Goal: Task Accomplishment & Management: Manage account settings

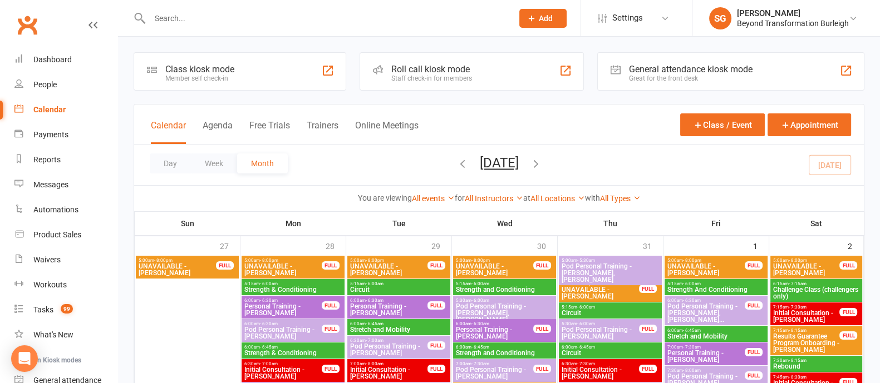
click at [216, 160] on button "Week" at bounding box center [214, 164] width 46 height 20
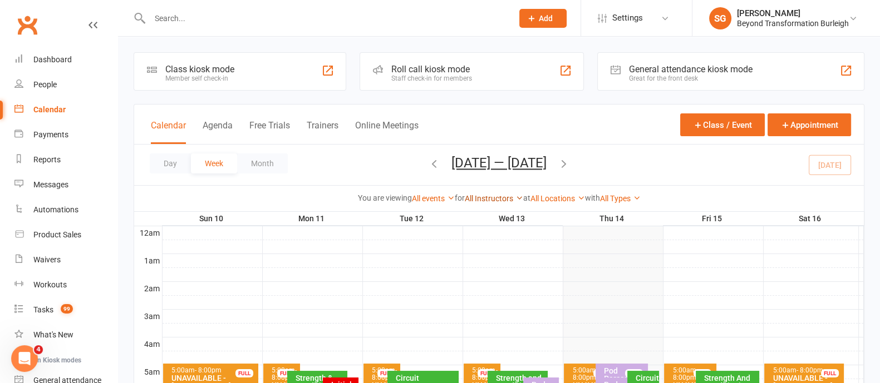
click at [481, 198] on link "All Instructors" at bounding box center [494, 198] width 58 height 9
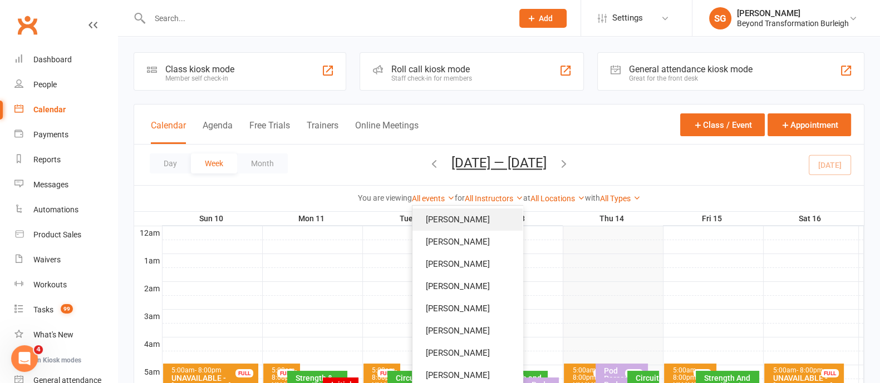
click at [474, 215] on link "[PERSON_NAME]" at bounding box center [467, 220] width 110 height 22
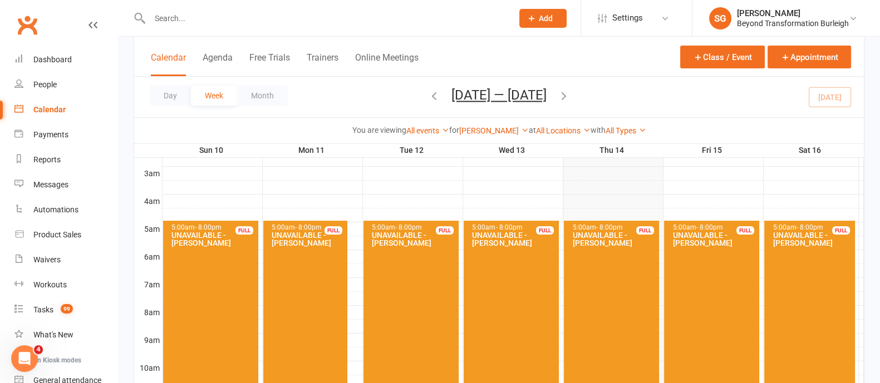
scroll to position [69, 0]
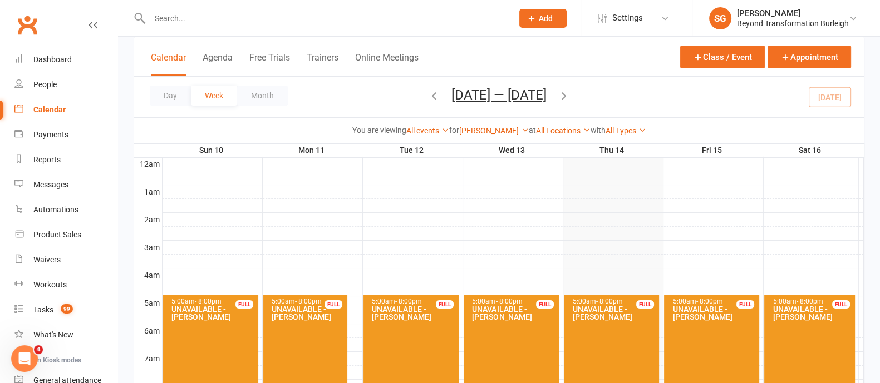
click at [504, 123] on div "You are viewing All events All events Empty events Full events Non-empty events…" at bounding box center [499, 130] width 730 height 26
click at [504, 130] on link "[PERSON_NAME]" at bounding box center [494, 130] width 70 height 9
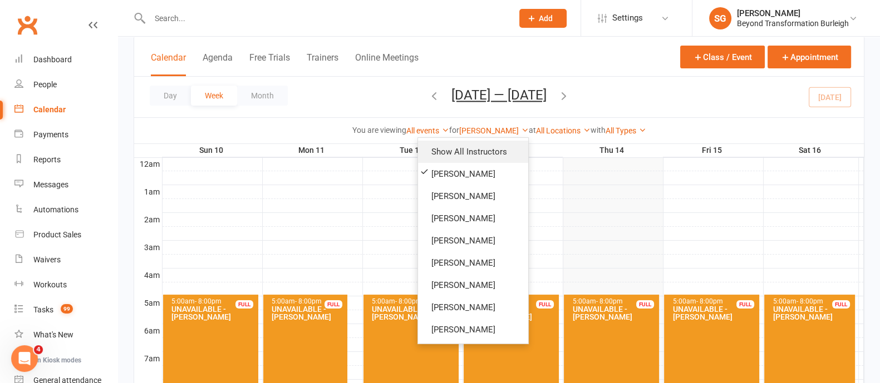
click at [489, 159] on link "Show All Instructors" at bounding box center [473, 152] width 110 height 22
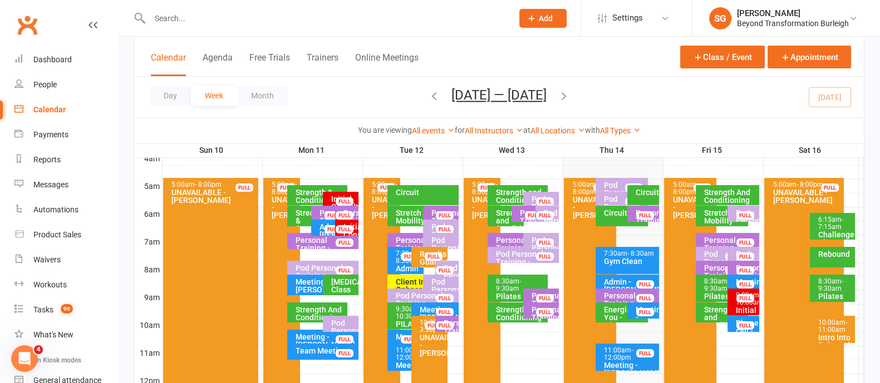
scroll to position [209, 0]
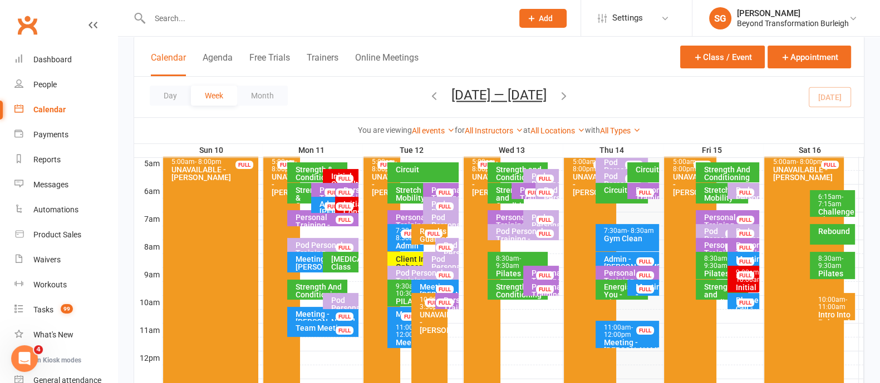
click at [649, 168] on div "Circuit" at bounding box center [646, 170] width 22 height 8
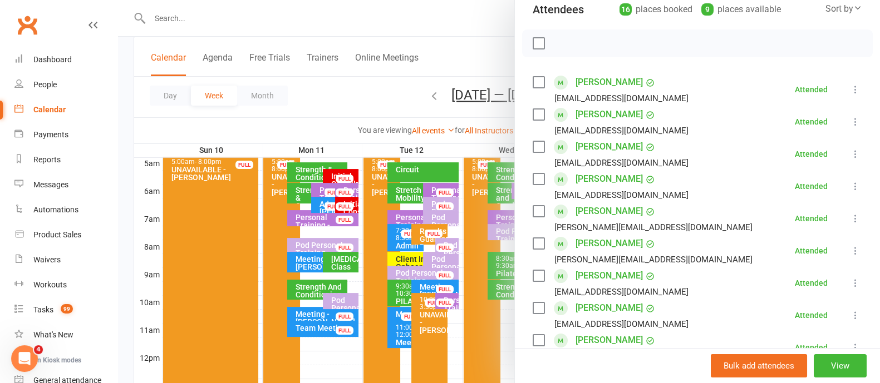
scroll to position [0, 0]
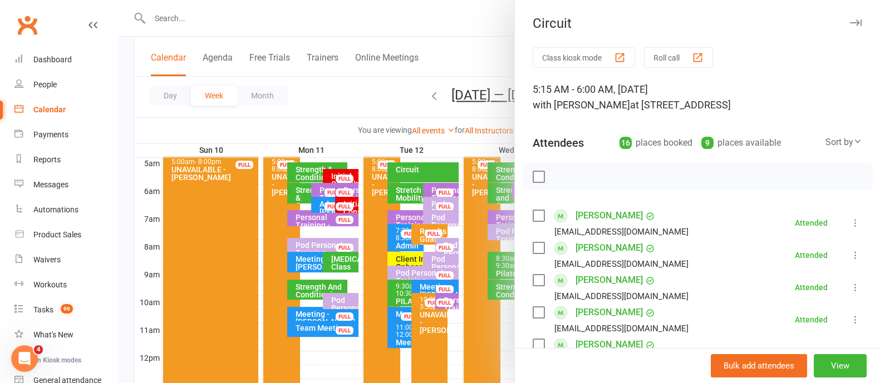
click at [849, 18] on button "button" at bounding box center [855, 22] width 13 height 13
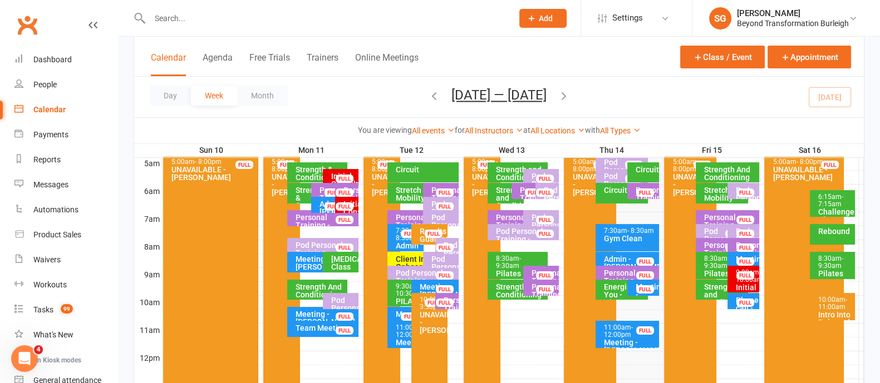
click at [607, 188] on div "Circuit" at bounding box center [624, 190] width 42 height 8
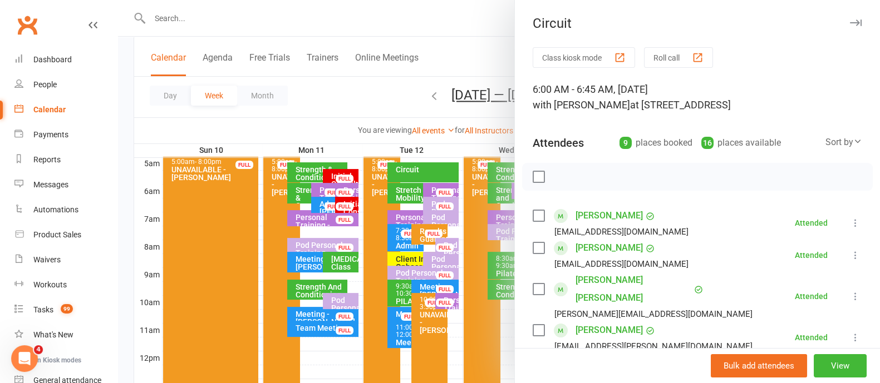
click at [850, 22] on icon "button" at bounding box center [856, 22] width 12 height 7
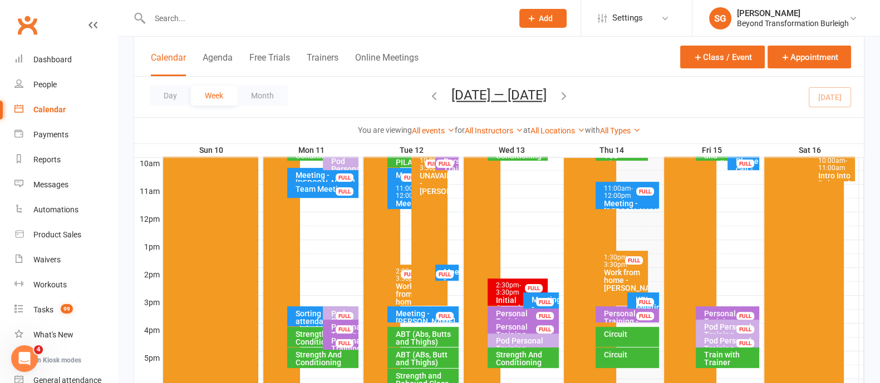
scroll to position [417, 0]
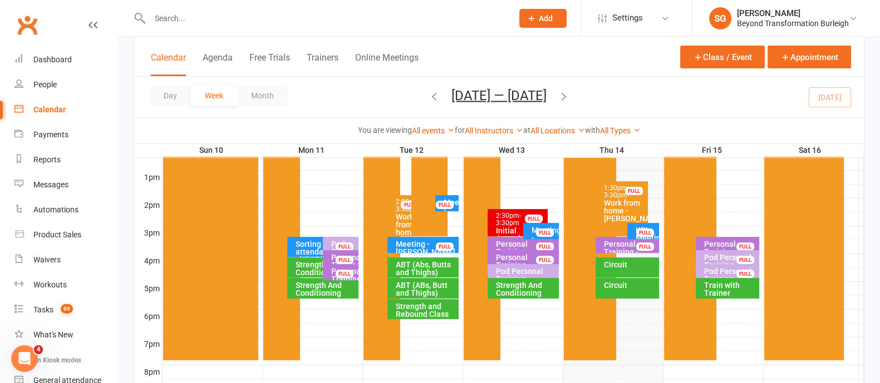
click at [638, 228] on div "KPI Meeting [PERSON_NAME]" at bounding box center [646, 237] width 22 height 23
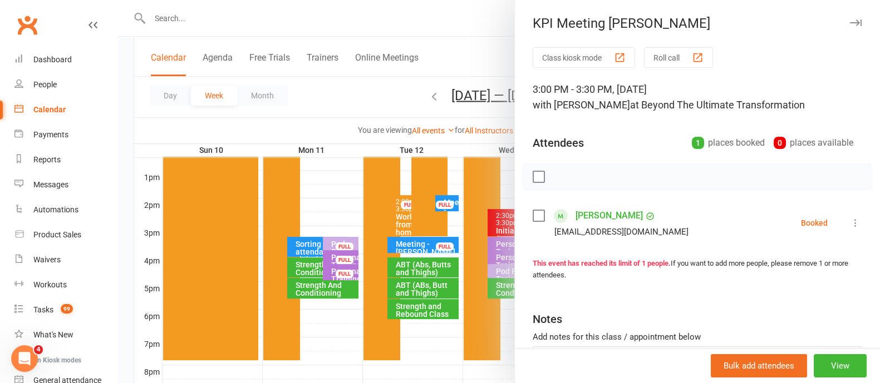
click at [850, 21] on icon "button" at bounding box center [856, 22] width 12 height 7
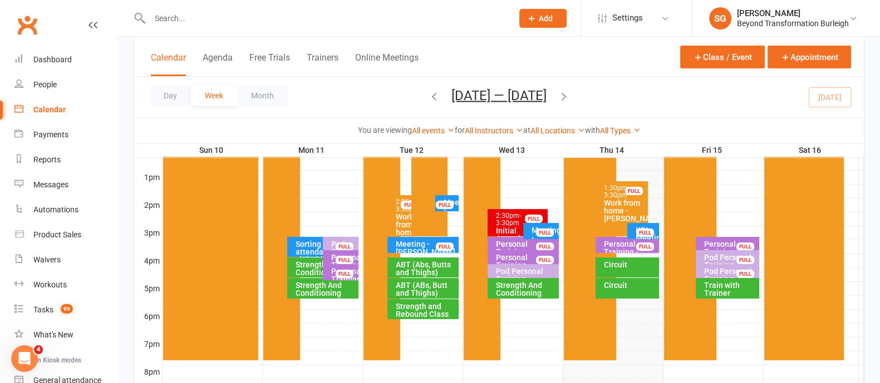
click at [627, 242] on div "Personal Training - [PERSON_NAME]" at bounding box center [629, 251] width 53 height 23
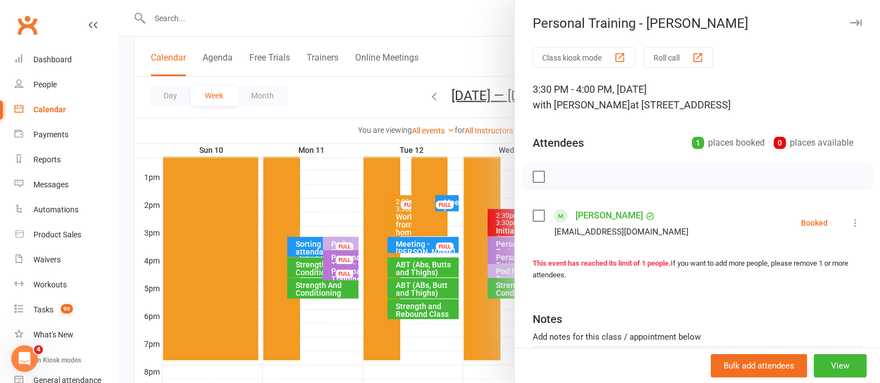
click at [850, 24] on icon "button" at bounding box center [856, 22] width 12 height 7
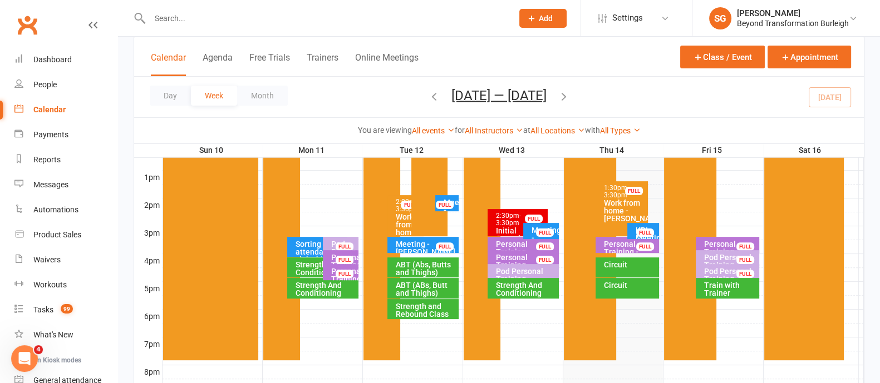
click at [570, 95] on icon "button" at bounding box center [564, 96] width 12 height 12
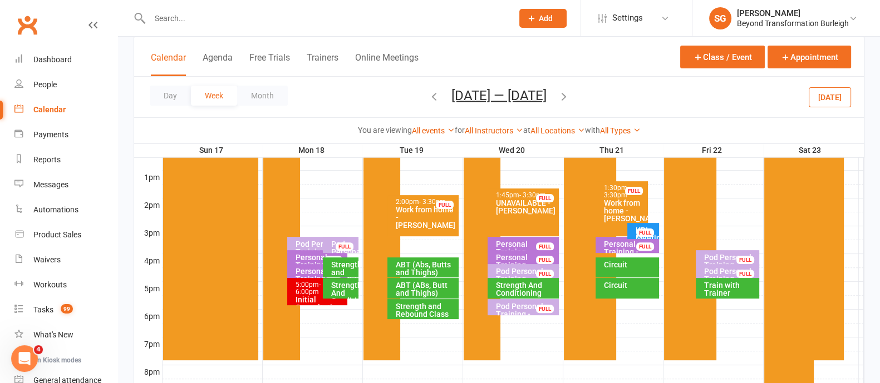
click at [570, 95] on icon "button" at bounding box center [564, 96] width 12 height 12
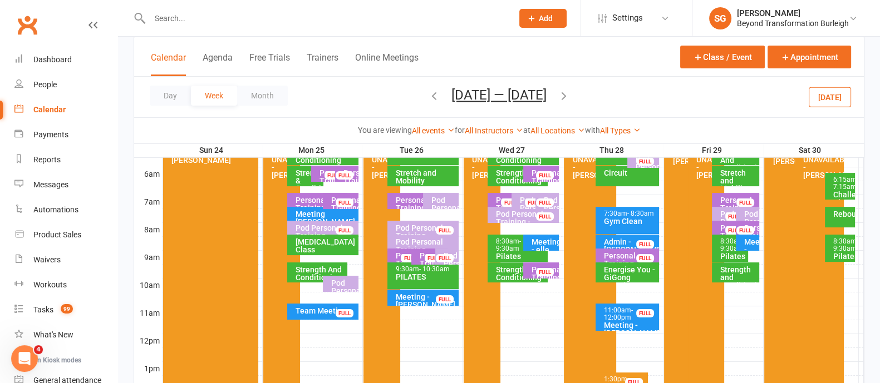
scroll to position [209, 0]
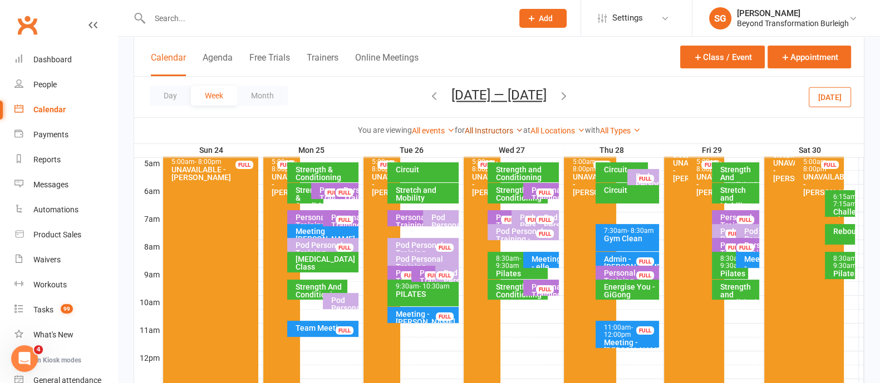
click at [491, 129] on link "All Instructors" at bounding box center [494, 130] width 58 height 9
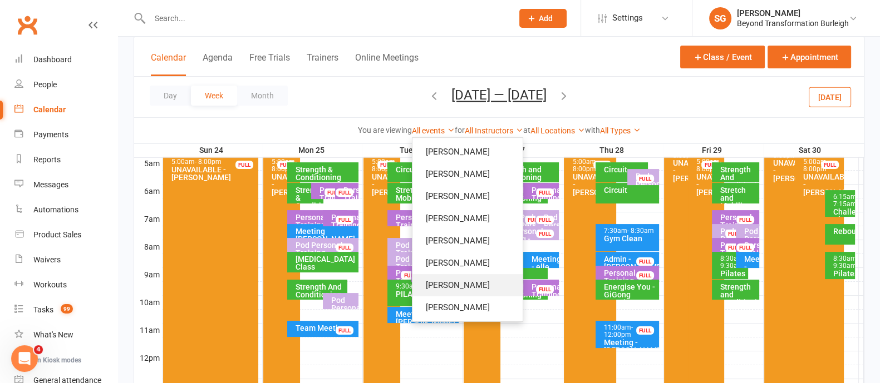
click at [470, 288] on link "[PERSON_NAME]" at bounding box center [467, 285] width 110 height 22
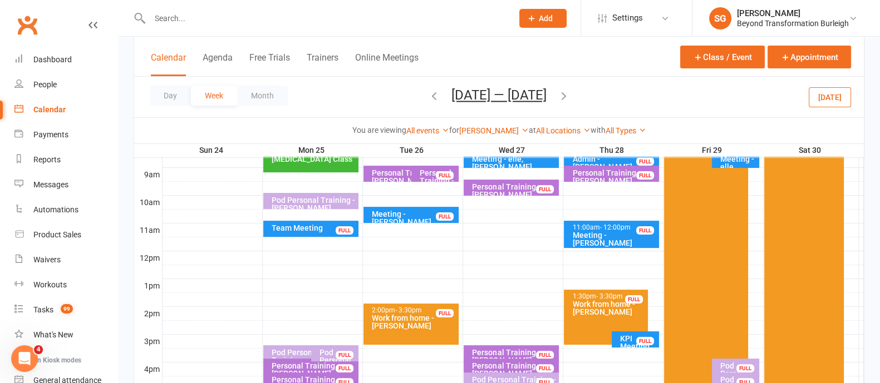
scroll to position [278, 0]
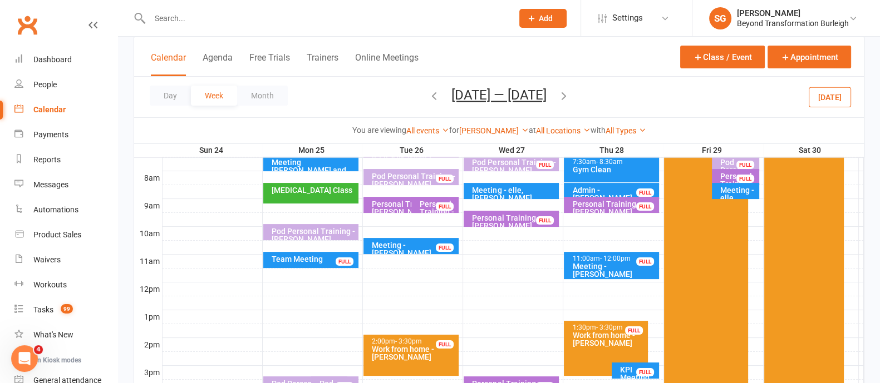
click at [316, 189] on div "[MEDICAL_DATA] Class" at bounding box center [313, 190] width 85 height 8
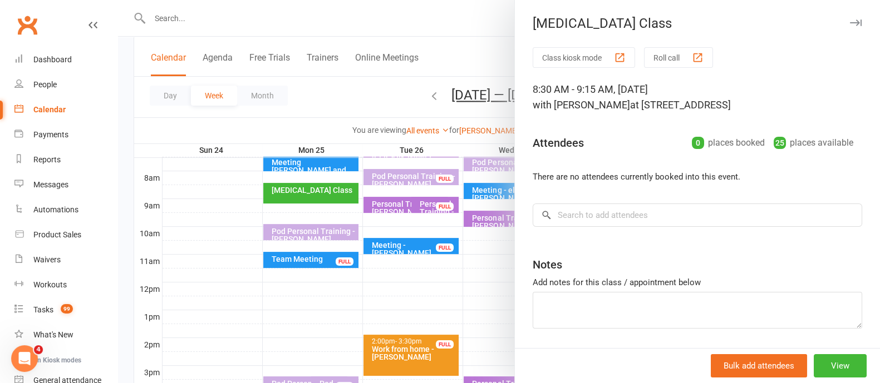
click at [850, 23] on icon "button" at bounding box center [856, 22] width 12 height 7
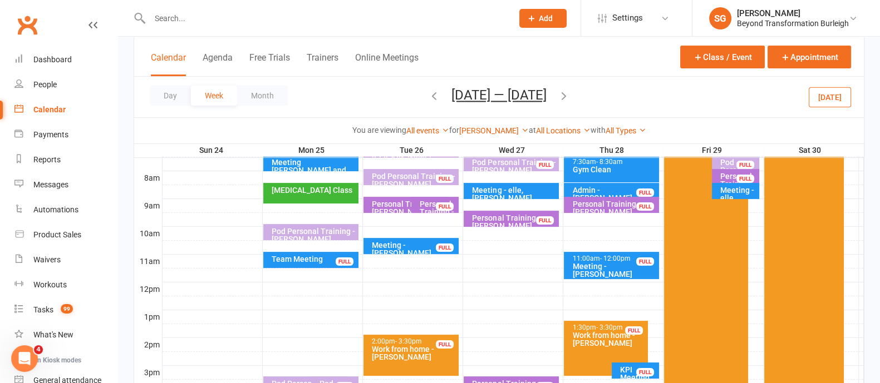
scroll to position [209, 0]
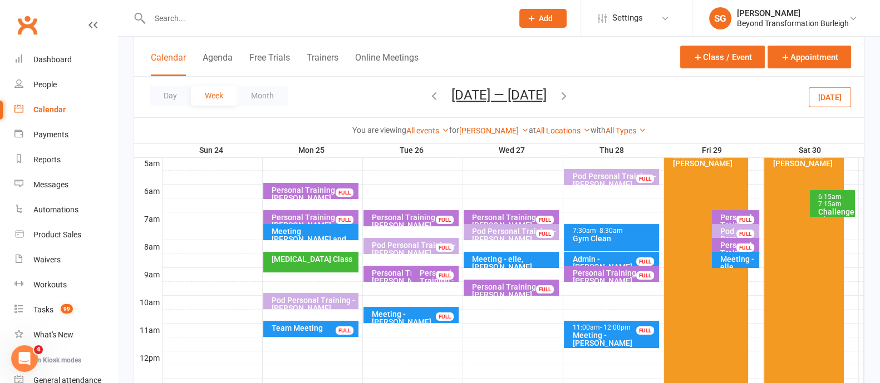
click at [295, 245] on div at bounding box center [512, 246] width 701 height 13
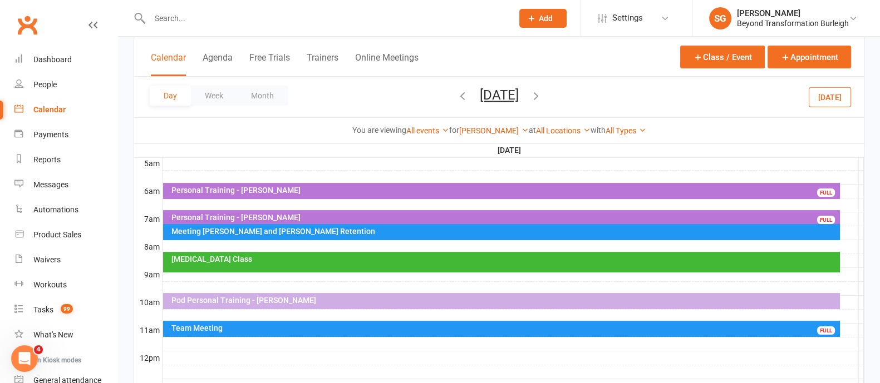
click at [263, 246] on div at bounding box center [512, 246] width 701 height 13
click at [293, 221] on button "Add Appointment" at bounding box center [268, 220] width 65 height 13
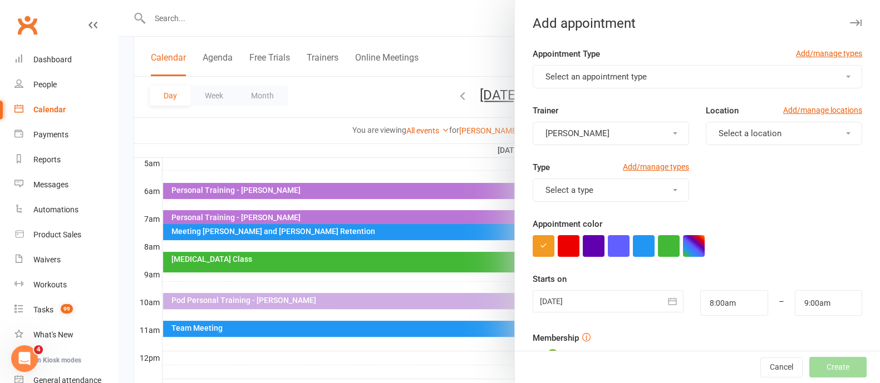
click at [554, 84] on button "Select an appointment type" at bounding box center [697, 76] width 329 height 23
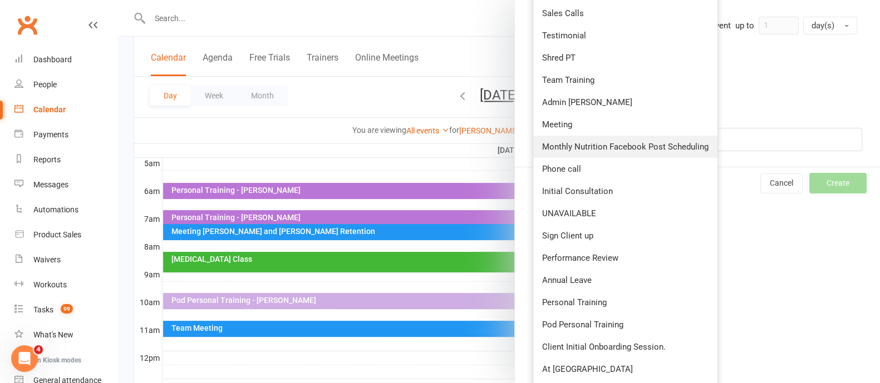
scroll to position [401, 0]
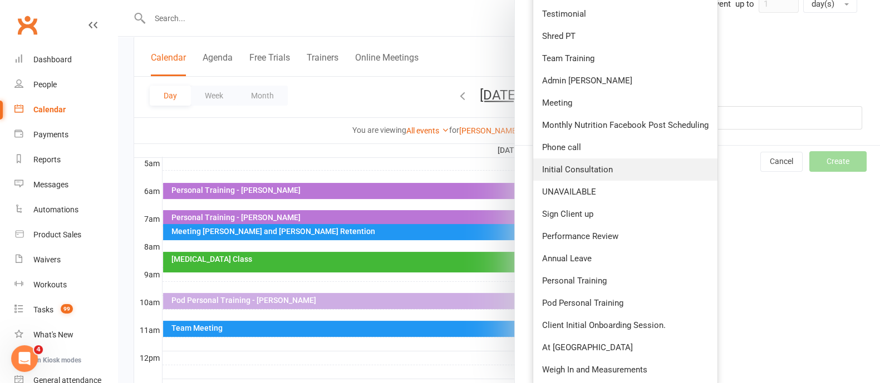
click at [592, 171] on span "Initial Consultation" at bounding box center [577, 170] width 71 height 10
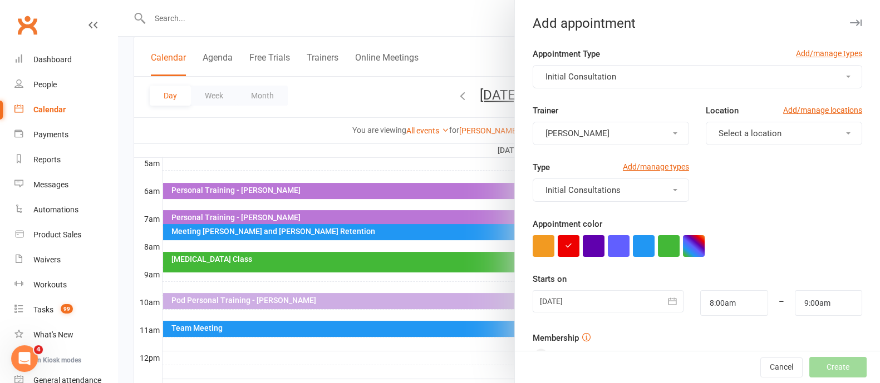
click at [612, 131] on button "[PERSON_NAME]" at bounding box center [611, 133] width 156 height 23
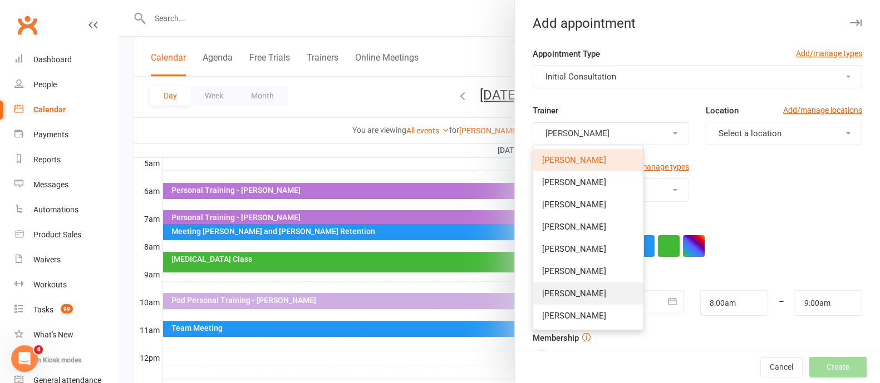
click at [562, 299] on link "[PERSON_NAME]" at bounding box center [588, 294] width 110 height 22
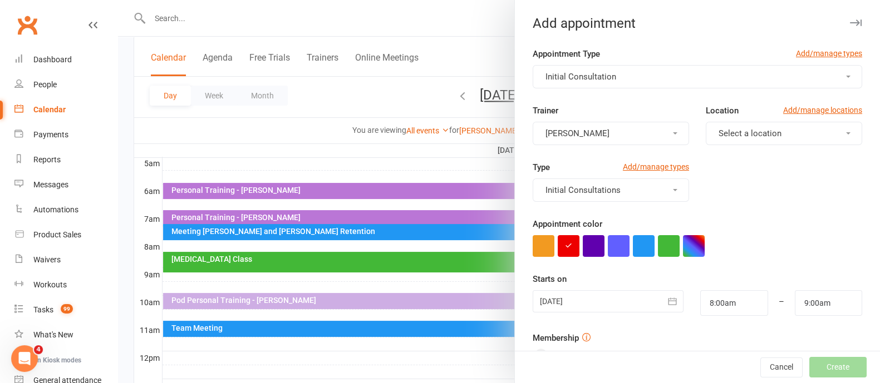
click at [743, 124] on button "Select a location" at bounding box center [784, 133] width 156 height 23
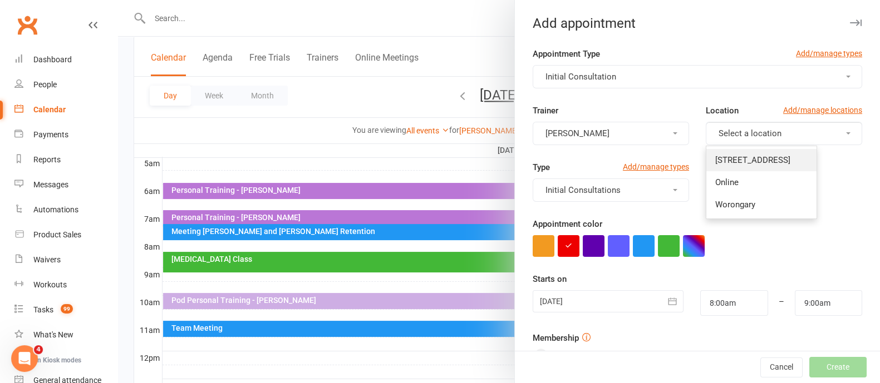
click at [736, 162] on span "[STREET_ADDRESS]" at bounding box center [752, 160] width 75 height 10
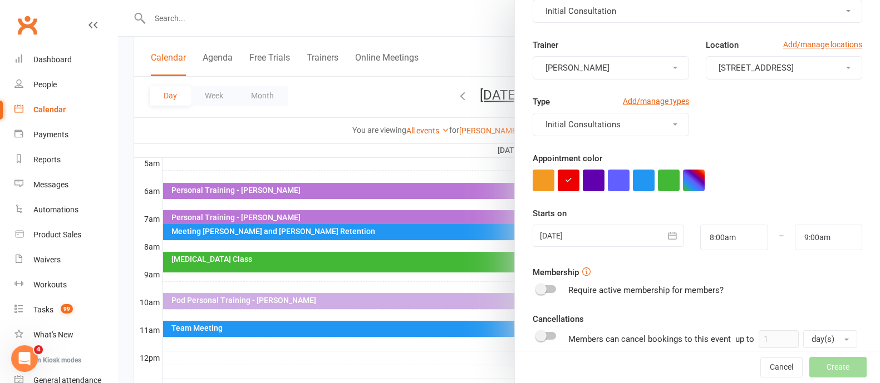
scroll to position [139, 0]
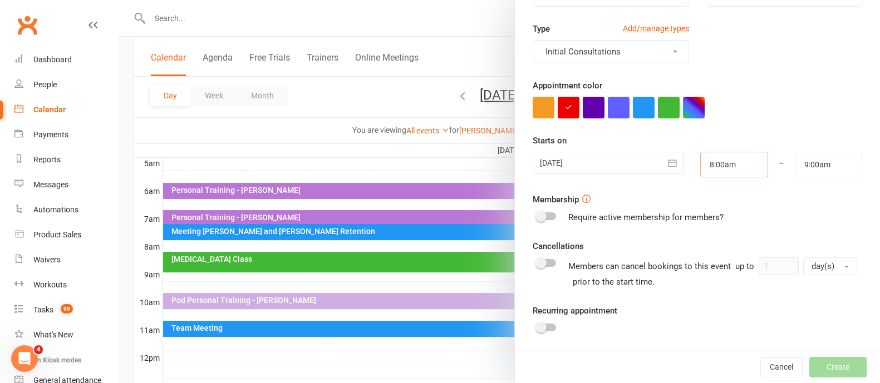
click at [716, 161] on input "8:00am" at bounding box center [733, 165] width 67 height 26
type input "8:15am"
click at [701, 226] on li "8:15am" at bounding box center [727, 220] width 53 height 17
click at [801, 159] on input "9:15am" at bounding box center [828, 165] width 67 height 26
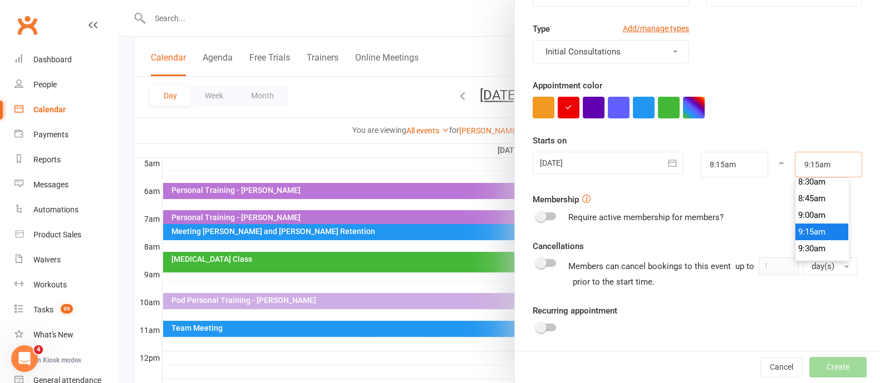
scroll to position [531, 0]
type input "8:30am"
click at [795, 223] on li "8:30am" at bounding box center [821, 223] width 53 height 17
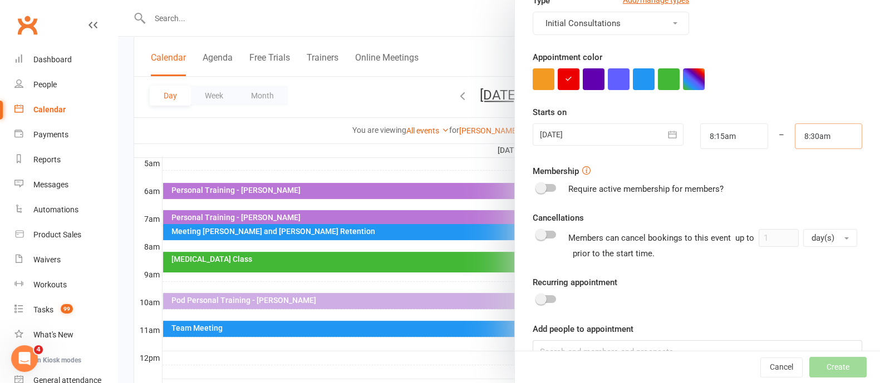
scroll to position [194, 0]
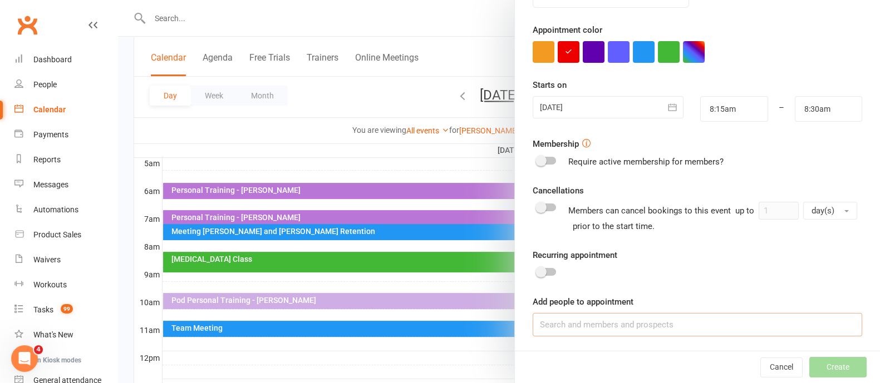
click at [603, 329] on input at bounding box center [697, 324] width 329 height 23
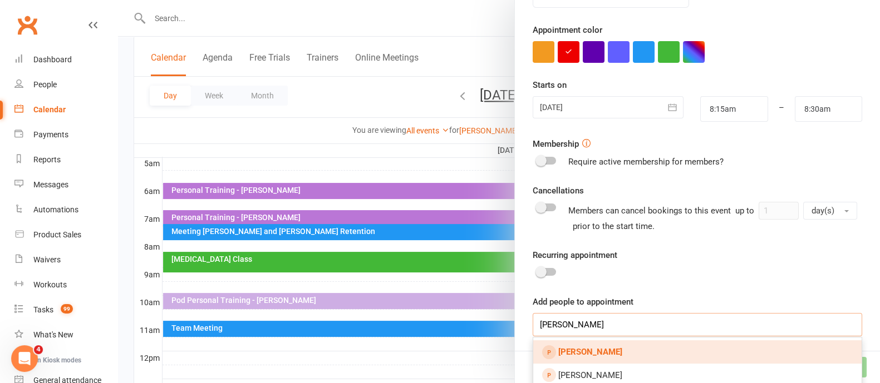
type input "[PERSON_NAME]"
click at [604, 352] on link "[PERSON_NAME]" at bounding box center [697, 352] width 328 height 23
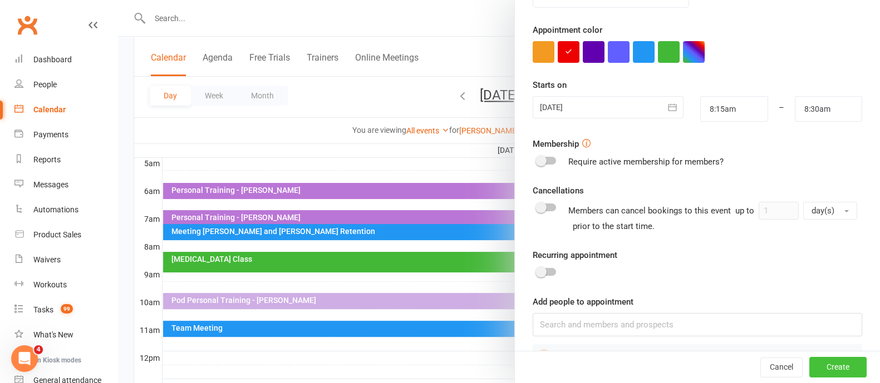
click at [828, 366] on button "Create" at bounding box center [837, 368] width 57 height 20
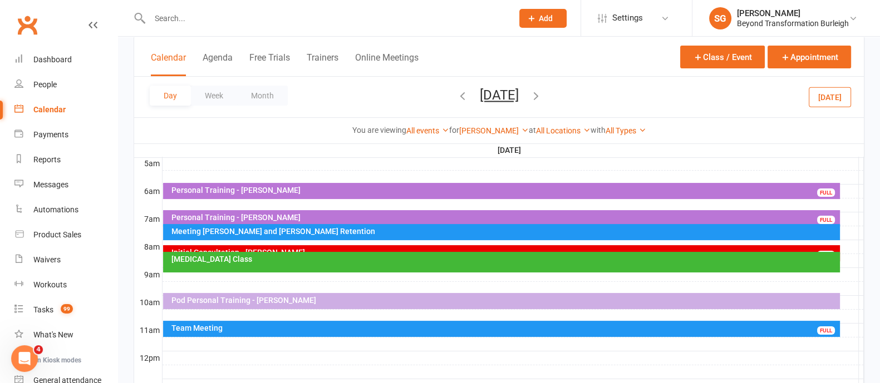
click at [193, 277] on div at bounding box center [512, 274] width 701 height 13
click at [219, 245] on button "Add Appointment" at bounding box center [199, 251] width 65 height 13
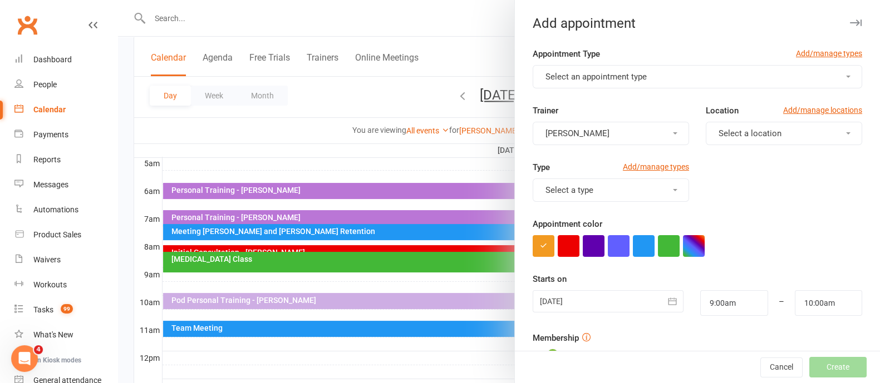
click at [556, 75] on span "Select an appointment type" at bounding box center [595, 77] width 101 height 10
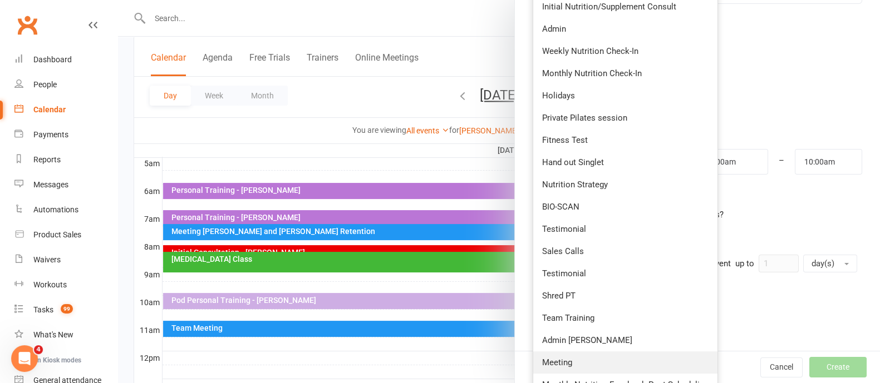
scroll to position [278, 0]
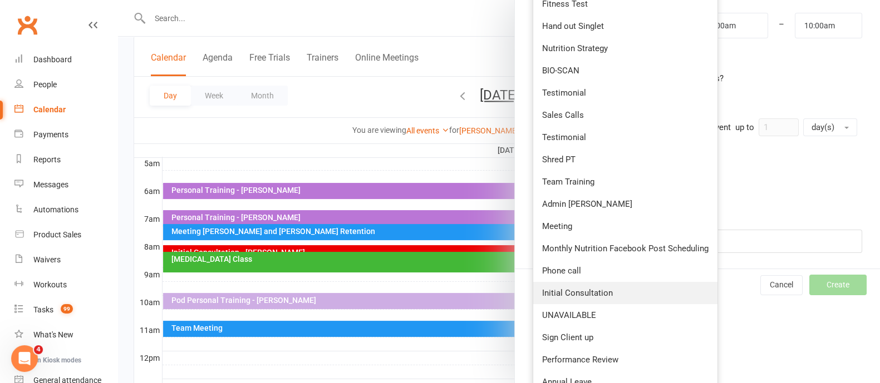
click at [586, 292] on span "Initial Consultation" at bounding box center [577, 293] width 71 height 10
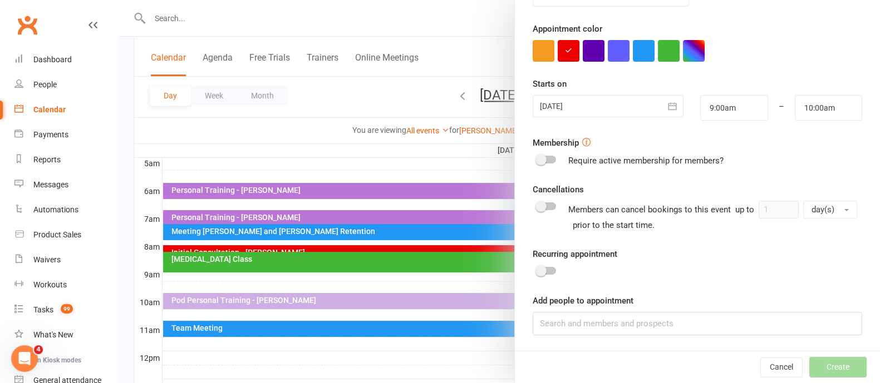
scroll to position [0, 0]
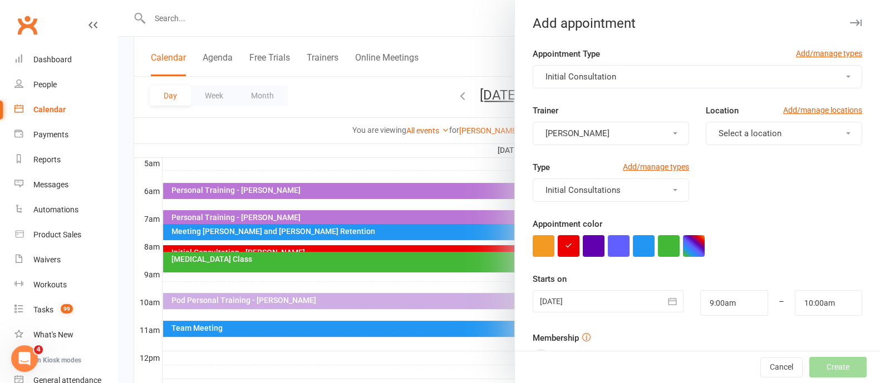
click at [622, 129] on button "[PERSON_NAME]" at bounding box center [611, 133] width 156 height 23
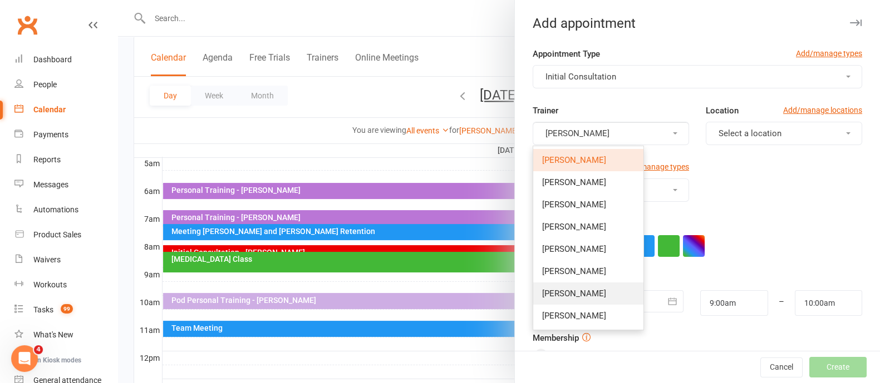
click at [568, 287] on link "[PERSON_NAME]" at bounding box center [588, 294] width 110 height 22
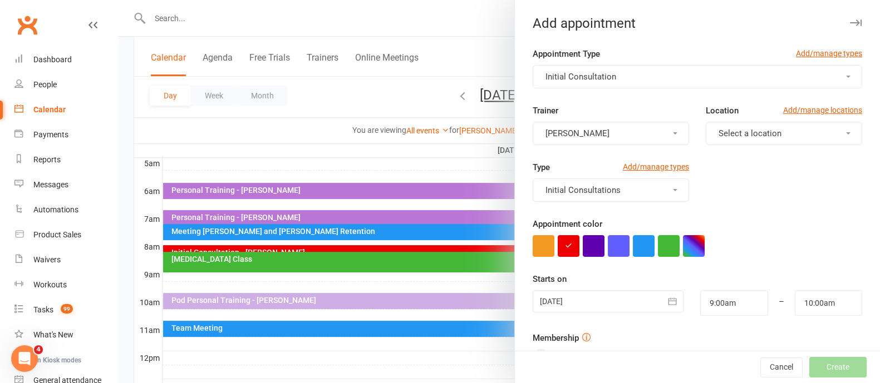
click at [807, 126] on button "Select a location" at bounding box center [784, 133] width 156 height 23
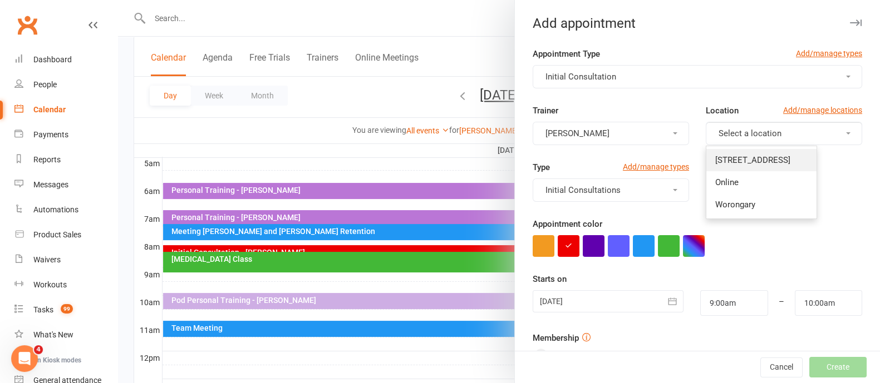
click at [765, 166] on link "[STREET_ADDRESS]" at bounding box center [761, 160] width 110 height 22
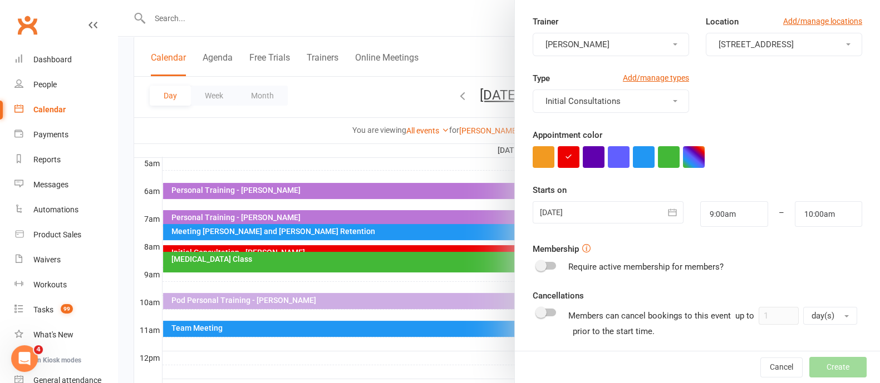
scroll to position [139, 0]
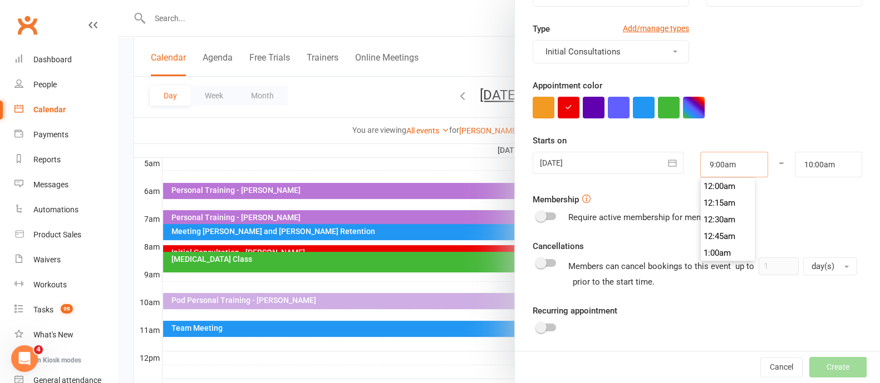
click at [732, 171] on input "9:00am" at bounding box center [733, 165] width 67 height 26
type input "9:15am"
click at [714, 223] on li "9:15am" at bounding box center [727, 220] width 53 height 17
click at [795, 165] on input "10:15am" at bounding box center [828, 165] width 67 height 26
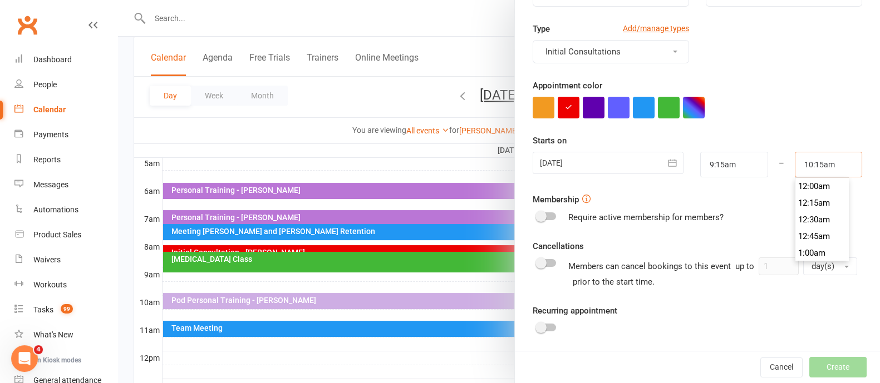
scroll to position [667, 0]
type input "10:00am"
click at [799, 183] on li "10:00am" at bounding box center [821, 187] width 53 height 17
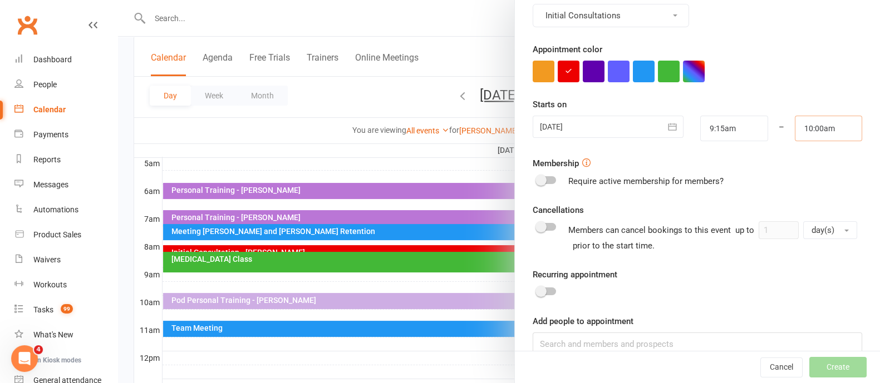
scroll to position [194, 0]
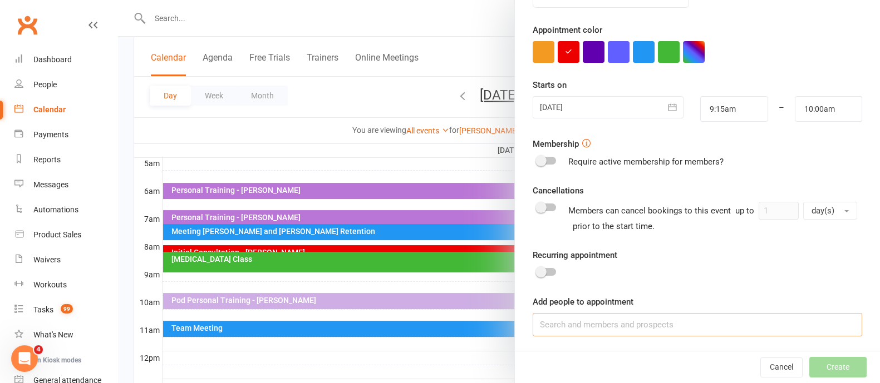
click at [563, 324] on input at bounding box center [697, 324] width 329 height 23
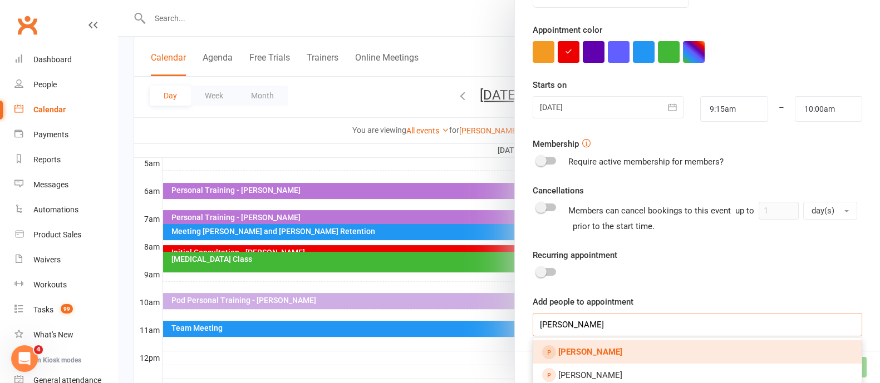
type input "[PERSON_NAME]"
click at [726, 352] on link "[PERSON_NAME]" at bounding box center [697, 352] width 328 height 23
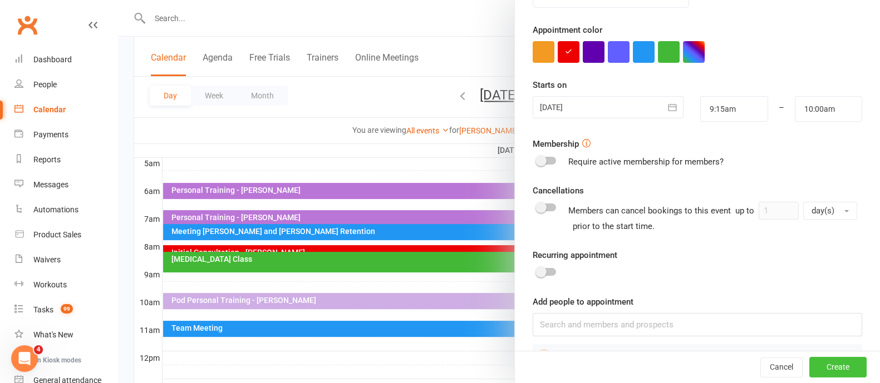
click at [817, 369] on button "Create" at bounding box center [837, 368] width 57 height 20
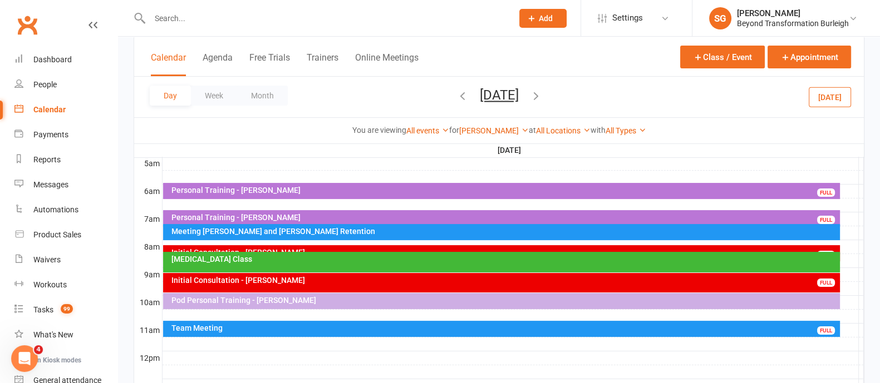
click at [196, 262] on div "[MEDICAL_DATA] Class" at bounding box center [504, 259] width 666 height 8
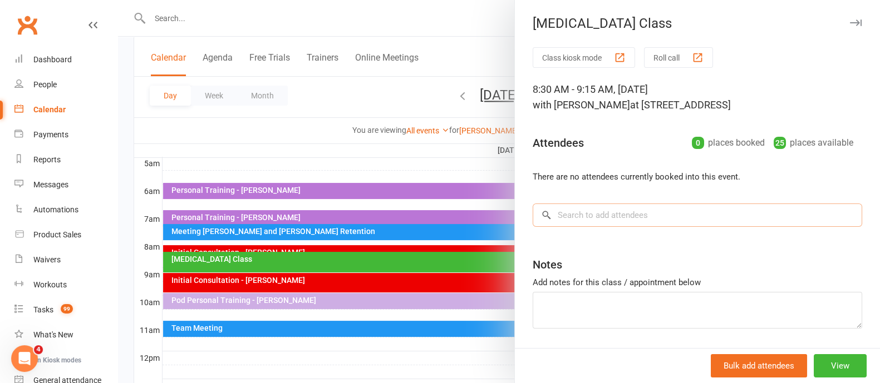
click at [615, 208] on input "search" at bounding box center [697, 215] width 329 height 23
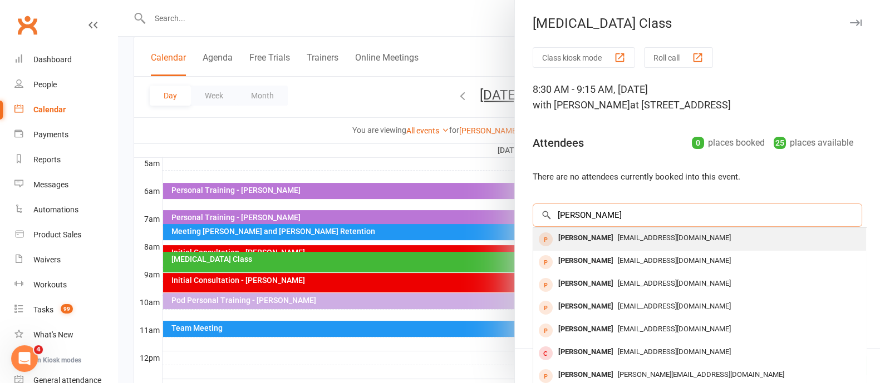
type input "[PERSON_NAME]"
click at [634, 234] on span "[EMAIL_ADDRESS][DOMAIN_NAME]" at bounding box center [674, 238] width 113 height 8
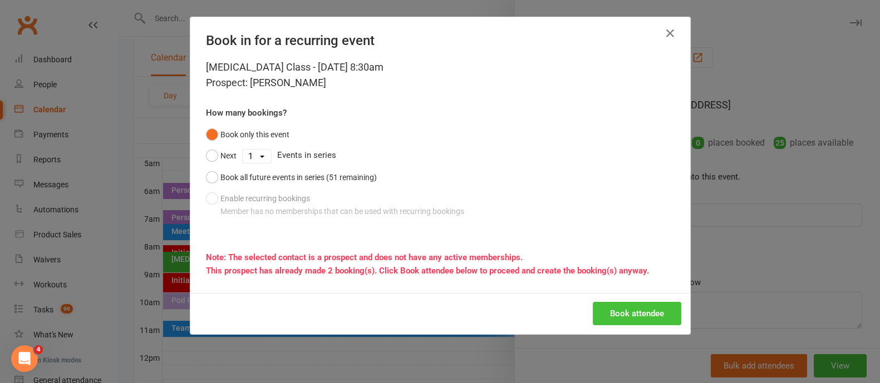
click at [624, 316] on button "Book attendee" at bounding box center [637, 313] width 88 height 23
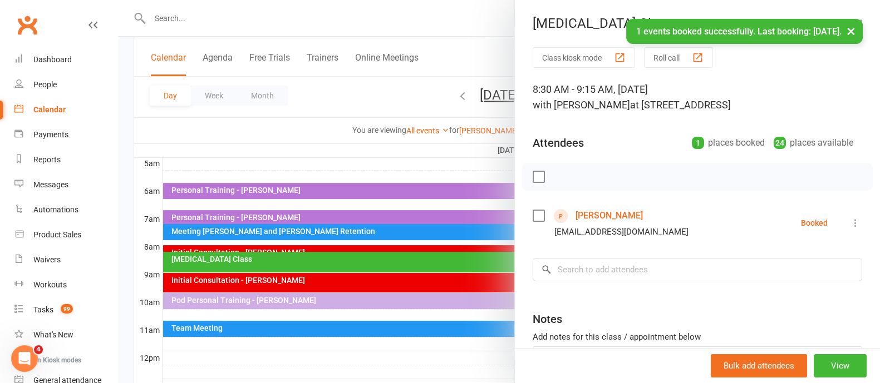
click at [846, 37] on button "×" at bounding box center [851, 31] width 20 height 24
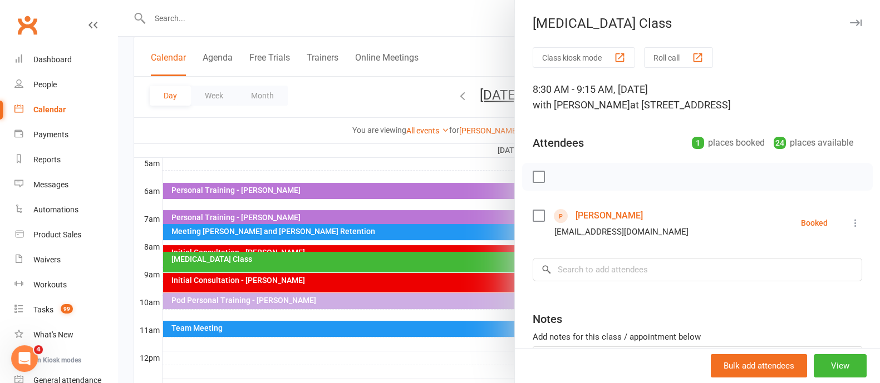
click at [831, 30] on div "[MEDICAL_DATA] Class" at bounding box center [697, 24] width 365 height 16
click at [850, 22] on icon "button" at bounding box center [856, 22] width 12 height 7
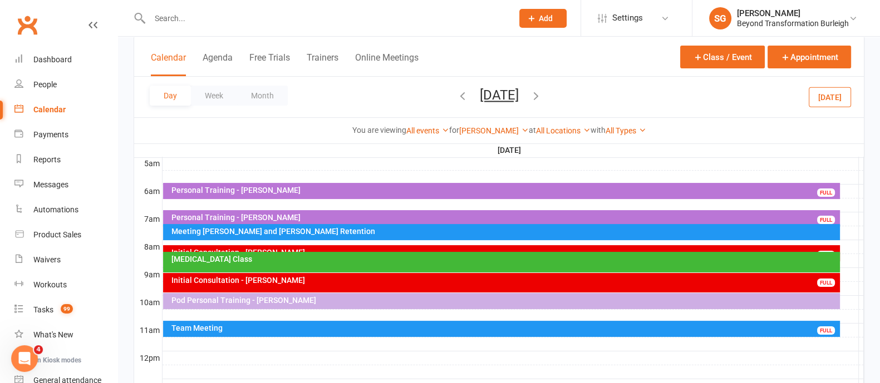
click at [304, 279] on div "Initial Consultation - [PERSON_NAME]" at bounding box center [504, 281] width 666 height 8
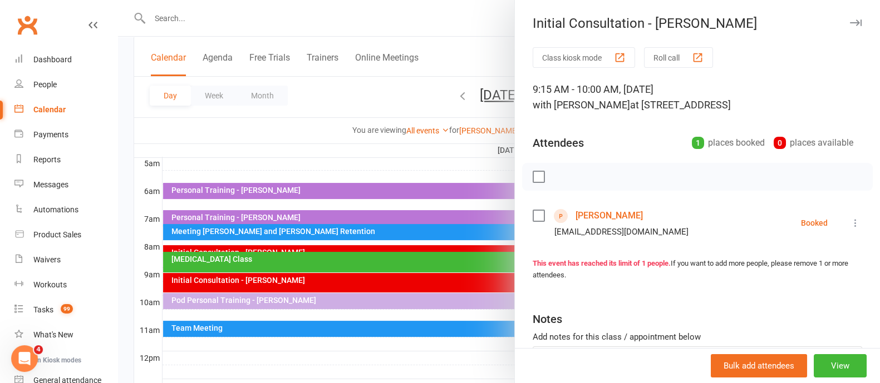
click at [609, 211] on link "[PERSON_NAME]" at bounding box center [608, 216] width 67 height 18
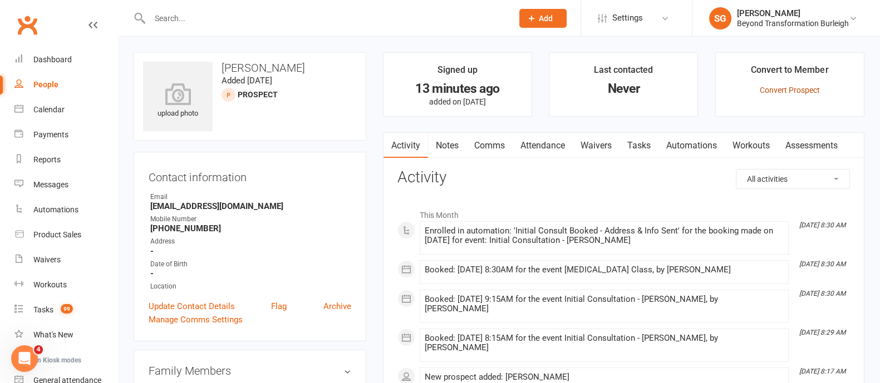
click at [770, 93] on link "Convert Prospect" at bounding box center [790, 90] width 60 height 9
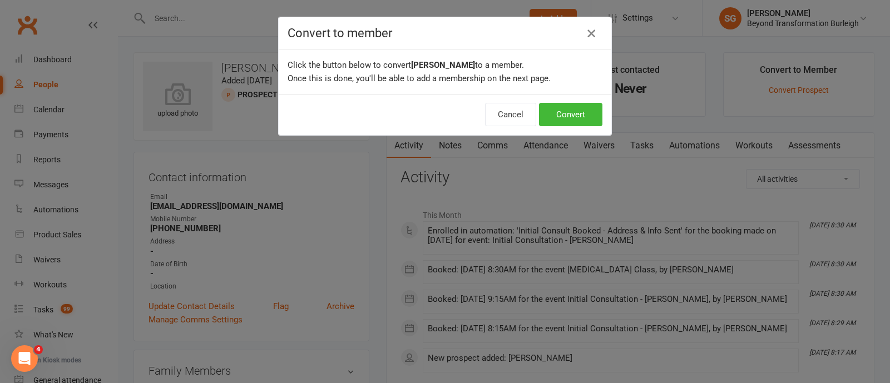
click at [586, 37] on icon "button" at bounding box center [591, 33] width 13 height 13
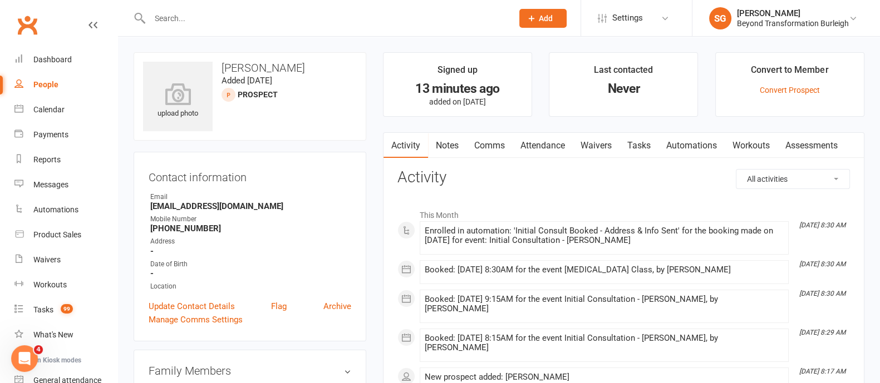
drag, startPoint x: 545, startPoint y: 144, endPoint x: 573, endPoint y: 162, distance: 33.3
click at [545, 144] on link "Attendance" at bounding box center [542, 146] width 60 height 26
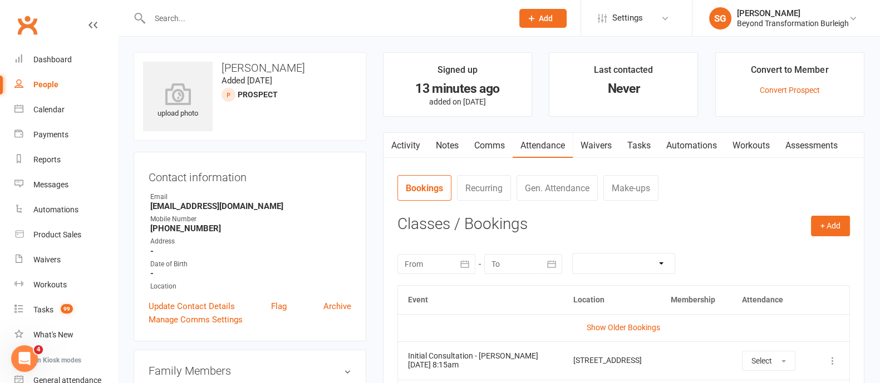
click at [587, 142] on link "Waivers" at bounding box center [596, 146] width 47 height 26
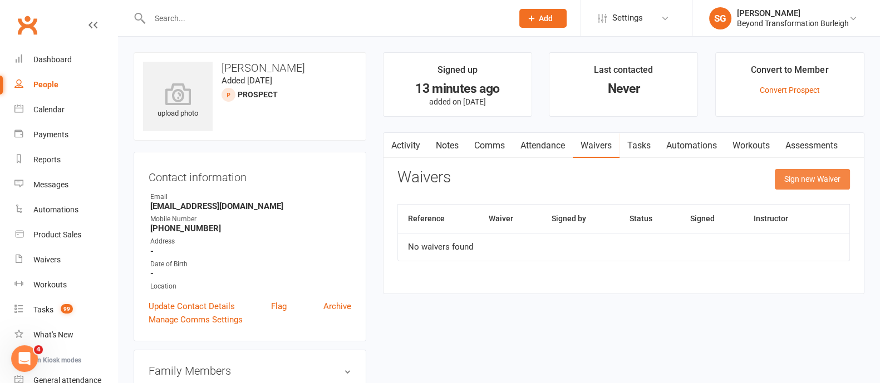
click at [790, 175] on button "Sign new Waiver" at bounding box center [812, 179] width 75 height 20
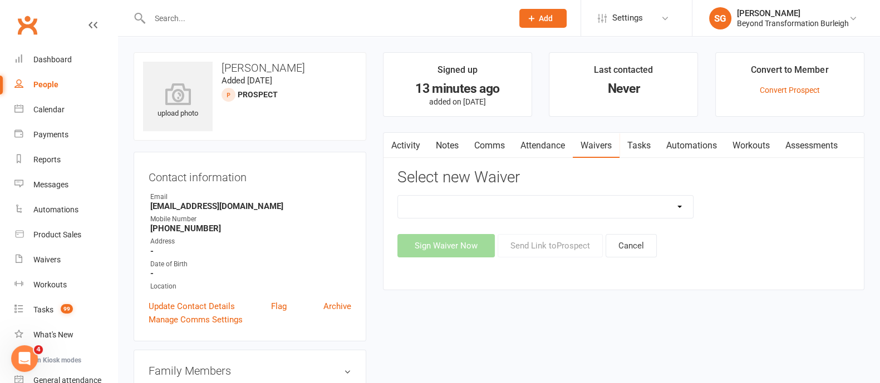
click at [560, 210] on select "Beyond Nutrition And Supplement Waiver Beyond Terms & Conditions Beyond Terms &…" at bounding box center [545, 207] width 295 height 22
select select "9795"
click at [398, 196] on select "Beyond Nutrition And Supplement Waiver Beyond Terms & Conditions Beyond Terms &…" at bounding box center [545, 207] width 295 height 22
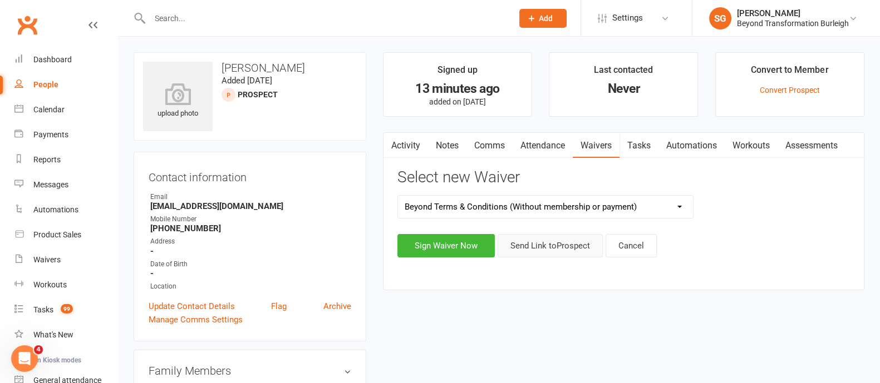
click at [555, 240] on button "Send Link to [GEOGRAPHIC_DATA]" at bounding box center [549, 245] width 105 height 23
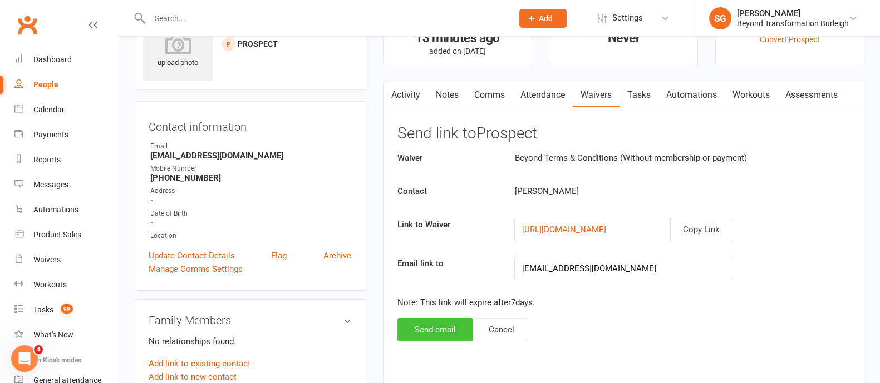
scroll to position [69, 0]
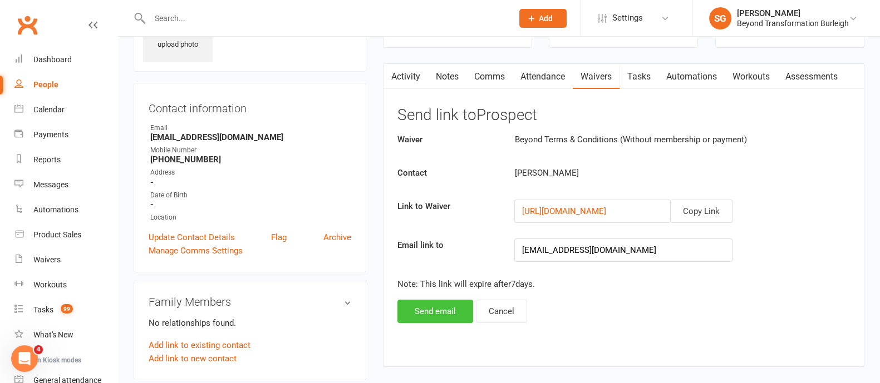
click at [442, 300] on button "Send email" at bounding box center [435, 311] width 76 height 23
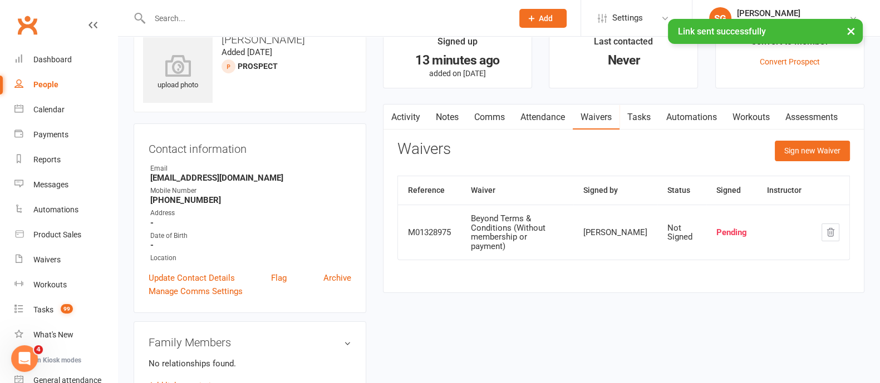
scroll to position [0, 0]
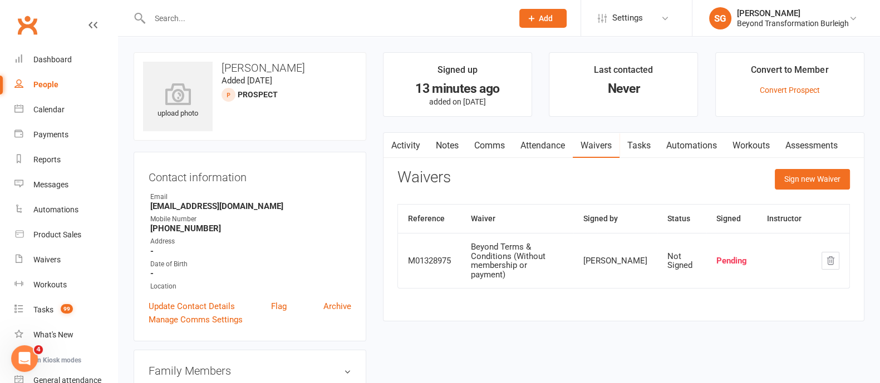
click at [445, 143] on link "Notes" at bounding box center [447, 146] width 38 height 26
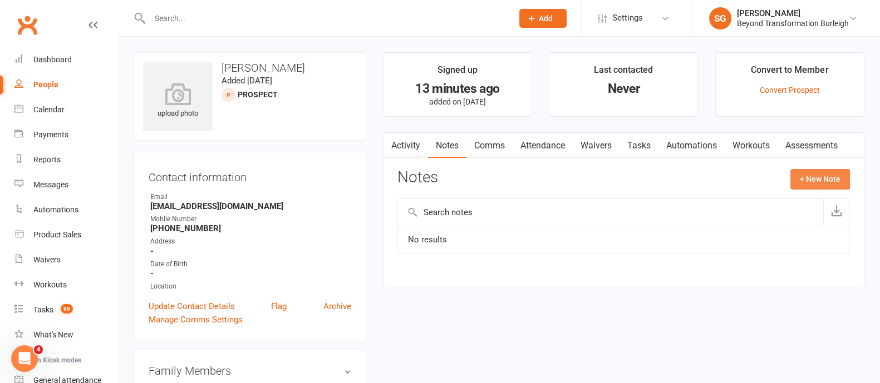
drag, startPoint x: 811, startPoint y: 192, endPoint x: 810, endPoint y: 184, distance: 8.4
click at [810, 184] on div "Notes + New Note" at bounding box center [623, 183] width 452 height 29
click at [809, 183] on button "+ New Note" at bounding box center [820, 179] width 60 height 20
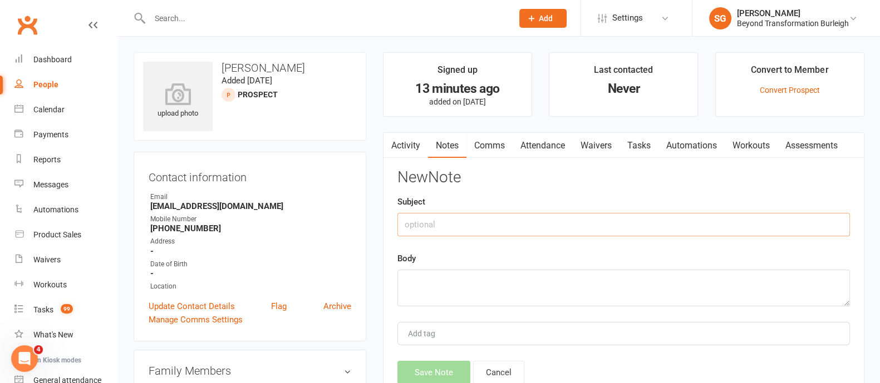
click at [496, 218] on input "text" at bounding box center [623, 224] width 452 height 23
type input "Consult notes"
click at [432, 277] on textarea at bounding box center [623, 288] width 452 height 37
paste textarea "Hey [PERSON_NAME] (manager) please meet [PERSON_NAME]. [PERSON_NAME] is a param…"
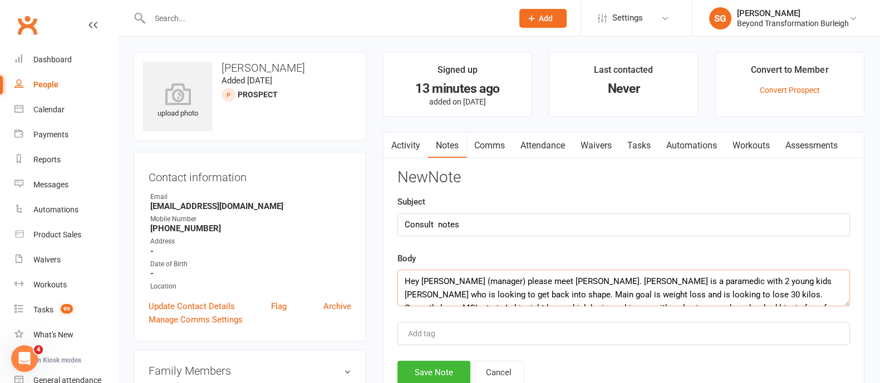
scroll to position [47, 0]
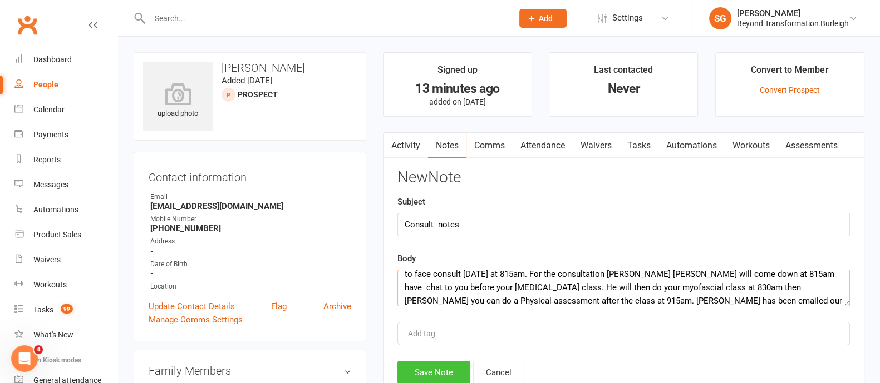
type textarea "Hey [PERSON_NAME] (manager) please meet [PERSON_NAME]. [PERSON_NAME] is a param…"
click at [435, 368] on button "Save Note" at bounding box center [433, 372] width 73 height 23
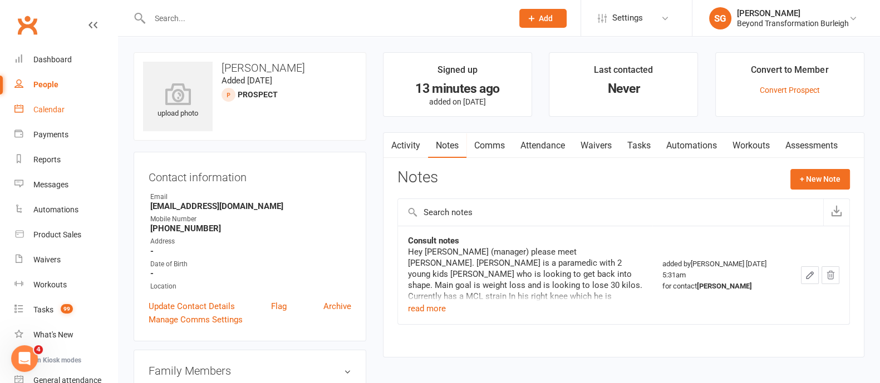
drag, startPoint x: 66, startPoint y: 112, endPoint x: 93, endPoint y: 118, distance: 28.4
click at [66, 112] on link "Calendar" at bounding box center [65, 109] width 103 height 25
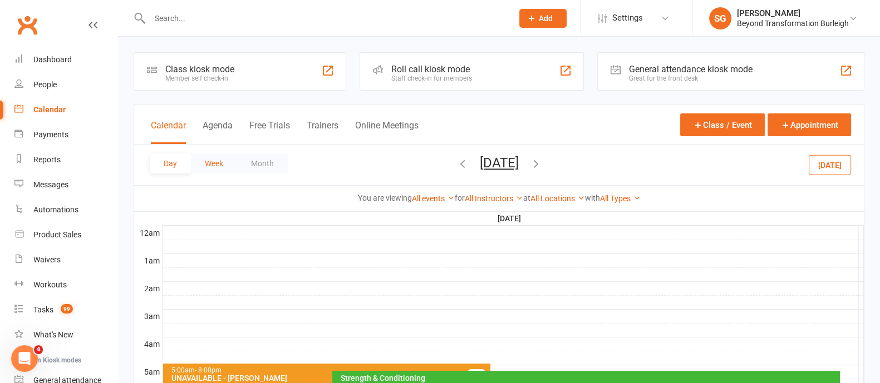
click at [225, 160] on button "Week" at bounding box center [214, 164] width 46 height 20
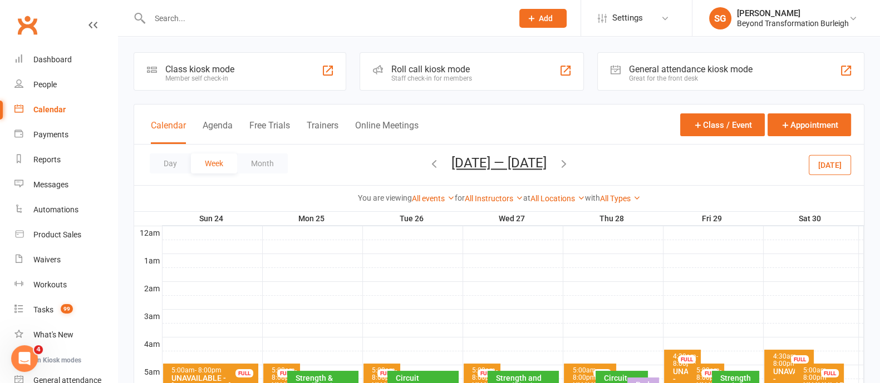
click at [428, 160] on icon "button" at bounding box center [434, 163] width 12 height 12
click at [429, 164] on icon "button" at bounding box center [434, 163] width 12 height 12
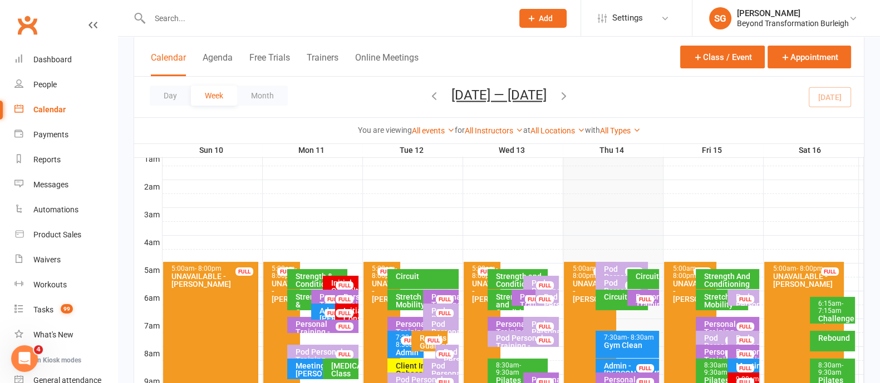
scroll to position [209, 0]
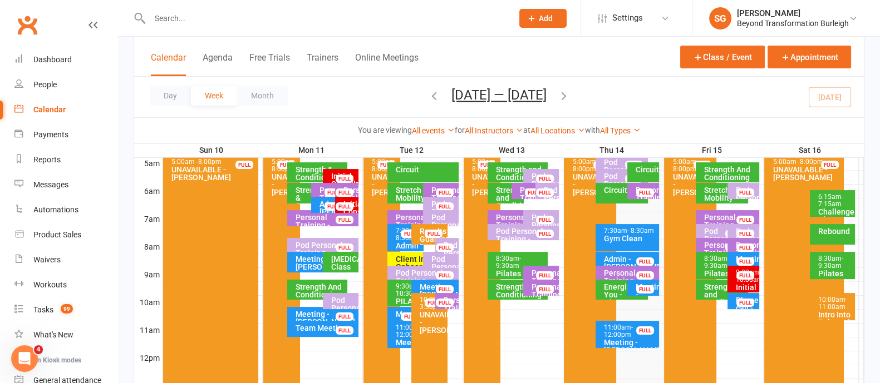
click at [828, 304] on span "- 11:00am" at bounding box center [832, 303] width 29 height 15
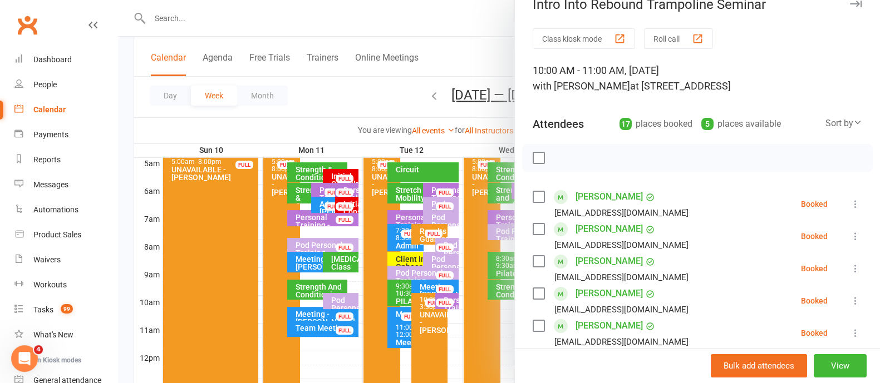
scroll to position [0, 0]
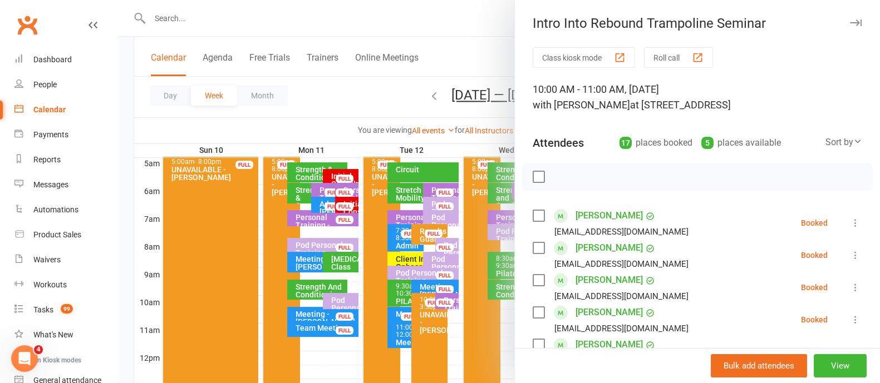
drag, startPoint x: 835, startPoint y: 23, endPoint x: 821, endPoint y: 53, distance: 32.6
click at [850, 23] on icon "button" at bounding box center [856, 22] width 12 height 7
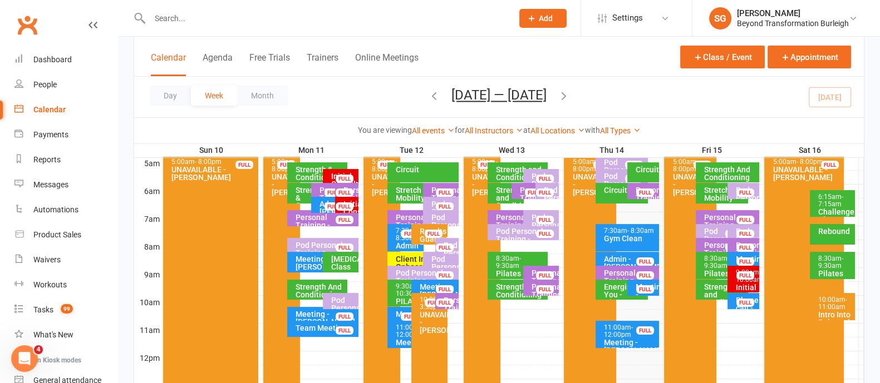
click at [741, 282] on span "- 10:00am" at bounding box center [749, 276] width 27 height 15
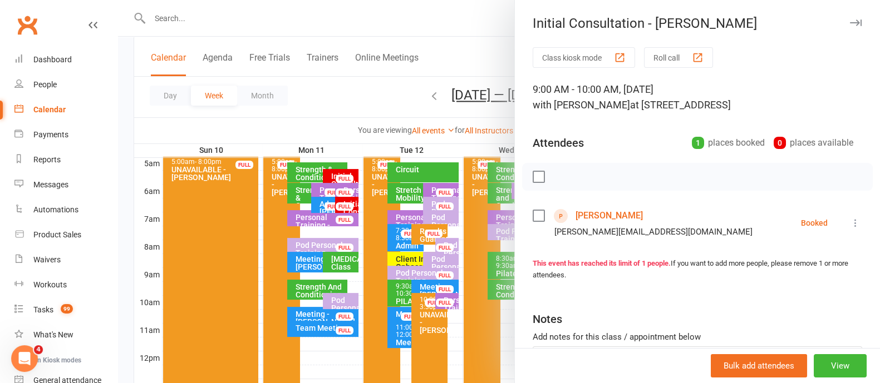
click at [849, 17] on button "button" at bounding box center [855, 22] width 13 height 13
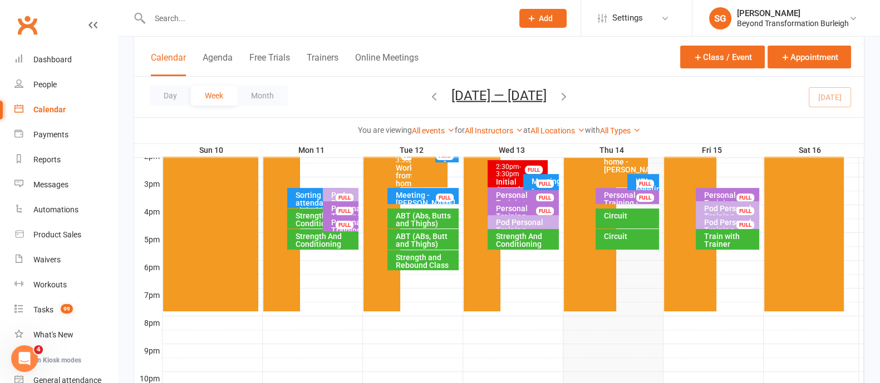
scroll to position [486, 0]
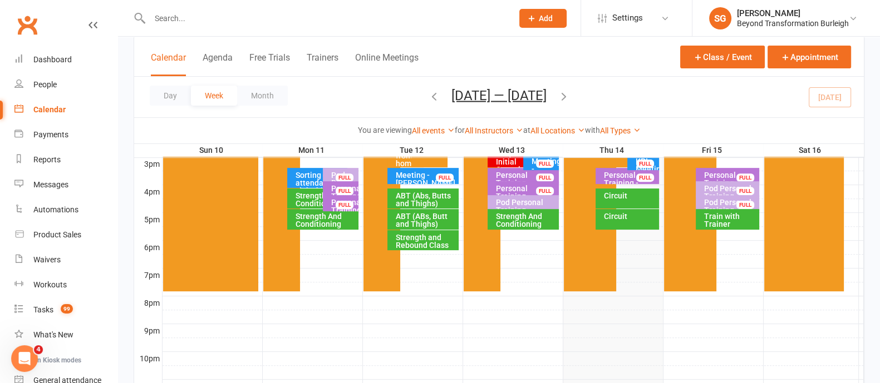
click at [518, 223] on div "Strength And Conditioning" at bounding box center [525, 221] width 61 height 16
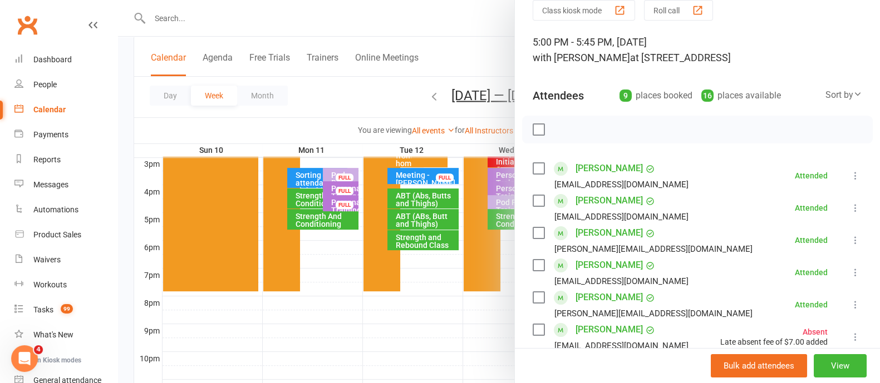
scroll to position [0, 0]
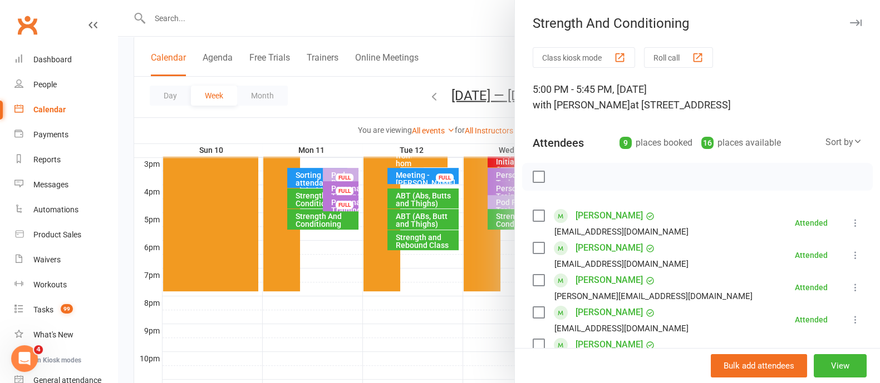
click at [849, 18] on button "button" at bounding box center [855, 22] width 13 height 13
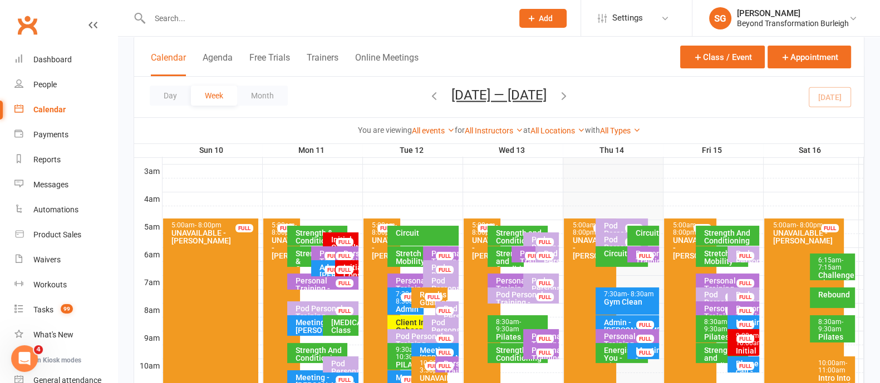
scroll to position [69, 0]
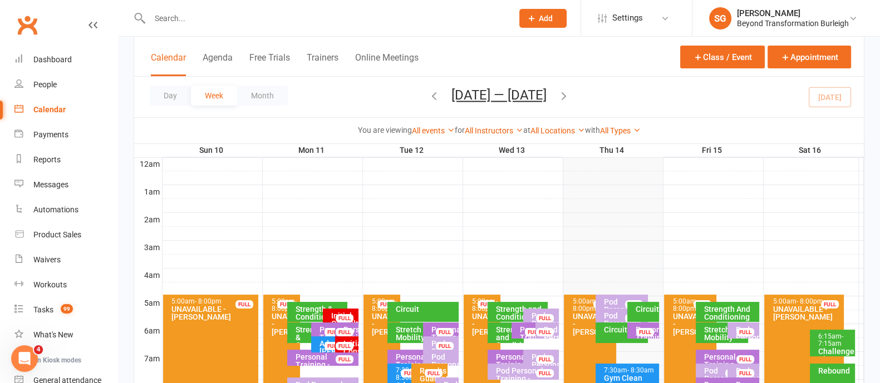
click at [645, 308] on div "Circuit" at bounding box center [646, 309] width 22 height 8
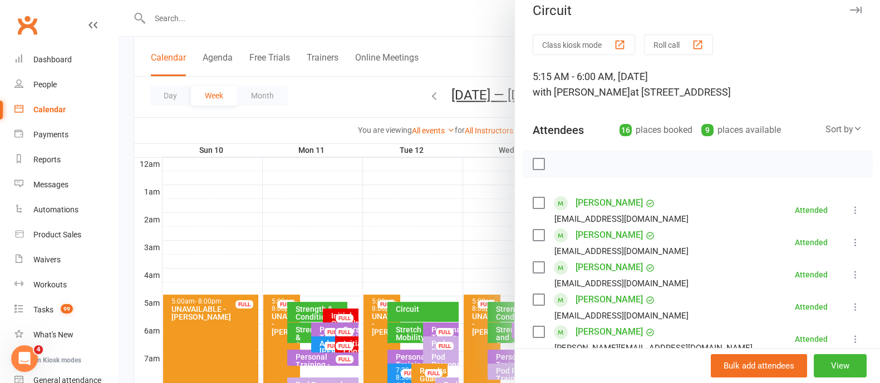
scroll to position [0, 0]
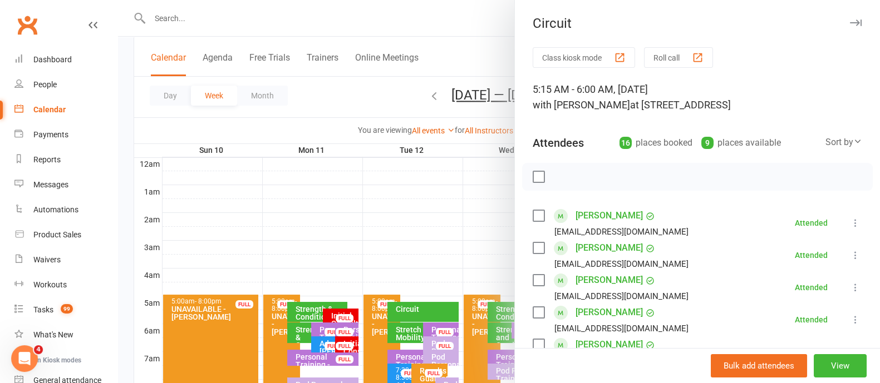
click at [850, 21] on icon "button" at bounding box center [856, 22] width 12 height 7
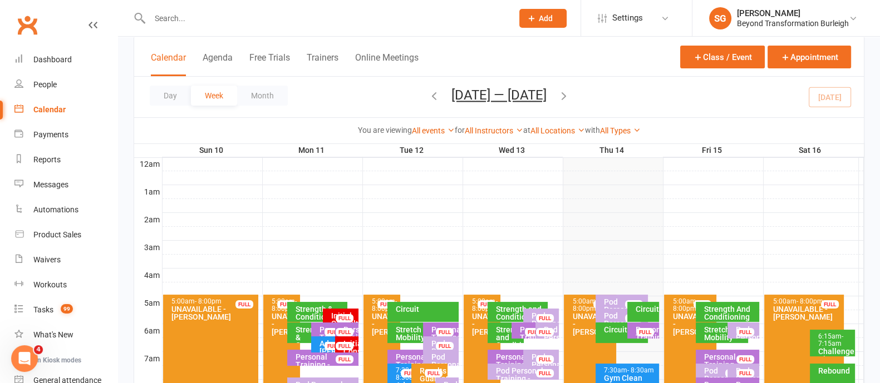
click at [622, 329] on div "Circuit" at bounding box center [624, 330] width 42 height 8
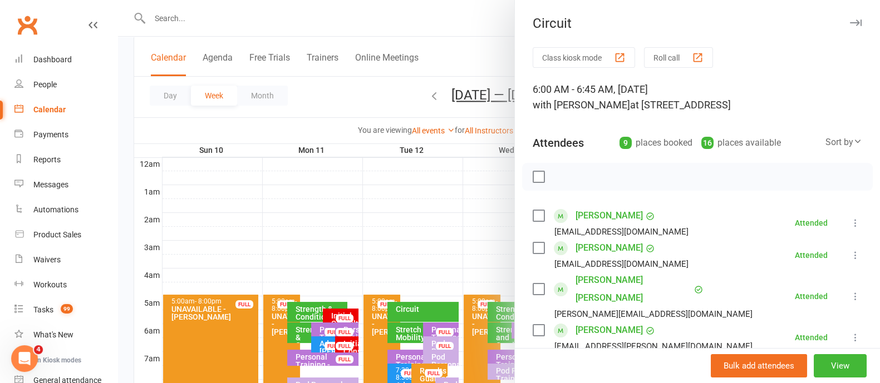
click at [850, 22] on icon "button" at bounding box center [856, 22] width 12 height 7
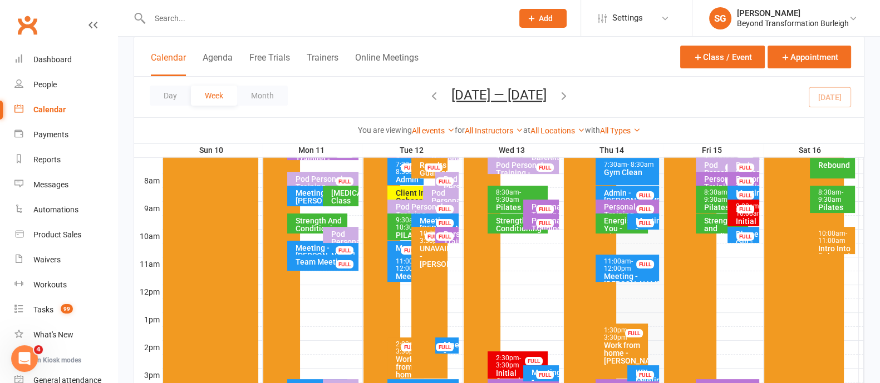
scroll to position [278, 0]
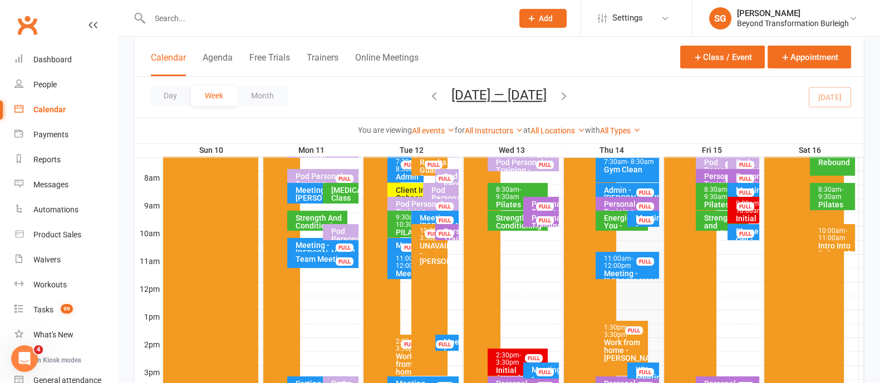
click at [609, 218] on div "Energise You - GiGong Exercises" at bounding box center [624, 229] width 42 height 31
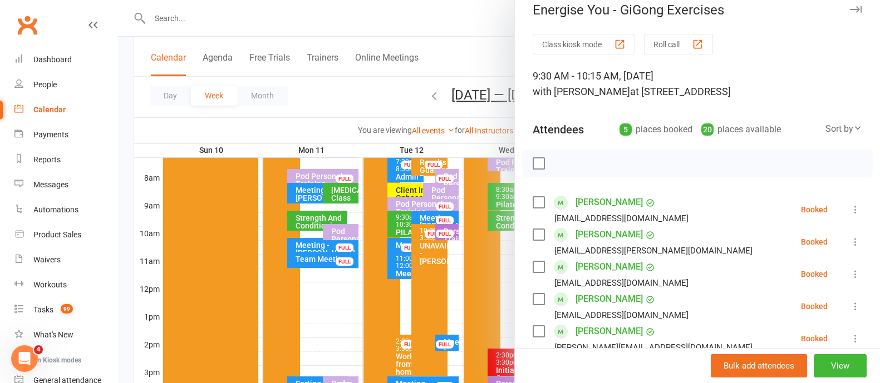
scroll to position [0, 0]
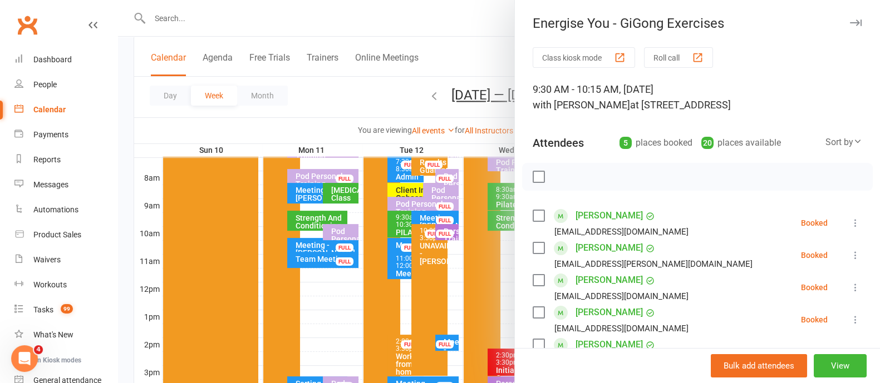
click at [850, 26] on icon "button" at bounding box center [856, 22] width 12 height 7
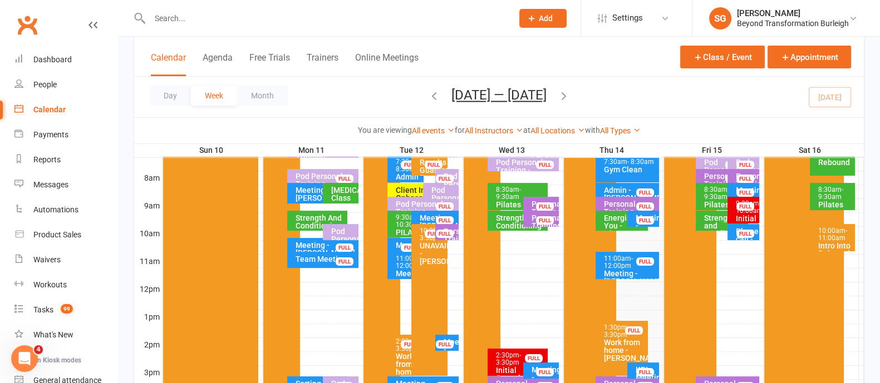
click at [618, 200] on div "Personal Training - [PERSON_NAME]" at bounding box center [629, 211] width 53 height 23
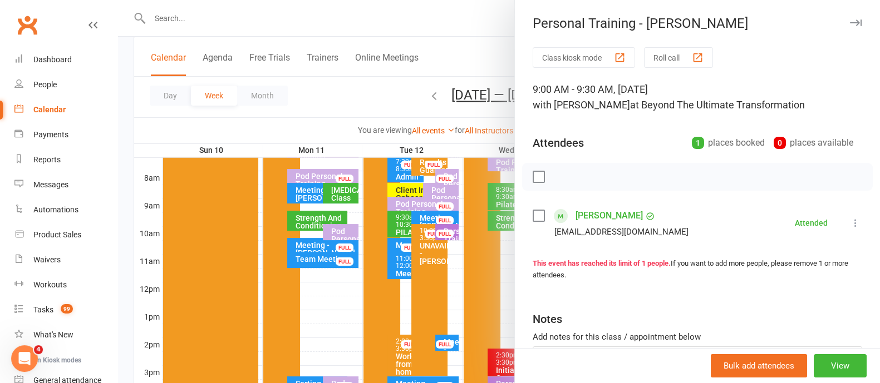
click at [850, 22] on icon "button" at bounding box center [856, 22] width 12 height 7
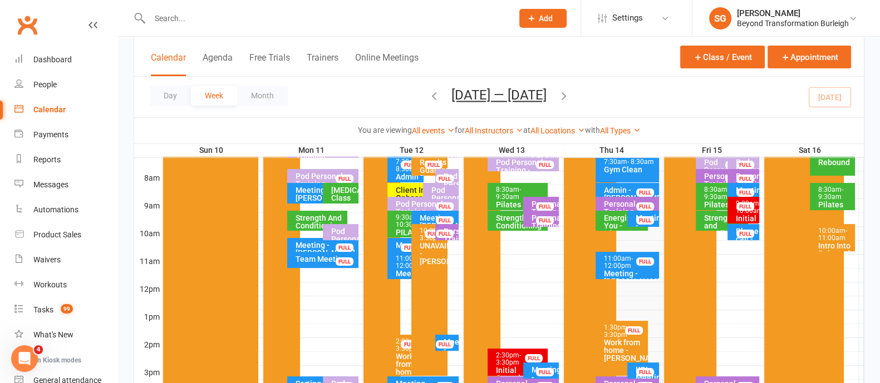
click at [651, 216] on div "FULL" at bounding box center [645, 220] width 18 height 8
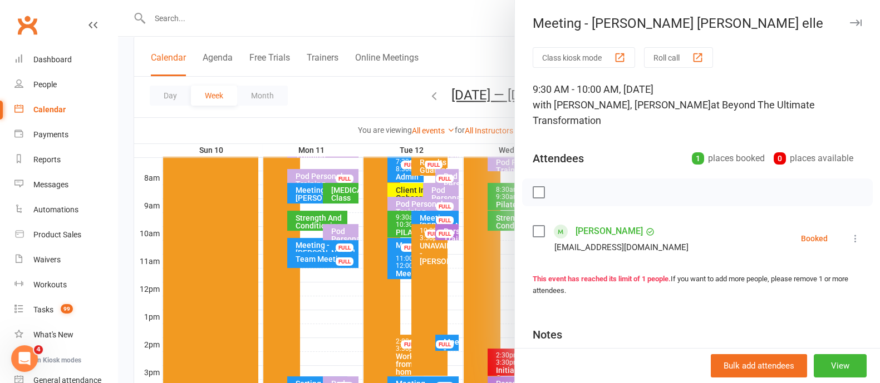
click at [850, 21] on icon "button" at bounding box center [856, 22] width 12 height 7
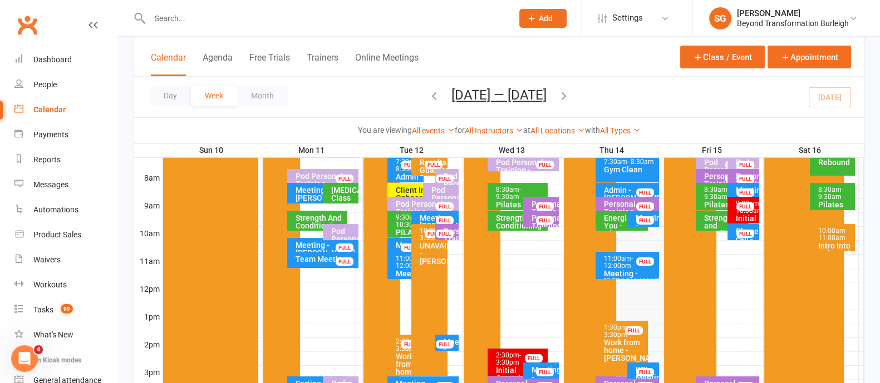
click at [613, 220] on div "Energise You - GiGong Exercises" at bounding box center [624, 229] width 42 height 31
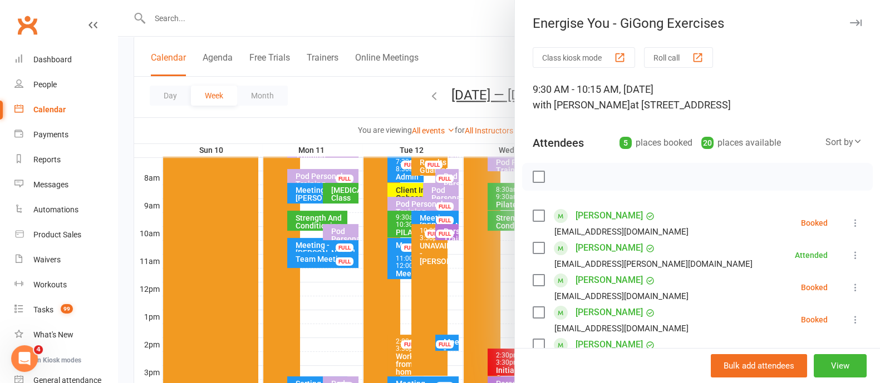
click at [850, 21] on icon "button" at bounding box center [856, 22] width 12 height 7
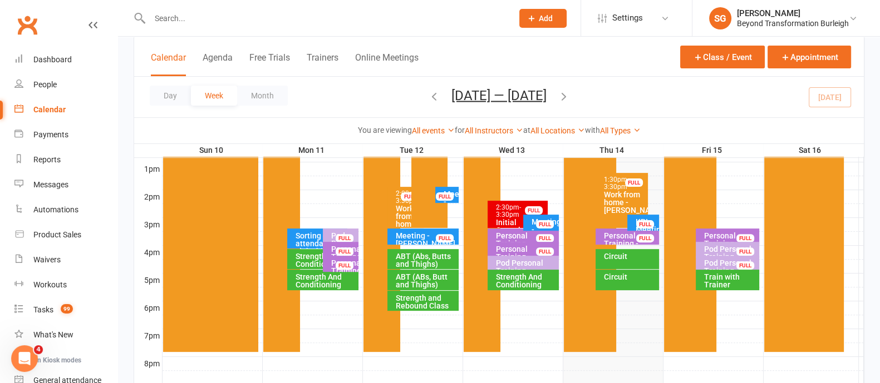
scroll to position [486, 0]
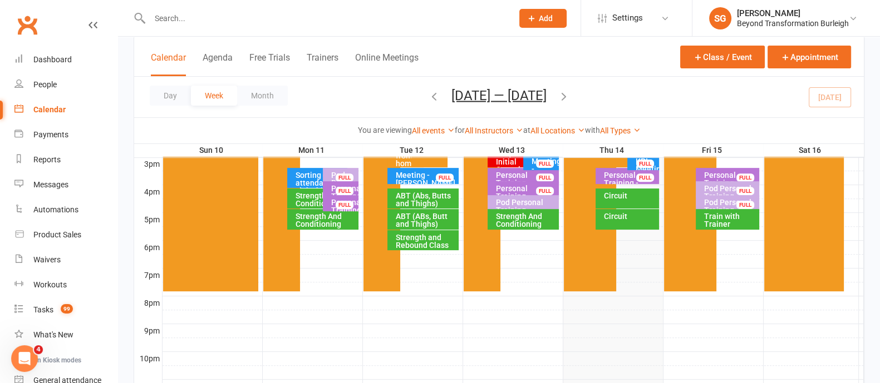
click at [631, 195] on div "Circuit" at bounding box center [629, 196] width 53 height 8
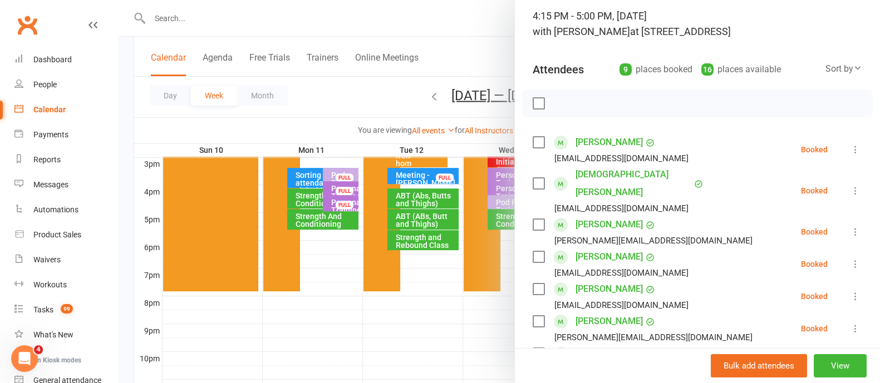
scroll to position [0, 0]
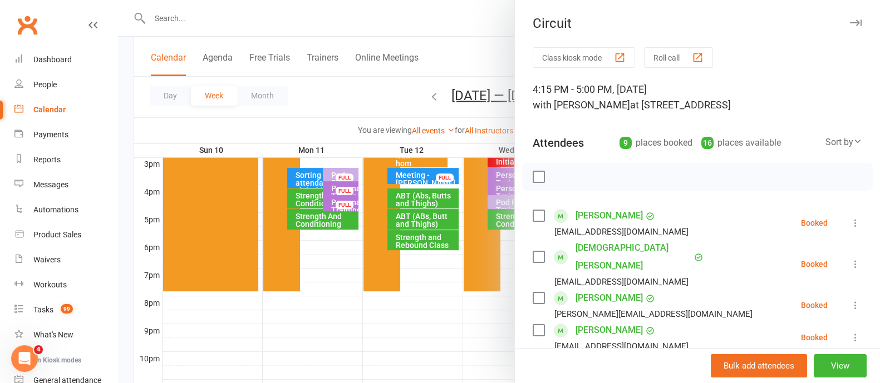
click at [850, 20] on icon "button" at bounding box center [856, 22] width 12 height 7
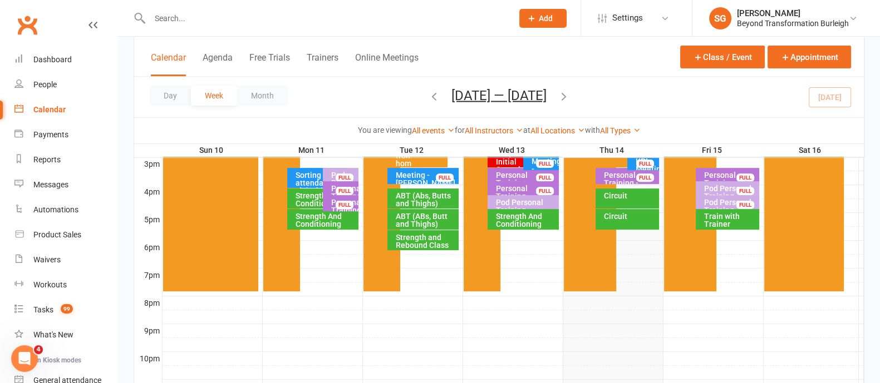
click at [649, 226] on div "Circuit" at bounding box center [626, 219] width 63 height 21
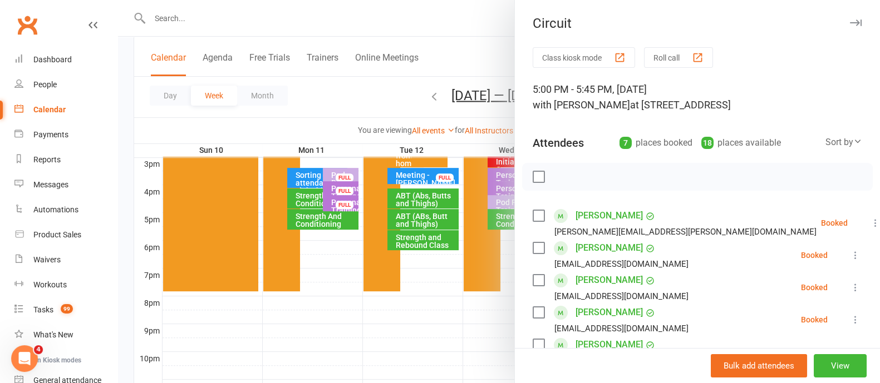
click at [850, 22] on icon "button" at bounding box center [856, 22] width 12 height 7
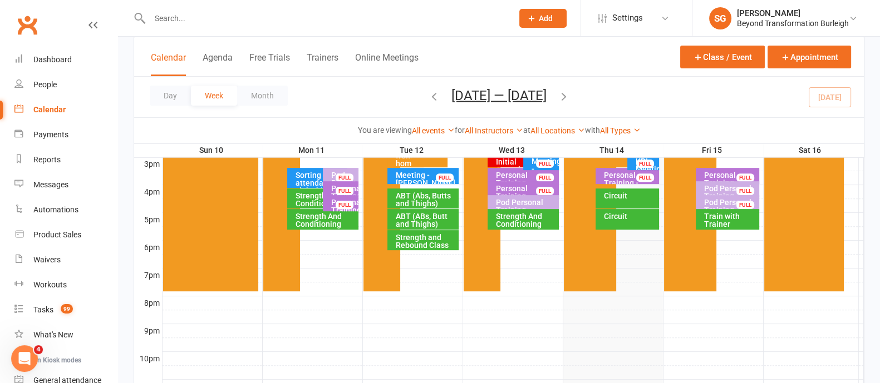
click at [635, 221] on div "Circuit" at bounding box center [626, 219] width 63 height 21
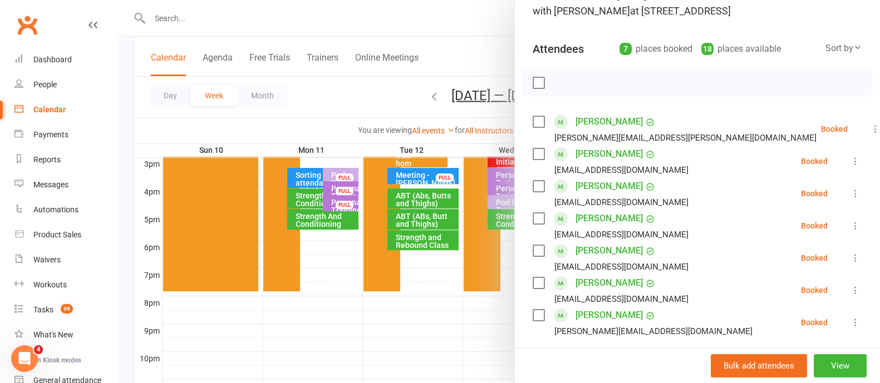
scroll to position [139, 0]
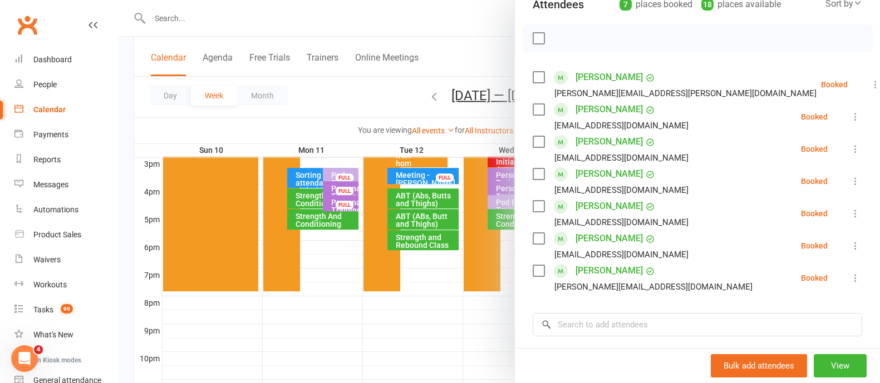
click at [599, 273] on link "[PERSON_NAME]" at bounding box center [608, 271] width 67 height 18
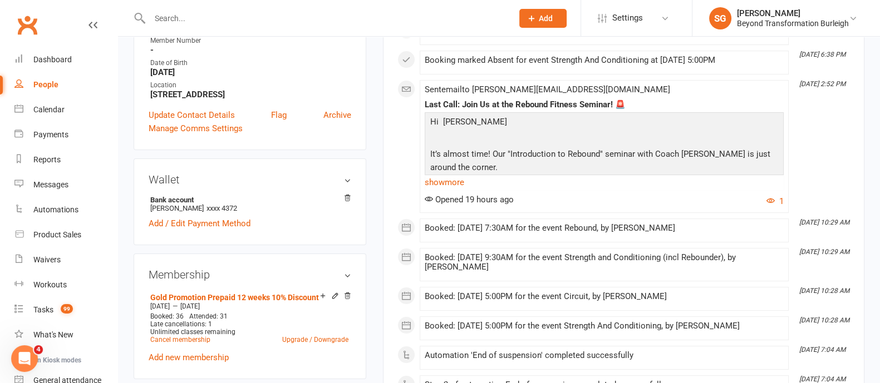
scroll to position [278, 0]
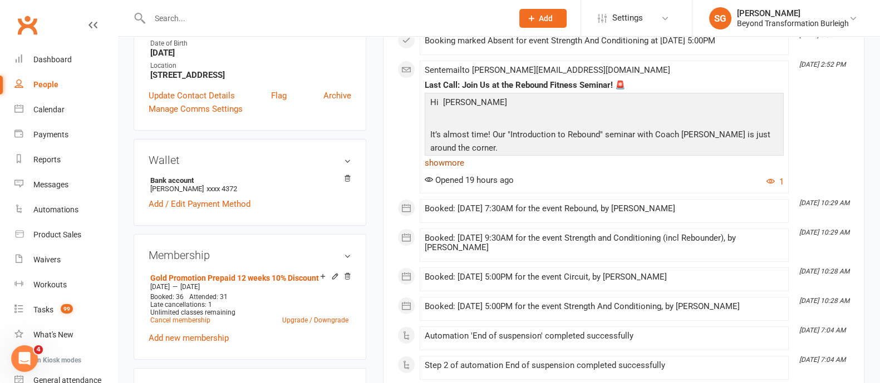
click at [446, 160] on link "show more" at bounding box center [604, 163] width 359 height 16
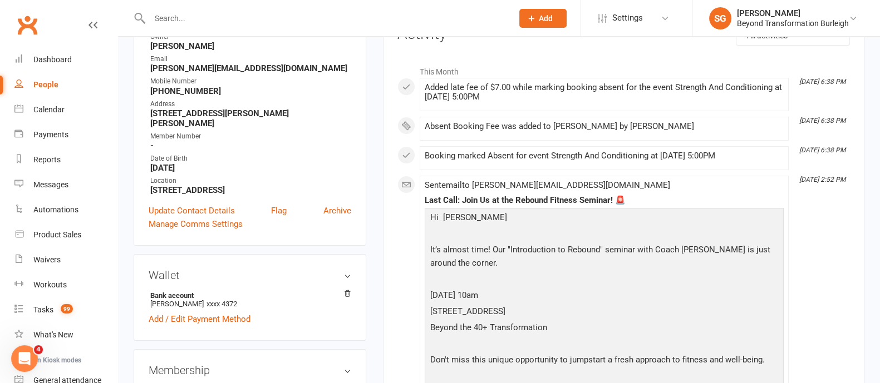
scroll to position [0, 0]
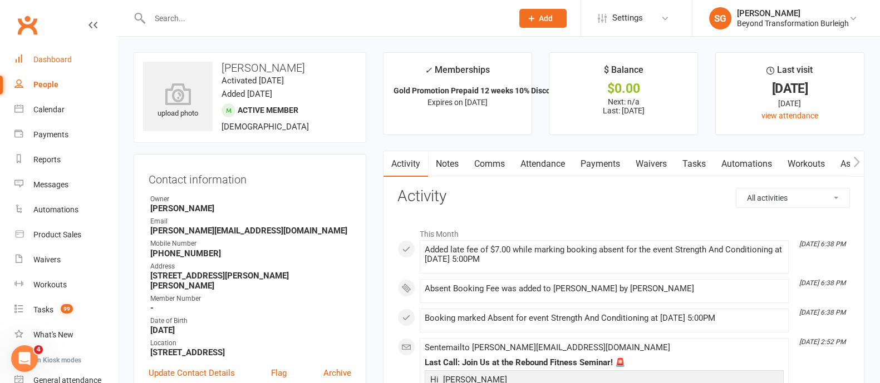
drag, startPoint x: 58, startPoint y: 59, endPoint x: 142, endPoint y: 71, distance: 84.4
click at [58, 59] on div "Dashboard" at bounding box center [52, 59] width 38 height 9
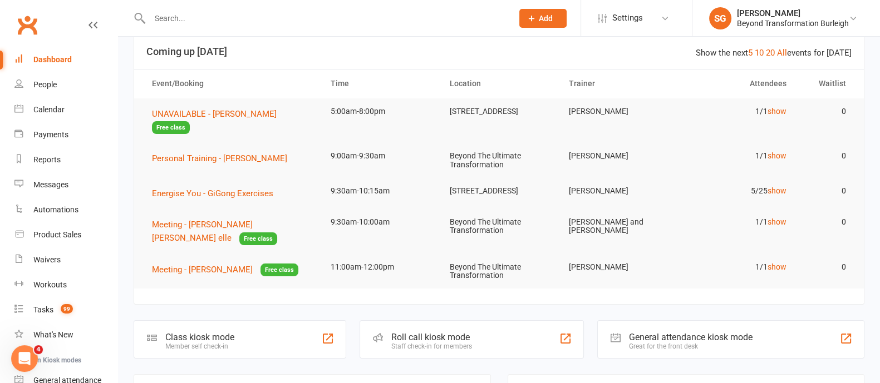
scroll to position [139, 0]
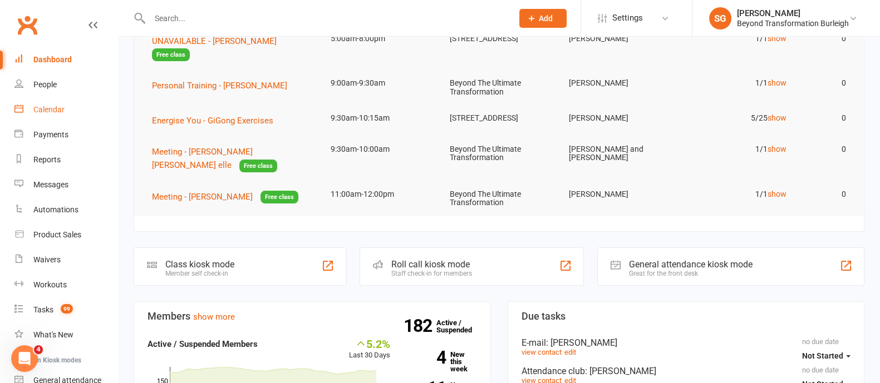
click at [62, 110] on div "Calendar" at bounding box center [48, 109] width 31 height 9
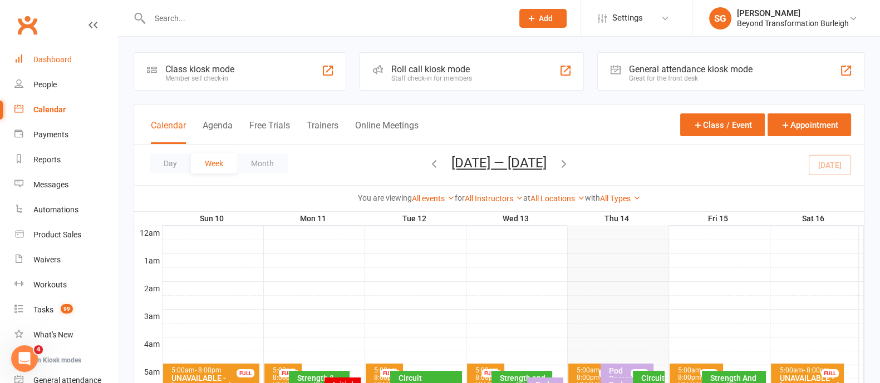
click at [72, 60] on link "Dashboard" at bounding box center [65, 59] width 103 height 25
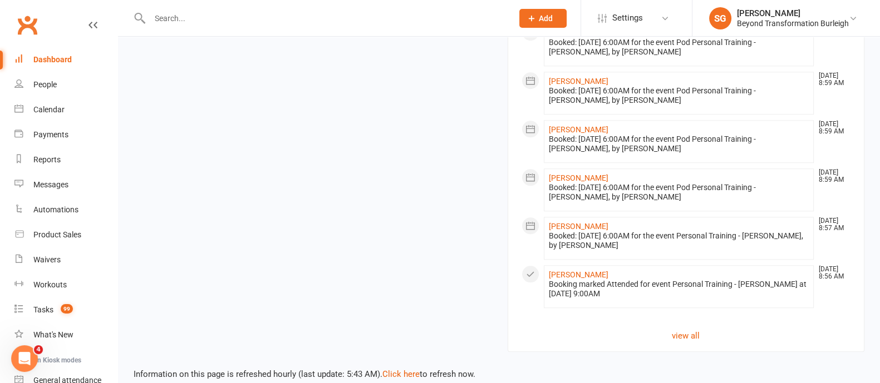
scroll to position [1322, 0]
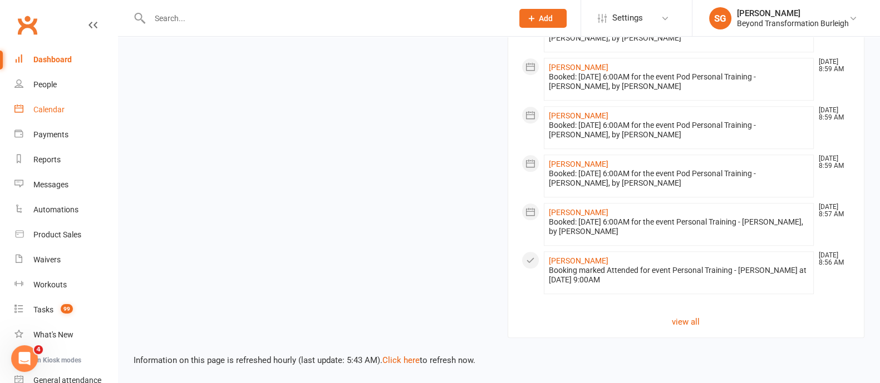
click at [39, 114] on div "Calendar" at bounding box center [48, 109] width 31 height 9
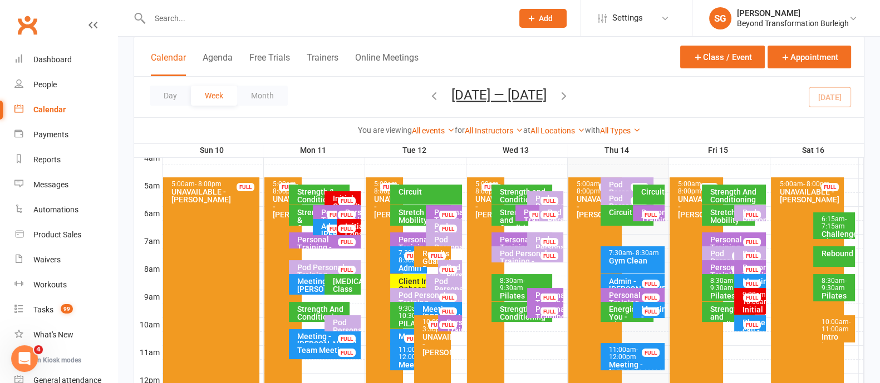
scroll to position [209, 0]
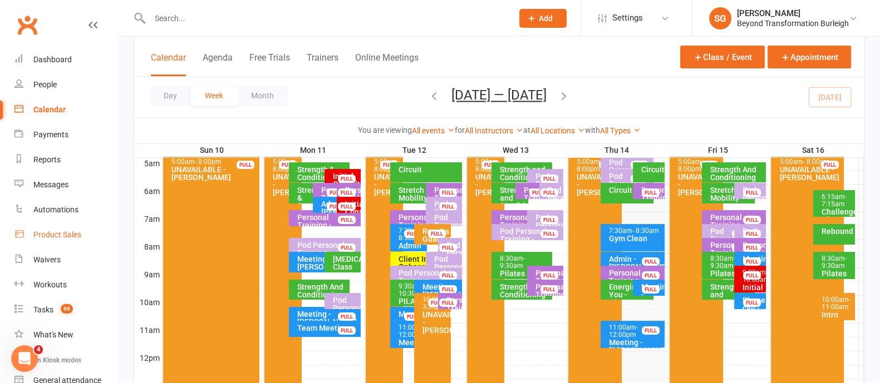
click at [67, 235] on div "Product Sales" at bounding box center [57, 234] width 48 height 9
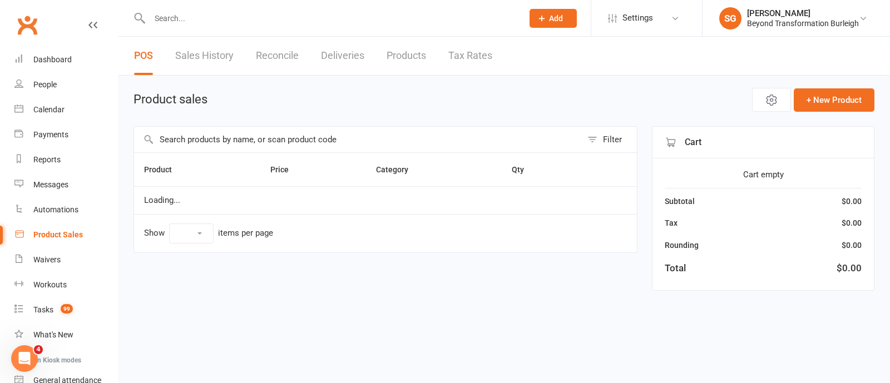
select select "100"
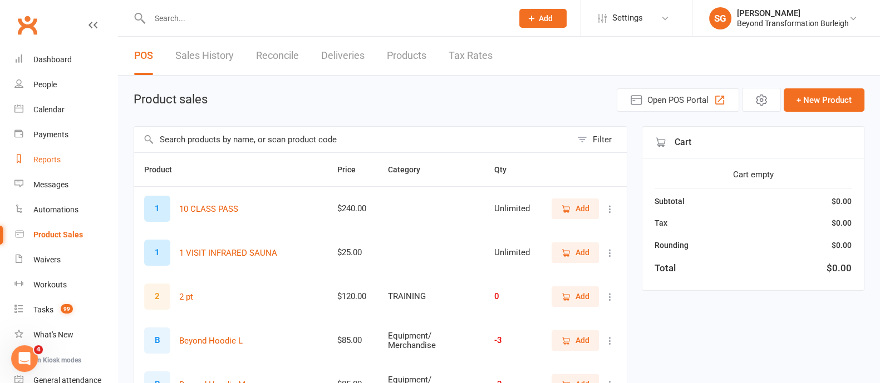
click at [48, 159] on div "Reports" at bounding box center [46, 159] width 27 height 9
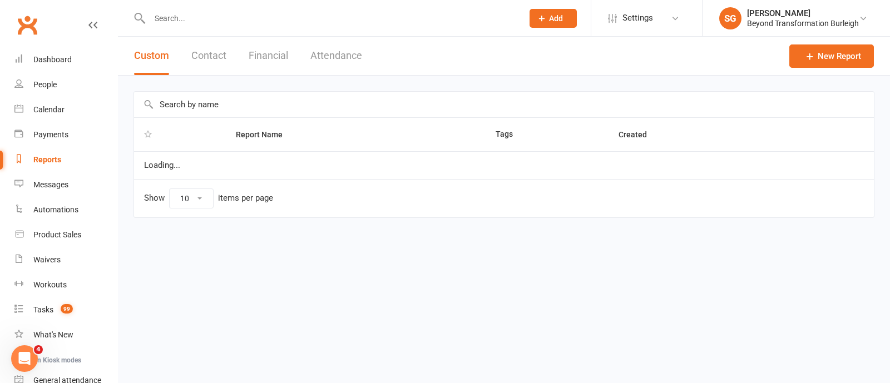
select select "100"
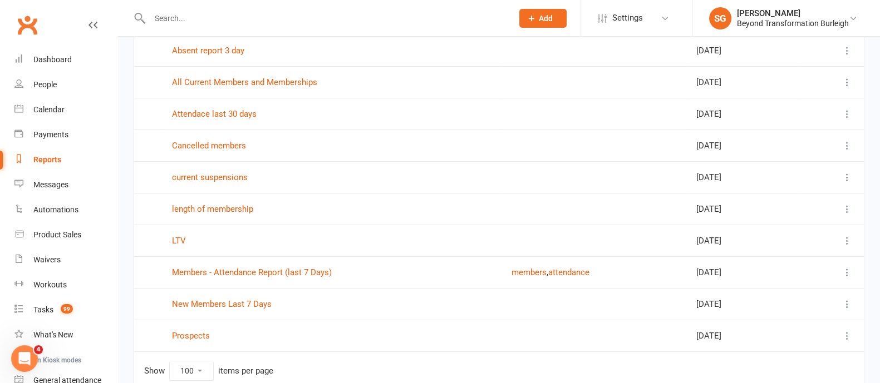
scroll to position [139, 0]
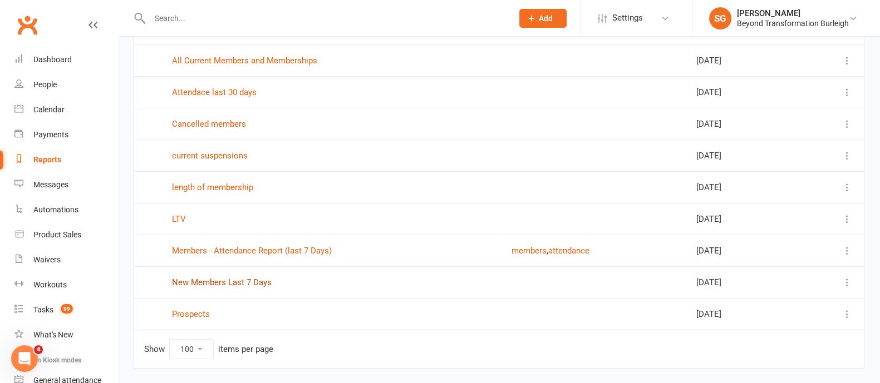
click at [239, 282] on link "New Members Last 7 Days" at bounding box center [222, 283] width 100 height 10
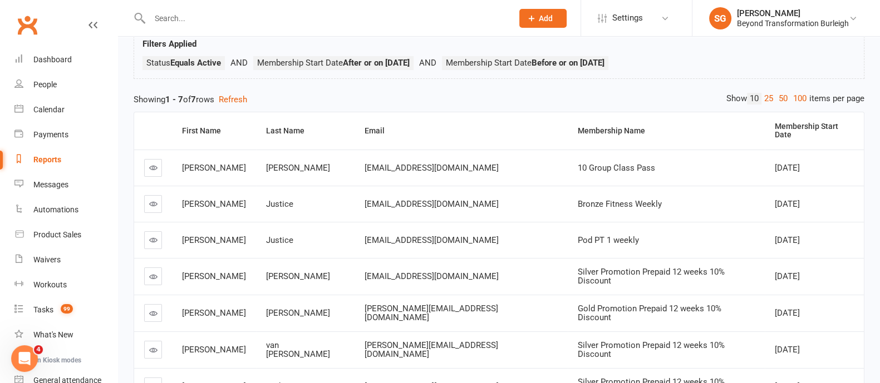
scroll to position [139, 0]
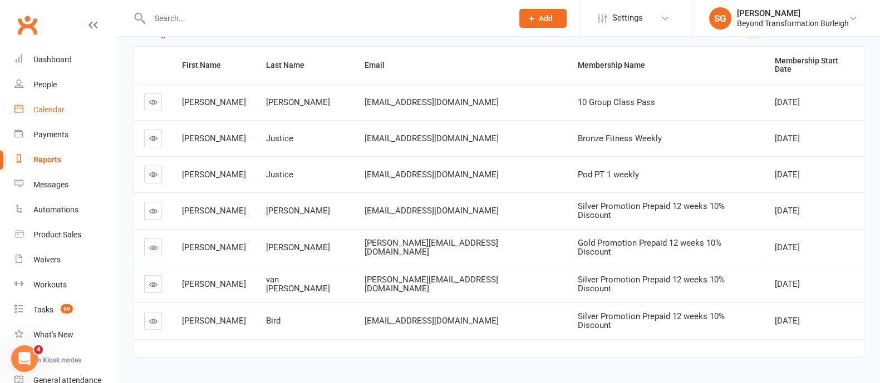
click at [52, 106] on div "Calendar" at bounding box center [48, 109] width 31 height 9
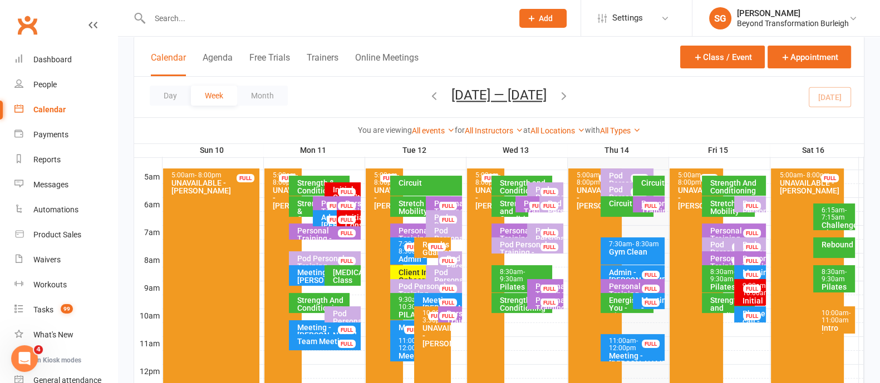
scroll to position [209, 0]
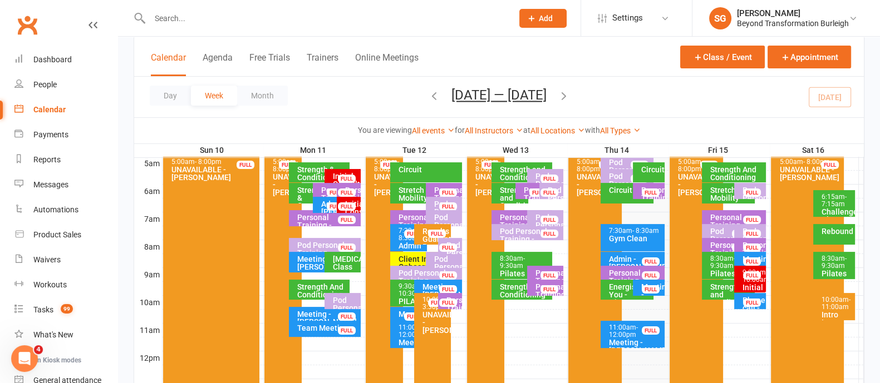
click at [834, 307] on span "- 11:00am" at bounding box center [835, 303] width 29 height 15
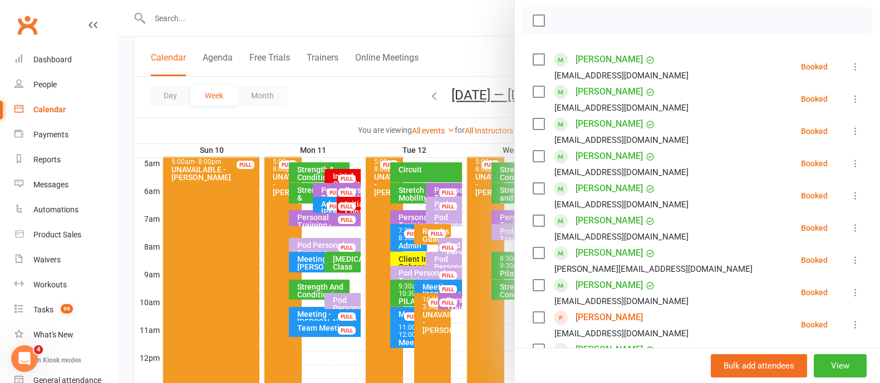
scroll to position [0, 0]
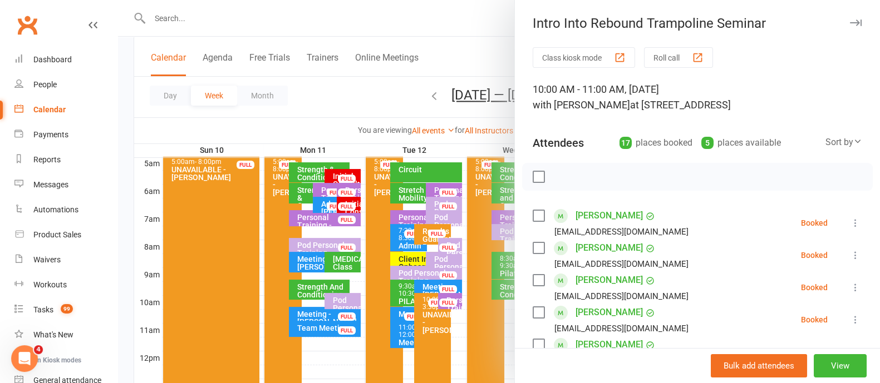
click at [850, 21] on icon "button" at bounding box center [856, 22] width 12 height 7
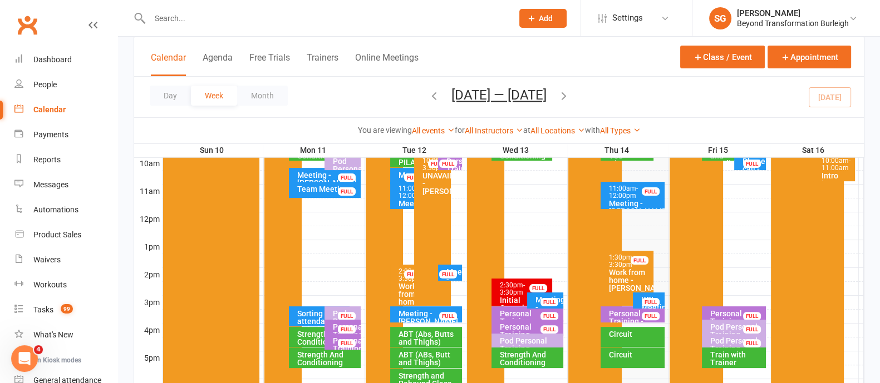
scroll to position [486, 0]
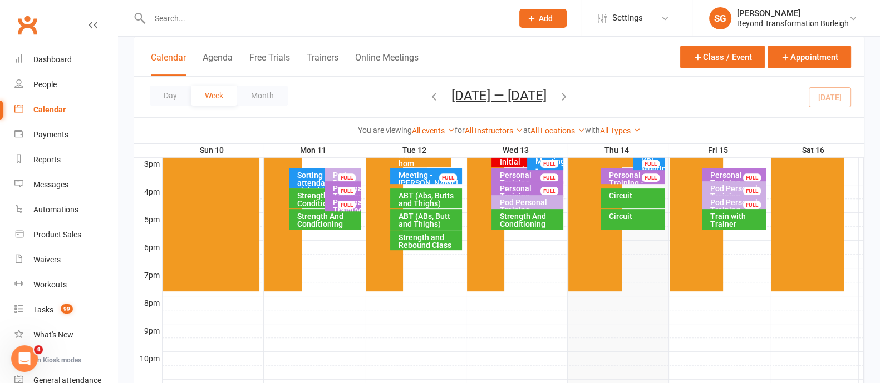
click at [623, 198] on div "Circuit" at bounding box center [635, 196] width 54 height 8
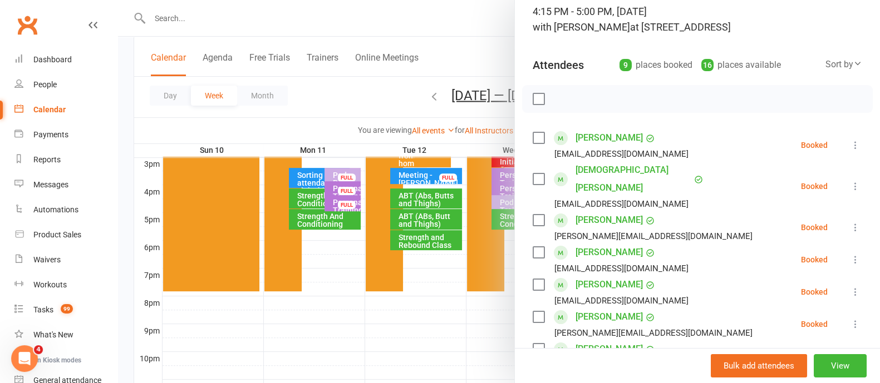
scroll to position [0, 0]
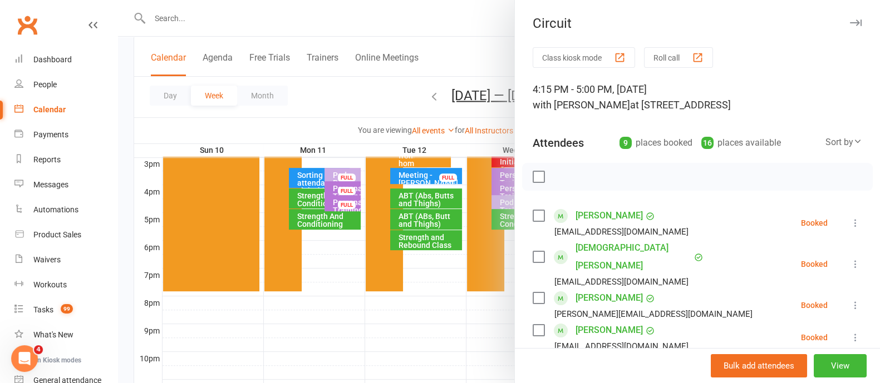
click at [850, 19] on icon "button" at bounding box center [856, 22] width 12 height 7
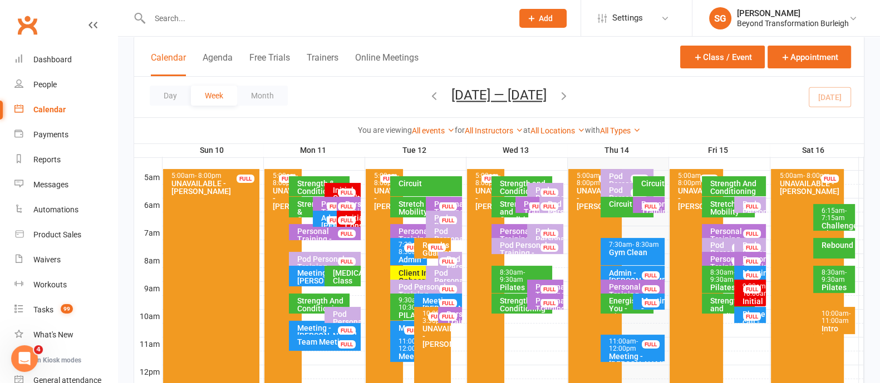
scroll to position [69, 0]
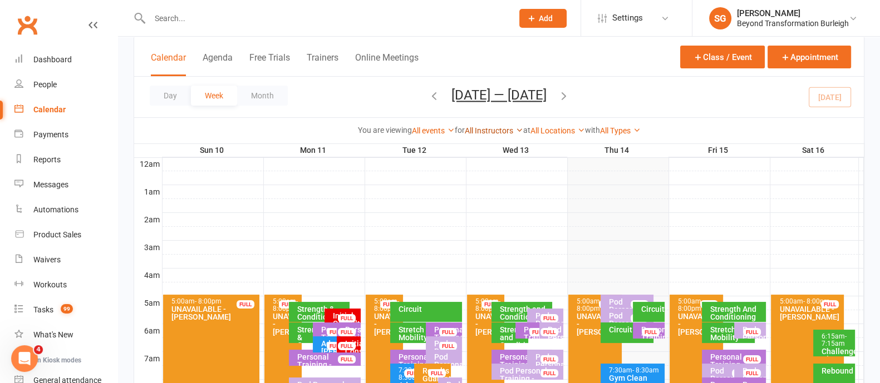
click at [480, 129] on link "All Instructors" at bounding box center [494, 130] width 58 height 9
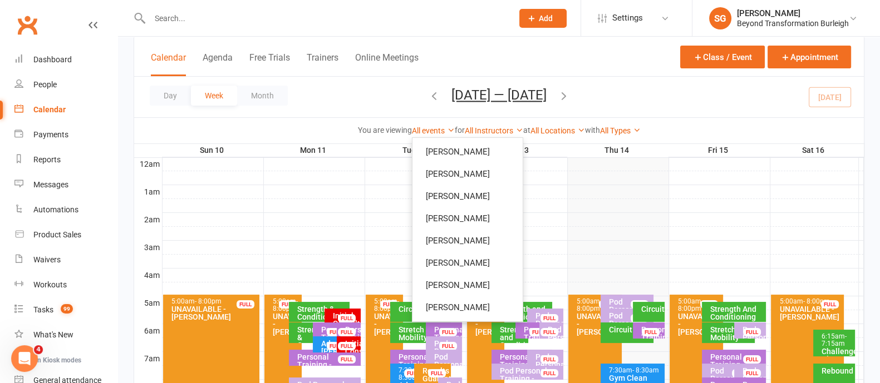
click at [250, 20] on input "text" at bounding box center [325, 19] width 358 height 16
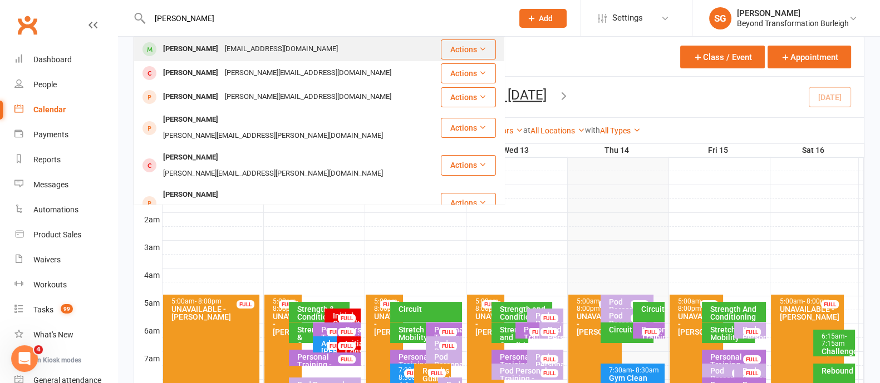
type input "[PERSON_NAME]"
click at [228, 49] on div "[EMAIL_ADDRESS][DOMAIN_NAME]" at bounding box center [281, 49] width 120 height 16
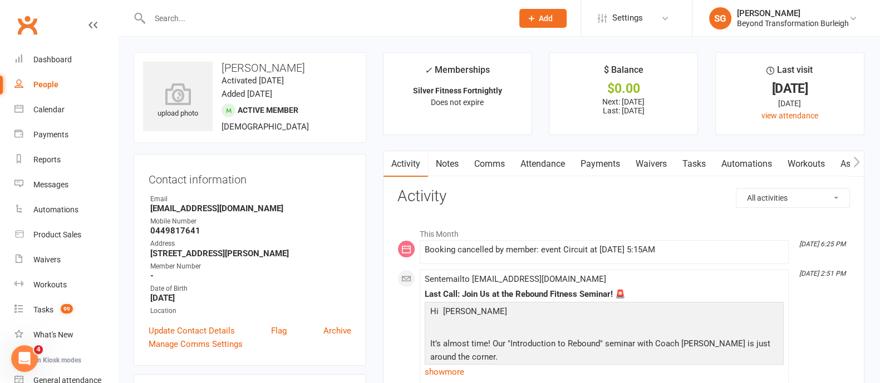
click at [556, 162] on link "Attendance" at bounding box center [542, 164] width 60 height 26
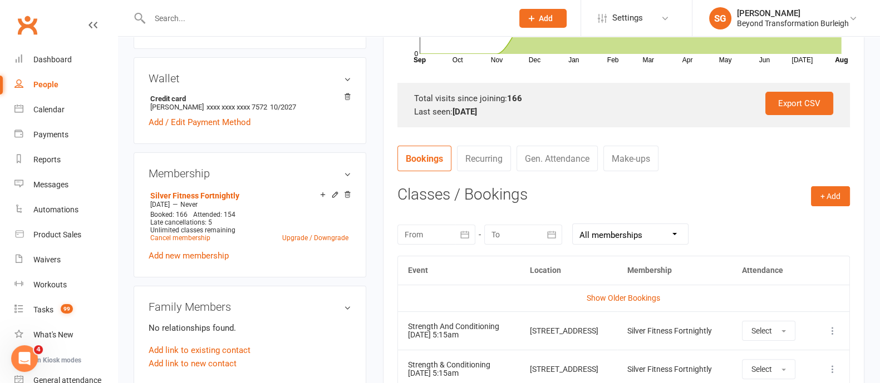
scroll to position [348, 0]
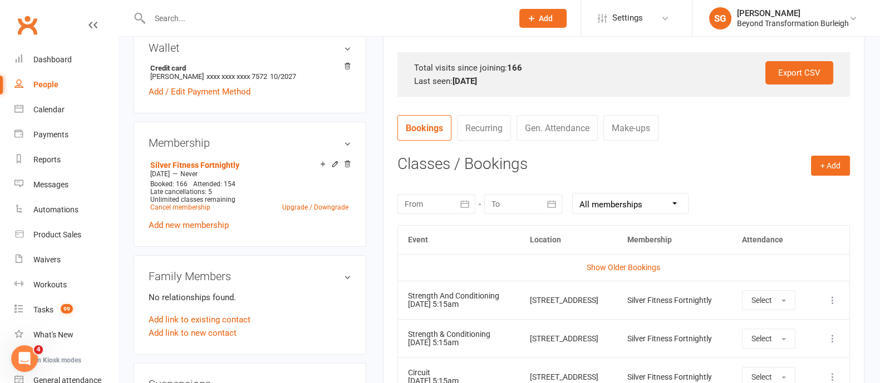
click at [47, 96] on link "People" at bounding box center [65, 84] width 103 height 25
select select "100"
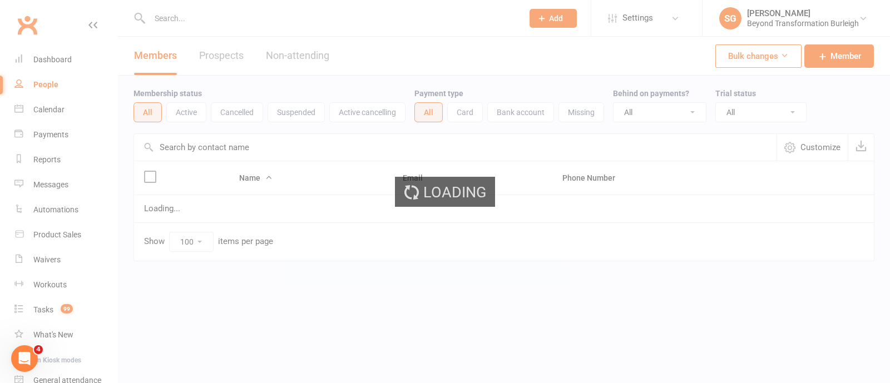
click at [45, 107] on div "Loading" at bounding box center [445, 191] width 890 height 383
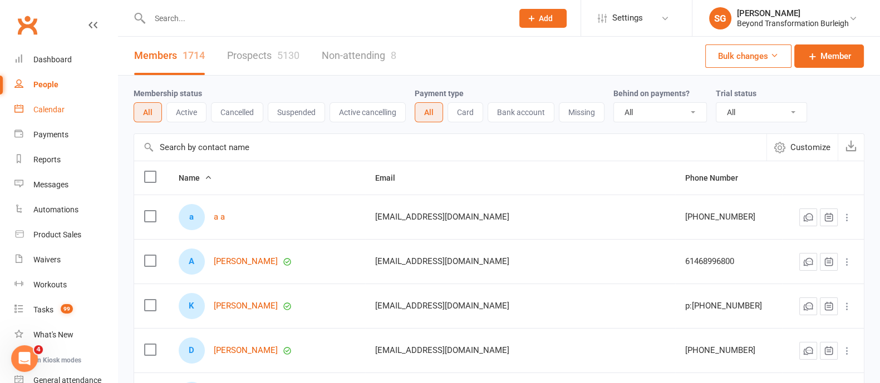
click at [48, 110] on div "Calendar" at bounding box center [48, 109] width 31 height 9
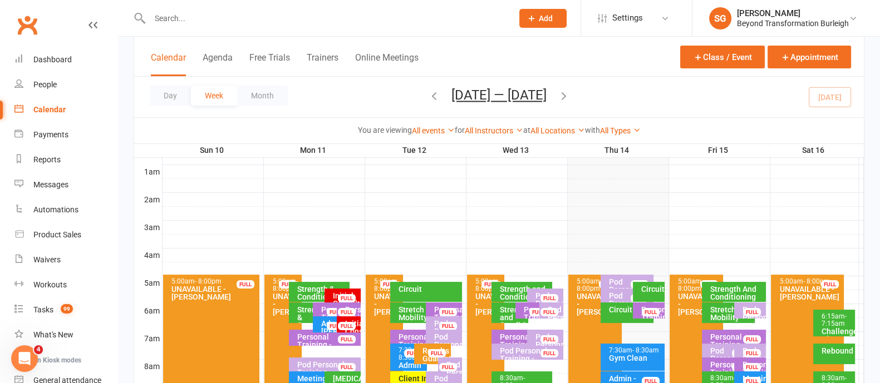
scroll to position [139, 0]
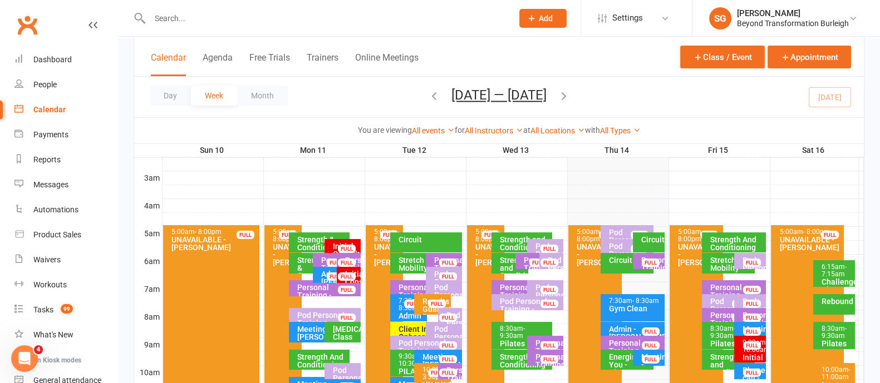
drag, startPoint x: 738, startPoint y: 240, endPoint x: 742, endPoint y: 234, distance: 7.6
click at [738, 238] on div "Strength And Conditioning" at bounding box center [736, 244] width 54 height 16
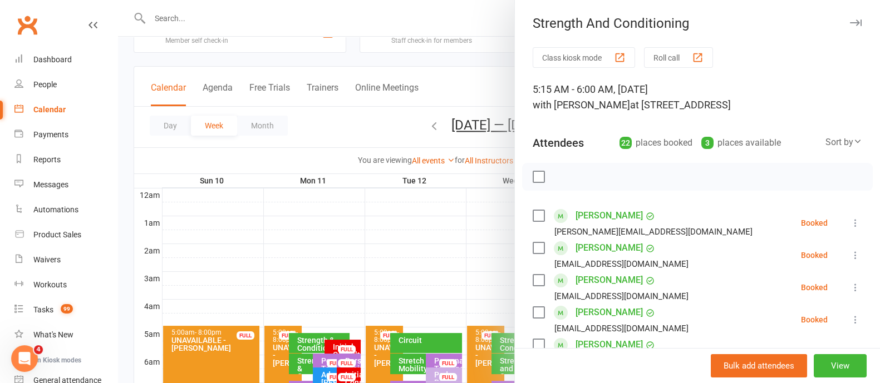
scroll to position [0, 0]
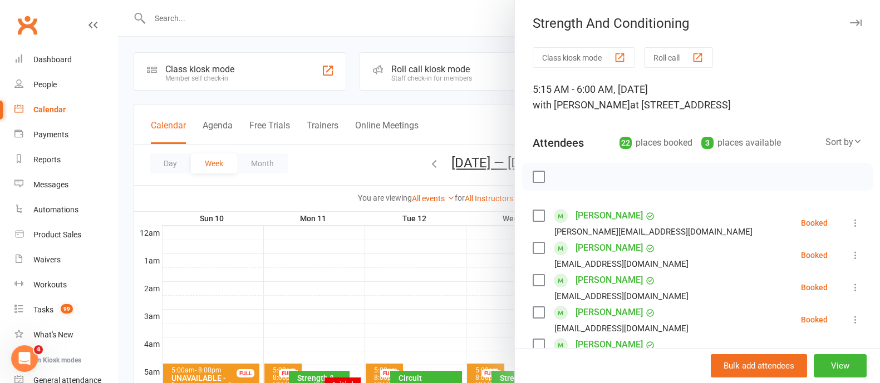
click at [850, 19] on icon "button" at bounding box center [856, 22] width 12 height 7
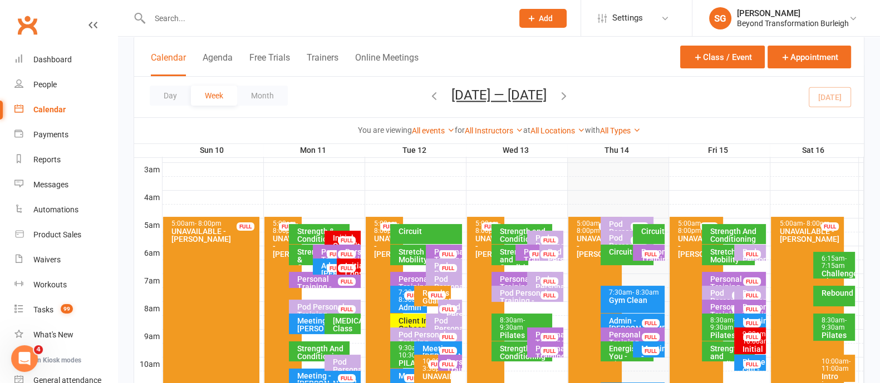
scroll to position [209, 0]
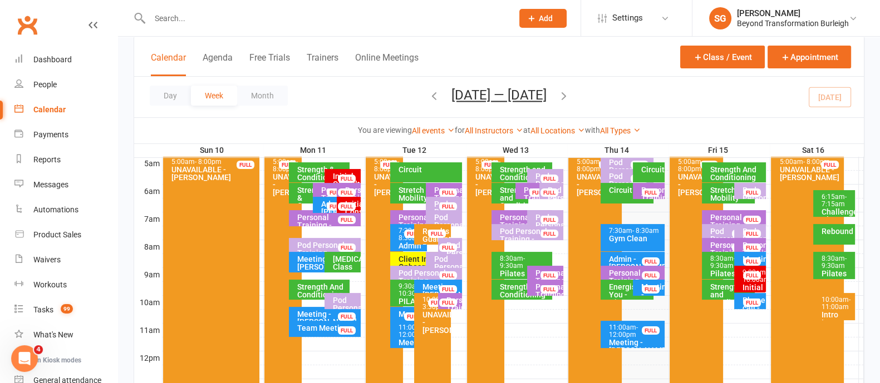
click at [738, 188] on div "Pod Personal Training - [PERSON_NAME] FULL" at bounding box center [750, 191] width 32 height 16
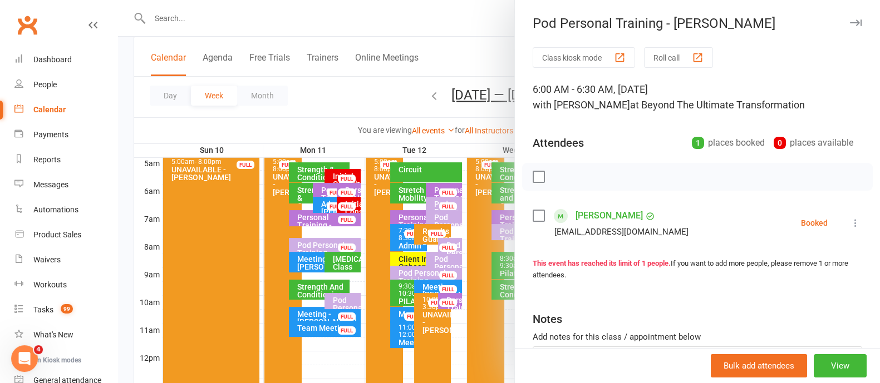
click at [834, 15] on div "Pod Personal Training - [PERSON_NAME] Class kiosk mode Roll call 6:00 AM - 6:30…" at bounding box center [697, 191] width 366 height 383
drag, startPoint x: 850, startPoint y: 35, endPoint x: 841, endPoint y: 29, distance: 10.5
click at [849, 34] on div "Pod Personal Training - [PERSON_NAME] Class kiosk mode Roll call 6:00 AM - 6:30…" at bounding box center [697, 191] width 366 height 383
click at [849, 27] on button "button" at bounding box center [855, 22] width 13 height 13
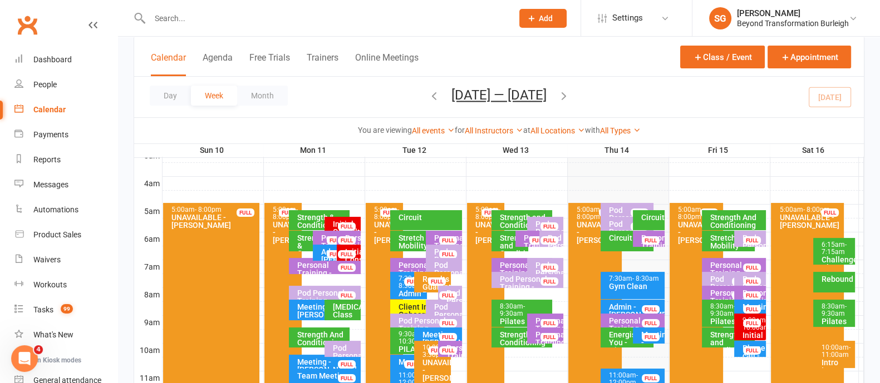
scroll to position [139, 0]
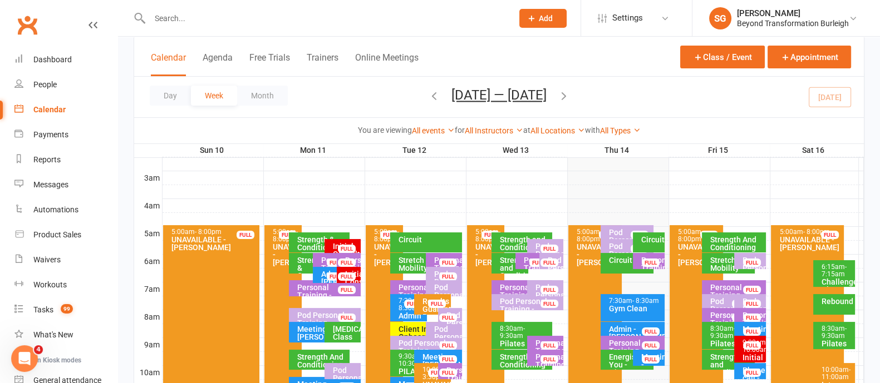
click at [178, 14] on input "text" at bounding box center [325, 19] width 358 height 16
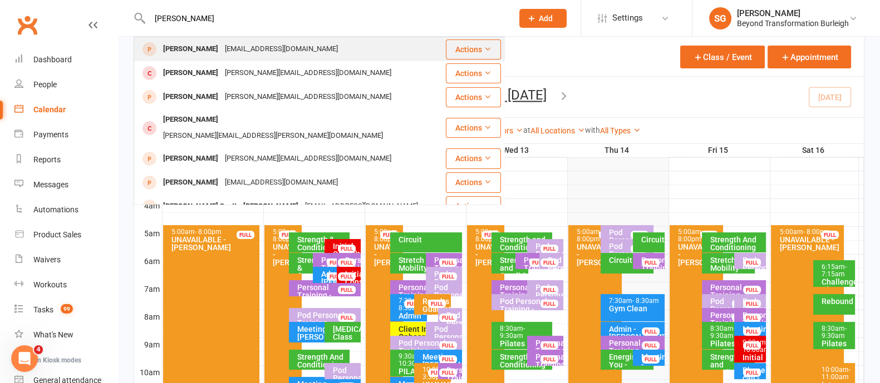
type input "[PERSON_NAME]"
click at [221, 48] on div "[EMAIL_ADDRESS][DOMAIN_NAME]" at bounding box center [281, 49] width 120 height 16
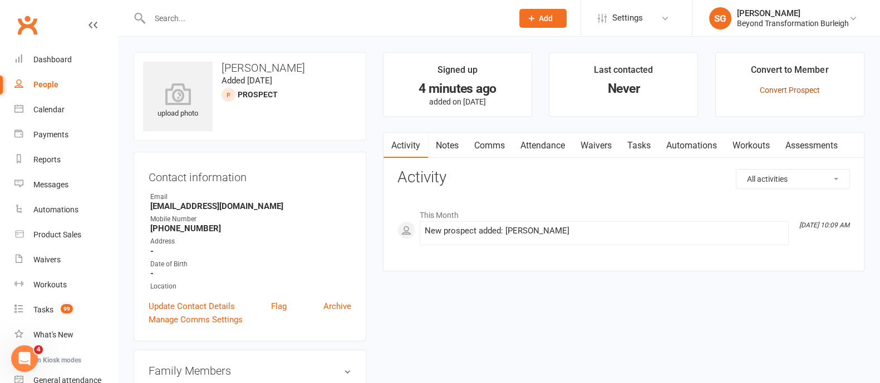
click at [777, 87] on link "Convert Prospect" at bounding box center [790, 90] width 60 height 9
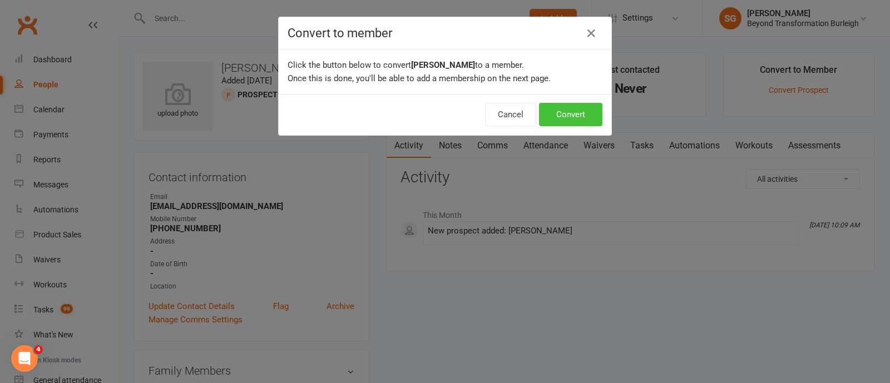
click at [555, 118] on button "Convert" at bounding box center [570, 114] width 63 height 23
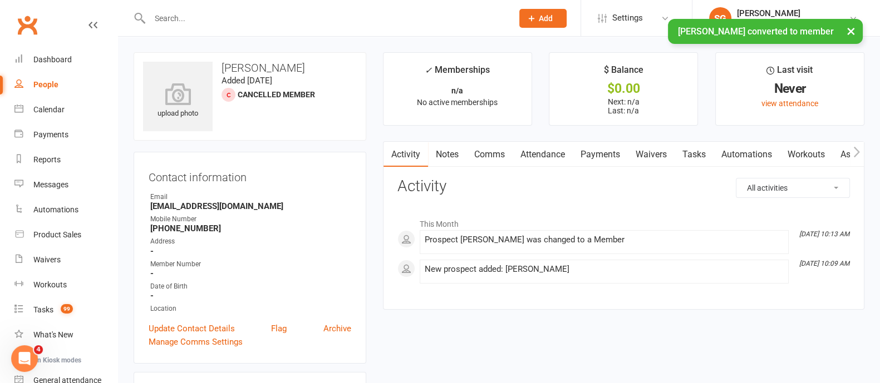
click at [647, 148] on link "Waivers" at bounding box center [651, 155] width 47 height 26
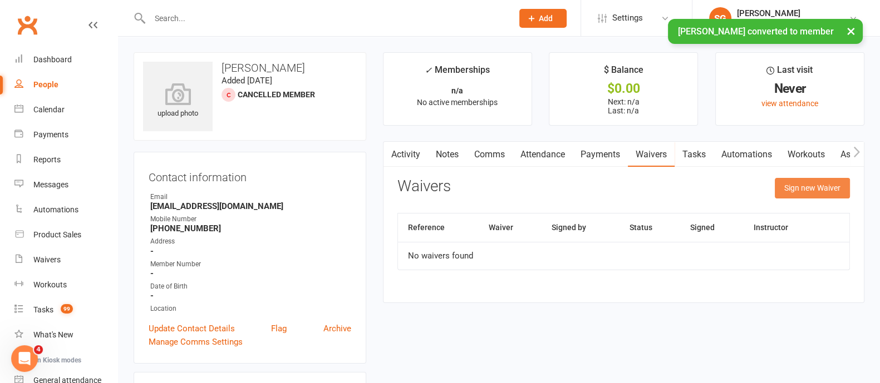
click at [810, 193] on button "Sign new Waiver" at bounding box center [812, 188] width 75 height 20
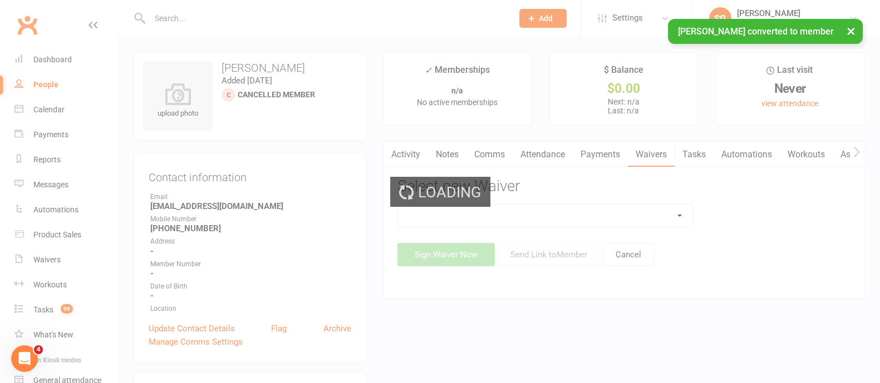
click at [592, 213] on div "Loading" at bounding box center [440, 191] width 880 height 383
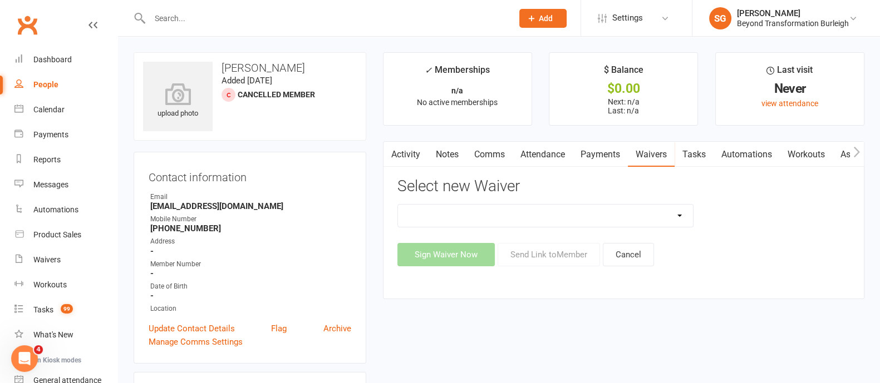
click at [662, 215] on select "Beyond Nutrition And Supplement Waiver Beyond Terms & Conditions Beyond Terms &…" at bounding box center [545, 216] width 295 height 22
select select "9795"
click at [398, 205] on select "Beyond Nutrition And Supplement Waiver Beyond Terms & Conditions Beyond Terms &…" at bounding box center [545, 216] width 295 height 22
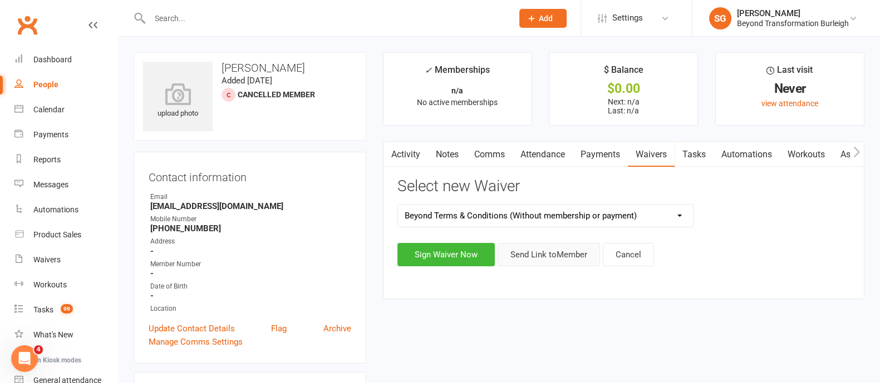
click at [568, 257] on button "Send Link to Member" at bounding box center [548, 254] width 102 height 23
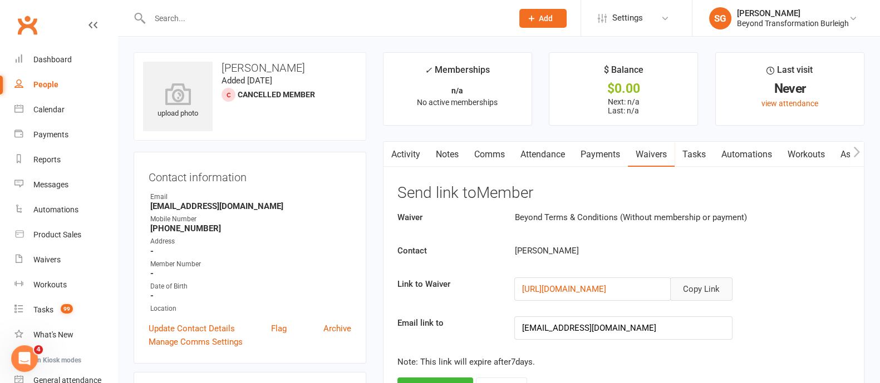
click at [711, 285] on button "Copy Link" at bounding box center [701, 289] width 62 height 23
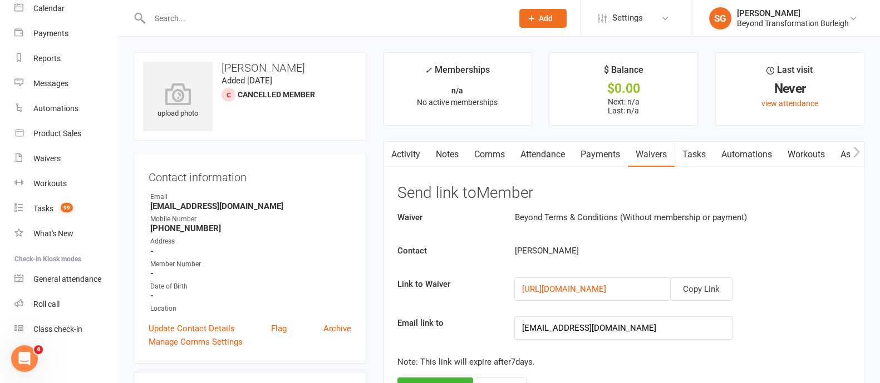
click at [615, 200] on h3 "Send link to Member" at bounding box center [623, 193] width 452 height 17
click at [534, 154] on link "Attendance" at bounding box center [542, 155] width 60 height 26
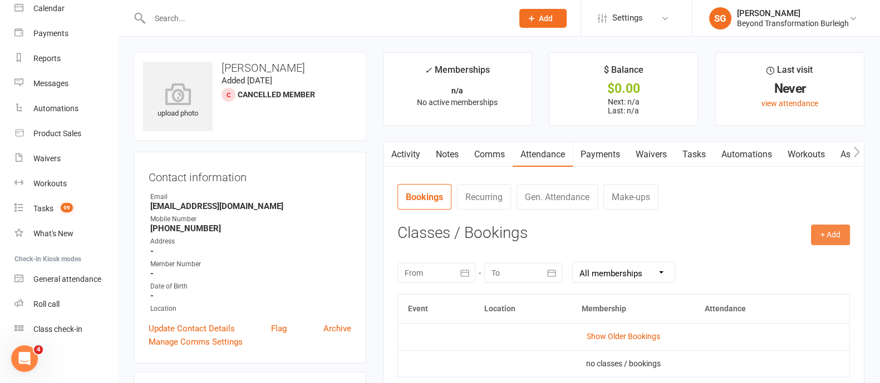
click at [844, 231] on button "+ Add" at bounding box center [830, 235] width 39 height 20
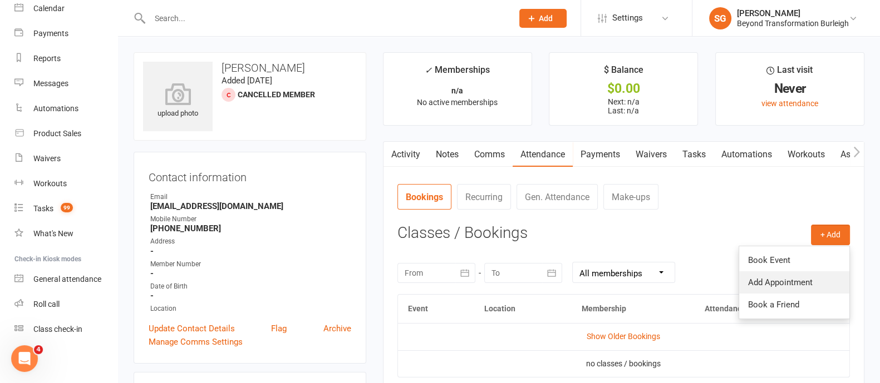
click at [789, 279] on link "Add Appointment" at bounding box center [794, 283] width 110 height 22
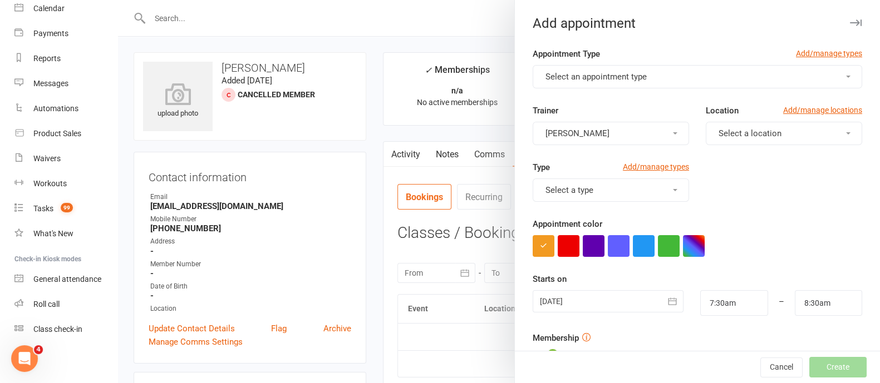
drag, startPoint x: 830, startPoint y: 23, endPoint x: 583, endPoint y: 54, distance: 249.6
click at [850, 23] on icon "button" at bounding box center [856, 22] width 12 height 7
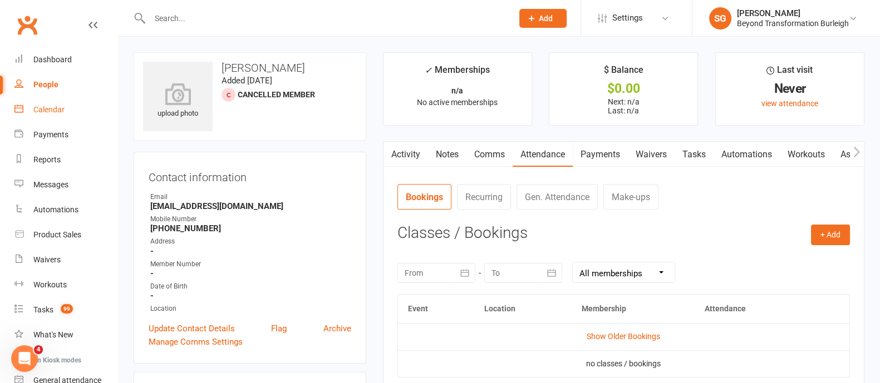
click at [44, 110] on div "Calendar" at bounding box center [48, 109] width 31 height 9
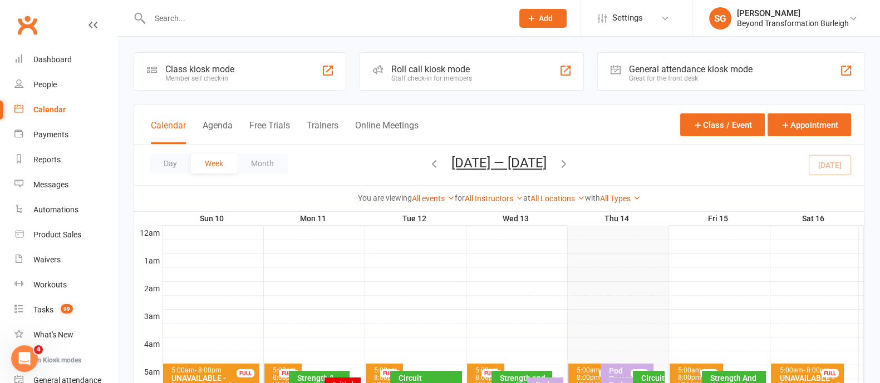
scroll to position [139, 0]
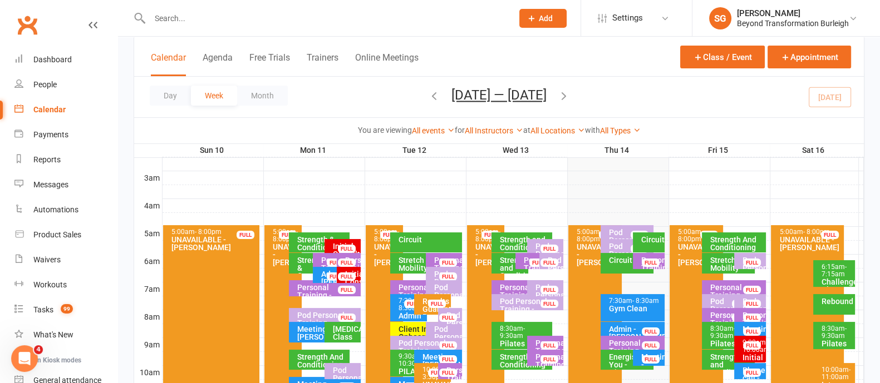
click at [736, 241] on div "Strength And Conditioning" at bounding box center [736, 244] width 54 height 16
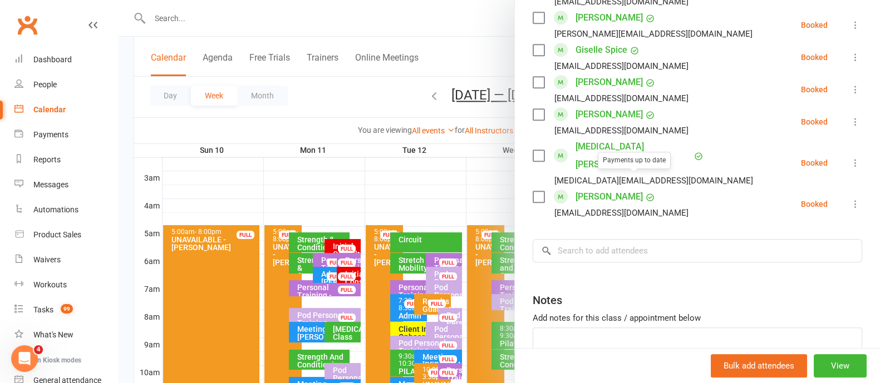
scroll to position [765, 0]
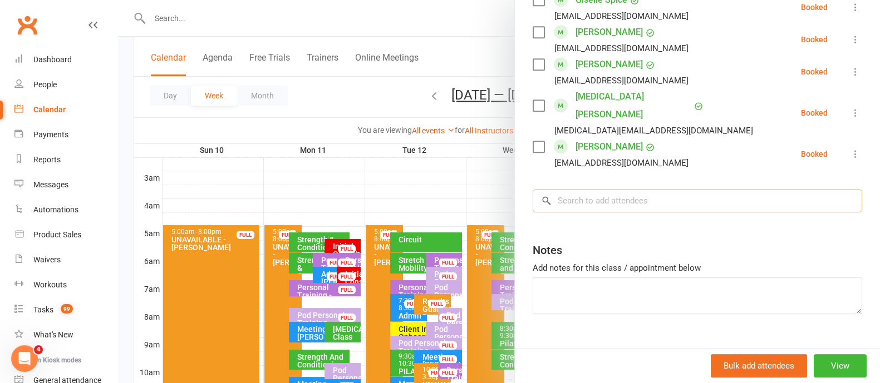
click at [564, 189] on input "search" at bounding box center [697, 200] width 329 height 23
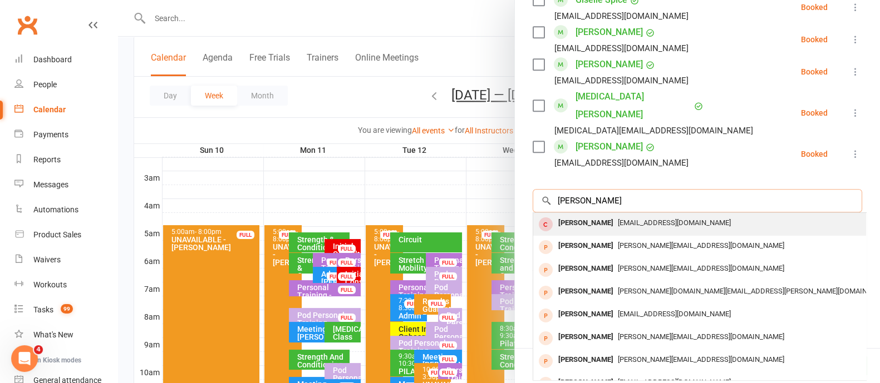
type input "[PERSON_NAME]"
click at [618, 219] on span "[EMAIL_ADDRESS][DOMAIN_NAME]" at bounding box center [674, 223] width 113 height 8
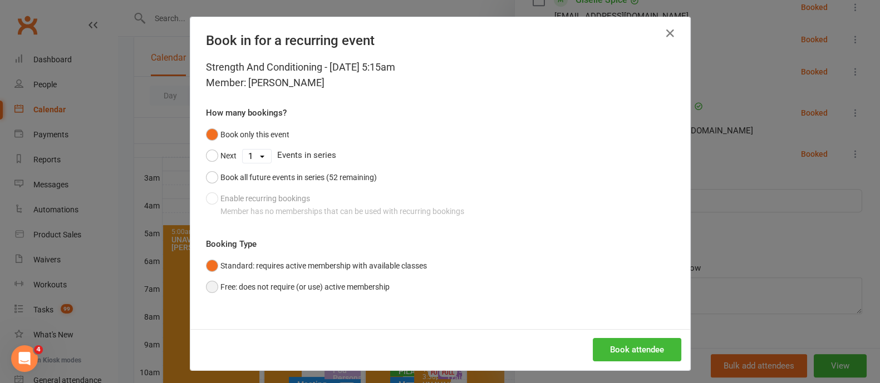
click at [253, 280] on button "Free: does not require (or use) active membership" at bounding box center [298, 287] width 184 height 21
click at [639, 346] on button "Book attendee" at bounding box center [637, 349] width 88 height 23
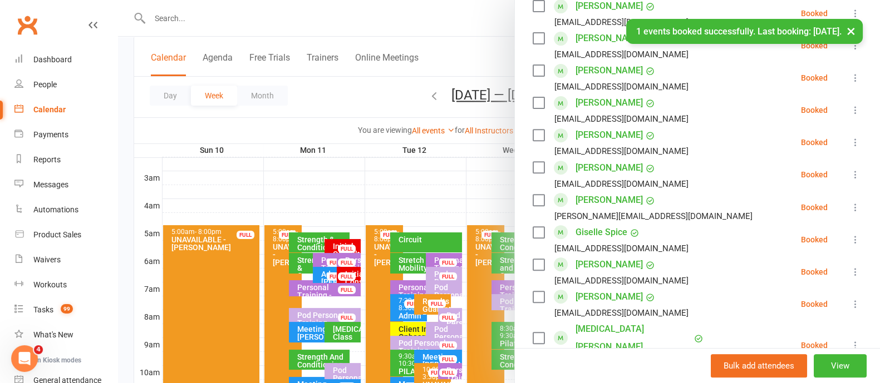
scroll to position [417, 0]
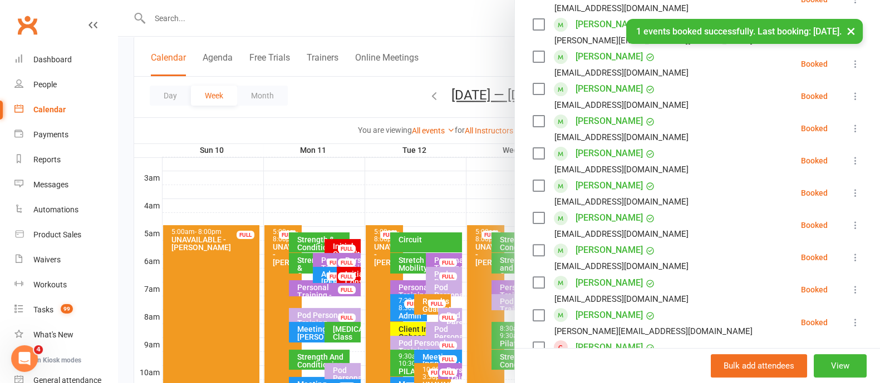
click at [846, 33] on button "×" at bounding box center [851, 31] width 20 height 24
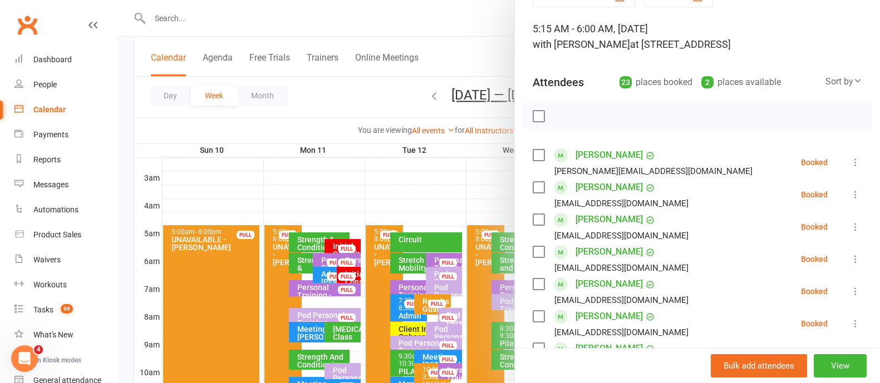
scroll to position [0, 0]
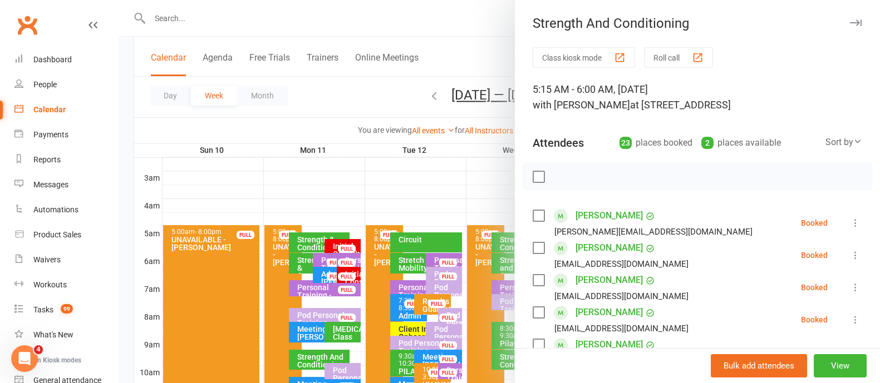
click at [850, 25] on icon "button" at bounding box center [856, 22] width 12 height 7
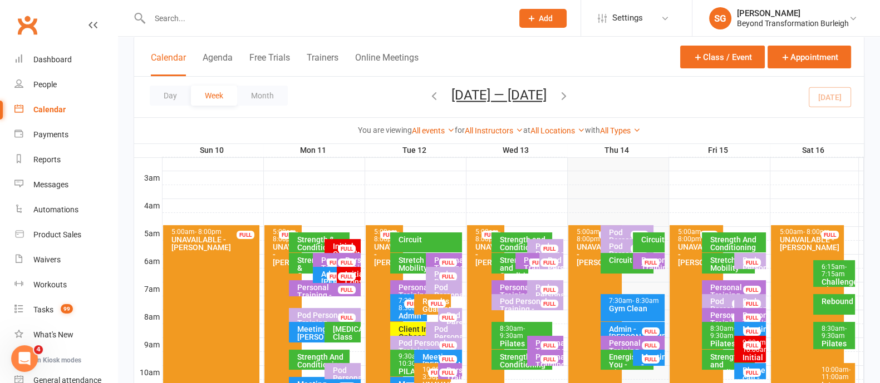
click at [731, 228] on div at bounding box center [512, 233] width 701 height 13
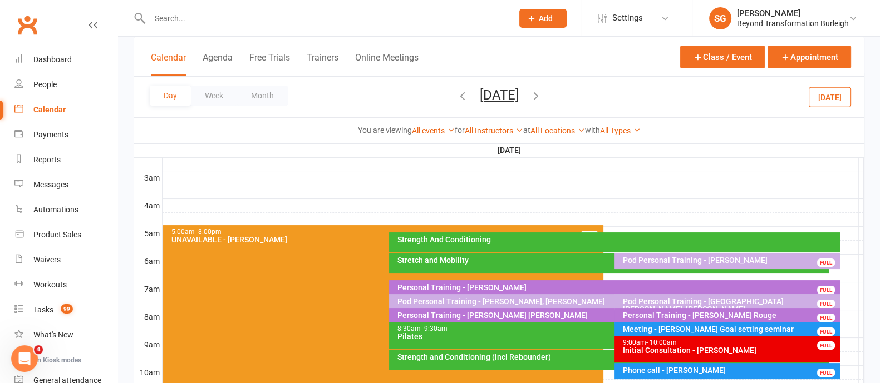
click at [721, 227] on div at bounding box center [512, 233] width 701 height 13
click at [726, 204] on button "Add Appointment" at bounding box center [727, 201] width 65 height 13
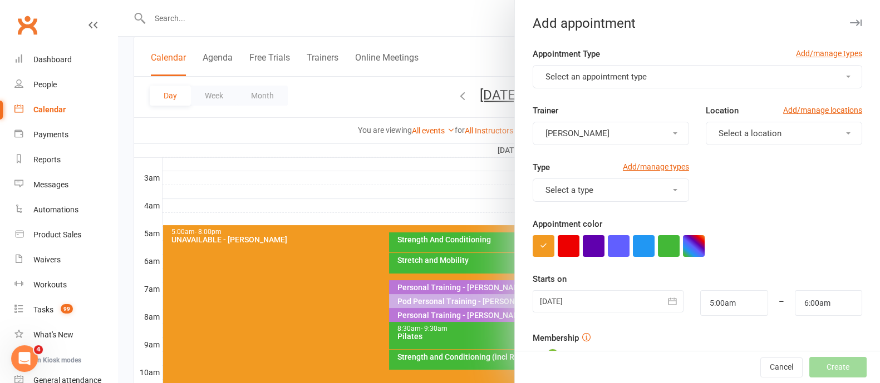
drag, startPoint x: 722, startPoint y: 62, endPoint x: 720, endPoint y: 70, distance: 8.1
click at [722, 63] on div "Appointment Type Add/manage types" at bounding box center [697, 56] width 329 height 18
click at [719, 73] on button "Select an appointment type" at bounding box center [697, 76] width 329 height 23
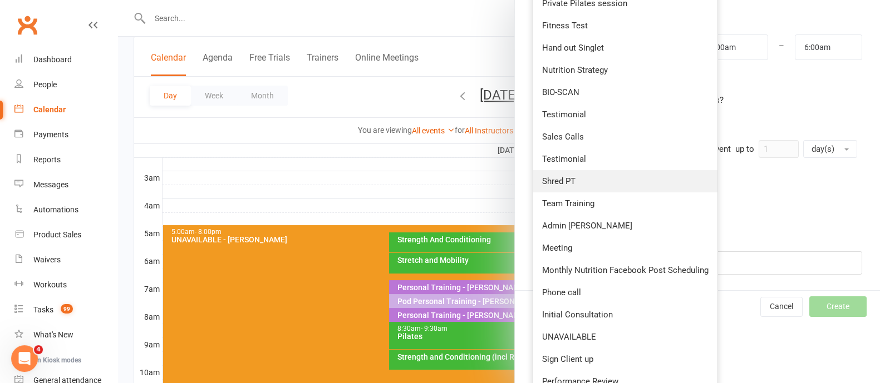
scroll to position [278, 0]
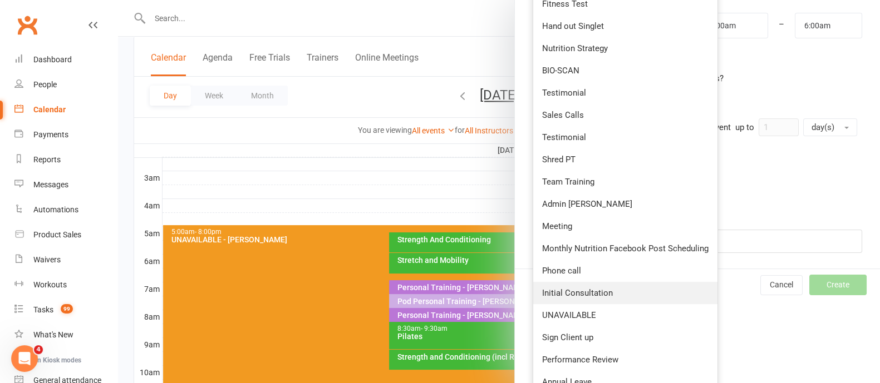
click at [596, 288] on span "Initial Consultation" at bounding box center [577, 293] width 71 height 10
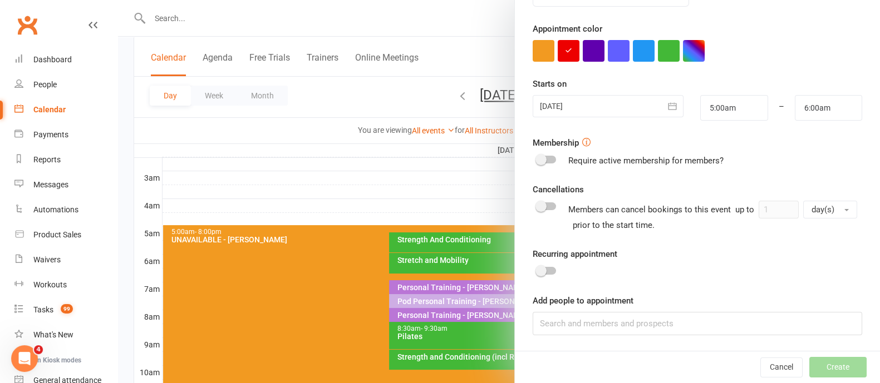
scroll to position [0, 0]
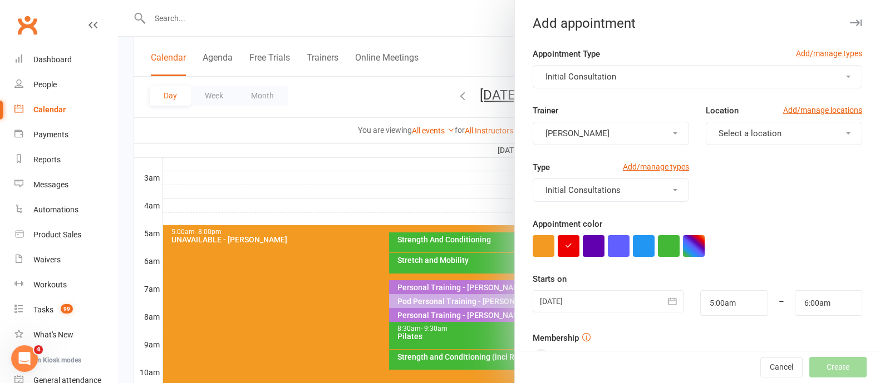
click at [638, 129] on button "[PERSON_NAME]" at bounding box center [611, 133] width 156 height 23
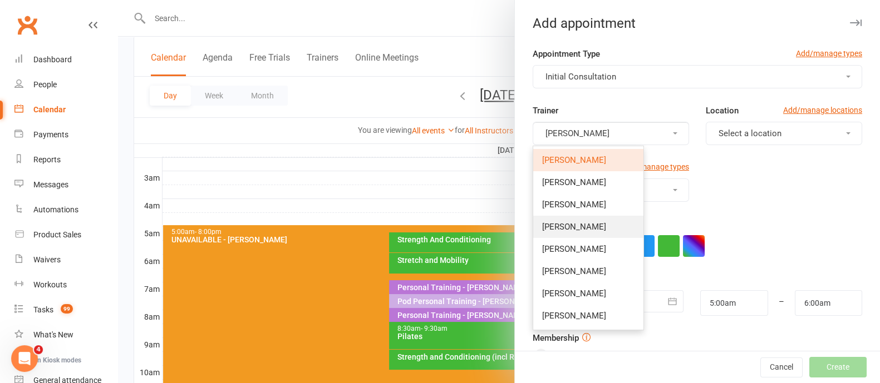
click at [591, 216] on link "[PERSON_NAME]" at bounding box center [588, 227] width 110 height 22
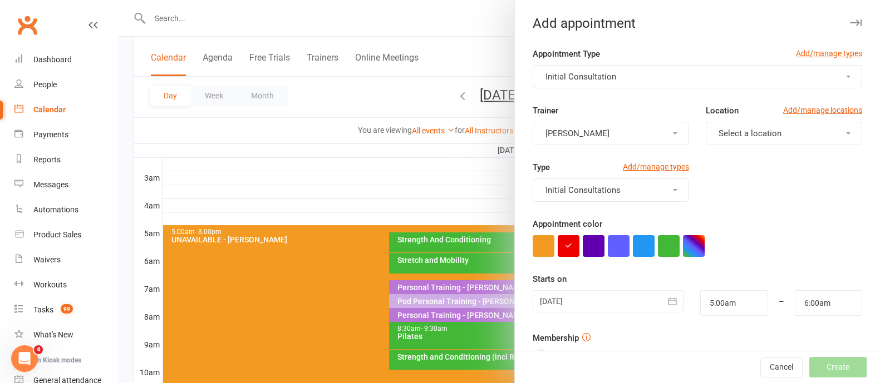
click at [753, 124] on button "Select a location" at bounding box center [784, 133] width 156 height 23
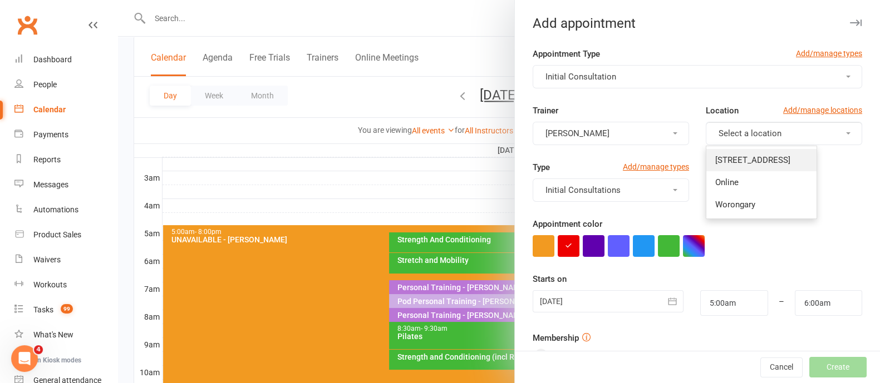
click at [747, 150] on link "[STREET_ADDRESS]" at bounding box center [761, 160] width 110 height 22
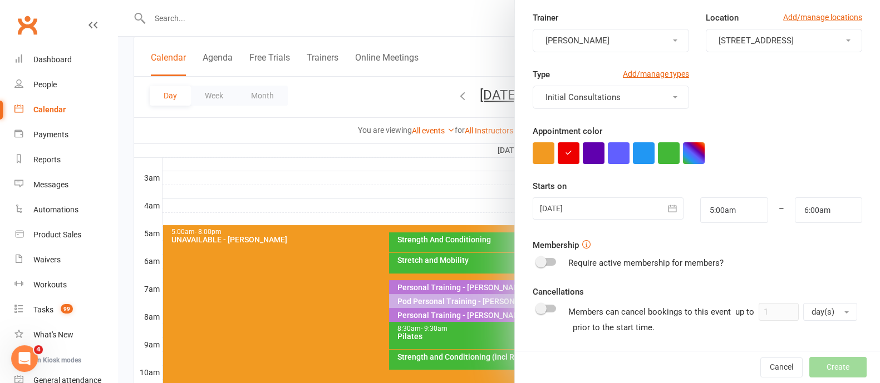
scroll to position [139, 0]
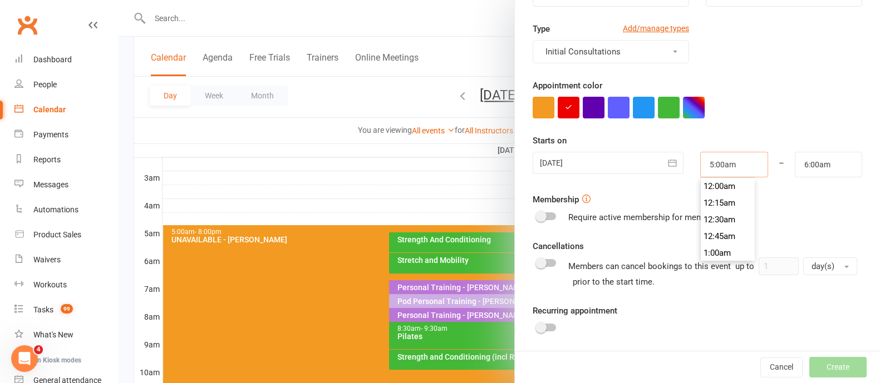
click at [716, 170] on input "5:00am" at bounding box center [733, 165] width 67 height 26
click at [707, 205] on li "5:00am" at bounding box center [727, 203] width 53 height 17
click at [827, 168] on input "6:00am" at bounding box center [828, 165] width 67 height 26
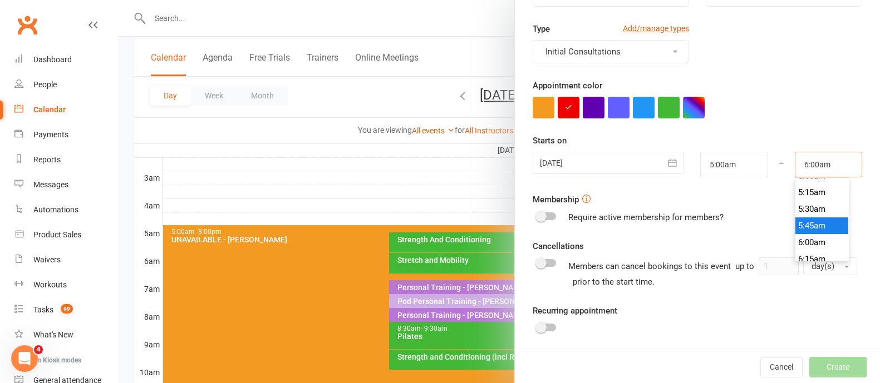
scroll to position [314, 0]
type input "5:15am"
click at [796, 223] on li "5:15am" at bounding box center [821, 222] width 53 height 17
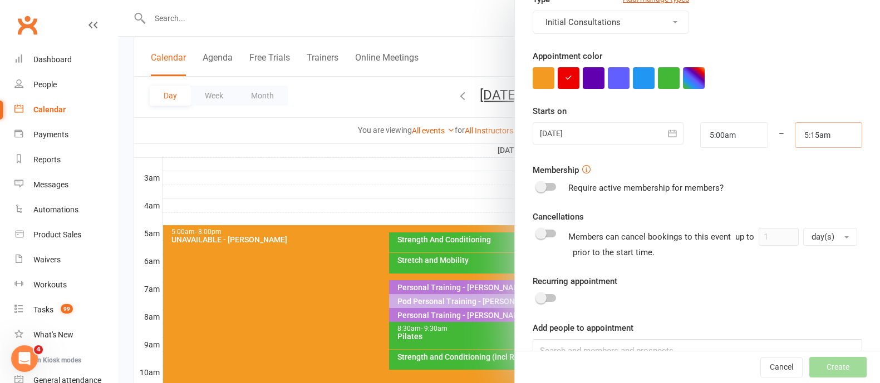
scroll to position [194, 0]
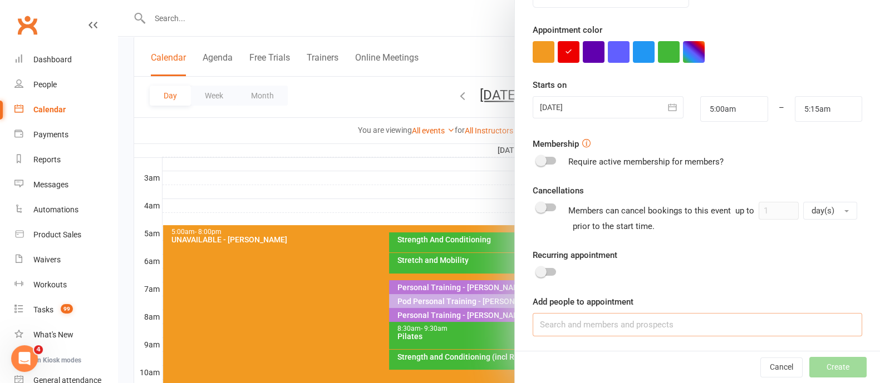
click at [615, 329] on input at bounding box center [697, 324] width 329 height 23
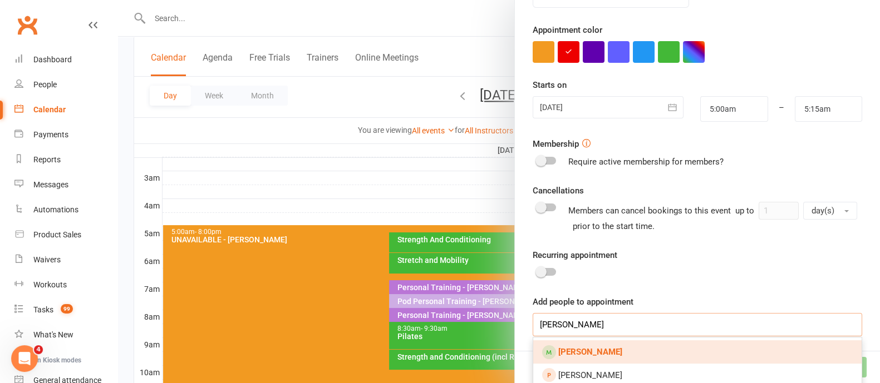
type input "[PERSON_NAME]"
click at [604, 346] on link "[PERSON_NAME]" at bounding box center [697, 352] width 328 height 23
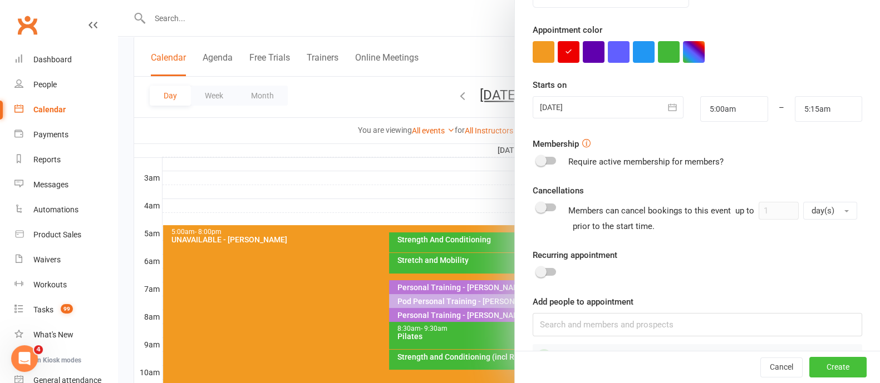
click at [814, 366] on button "Create" at bounding box center [837, 368] width 57 height 20
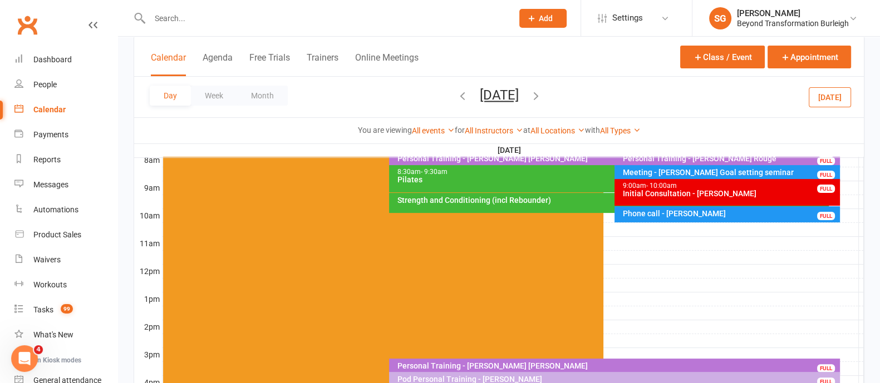
scroll to position [139, 0]
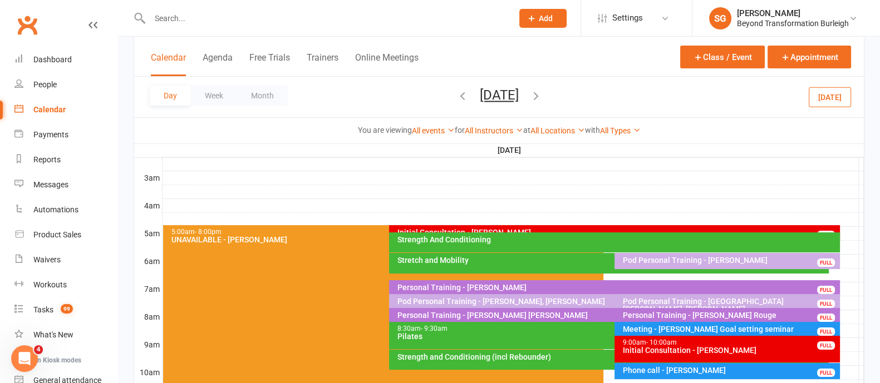
click at [538, 226] on div "Initial Consultation - [PERSON_NAME] FULL" at bounding box center [614, 233] width 451 height 16
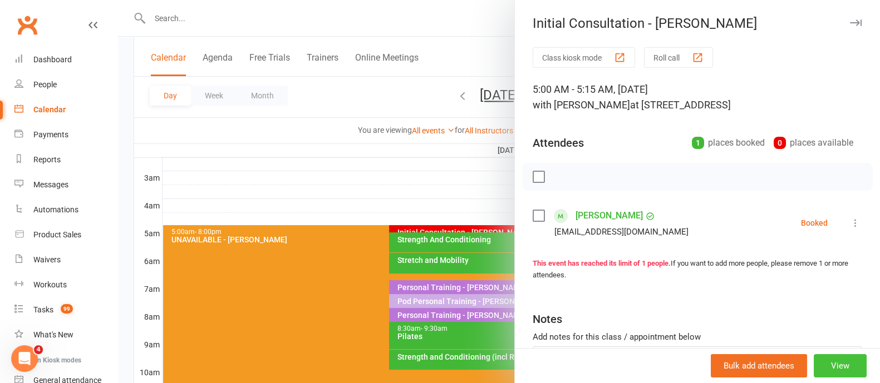
click at [824, 372] on button "View" at bounding box center [840, 365] width 53 height 23
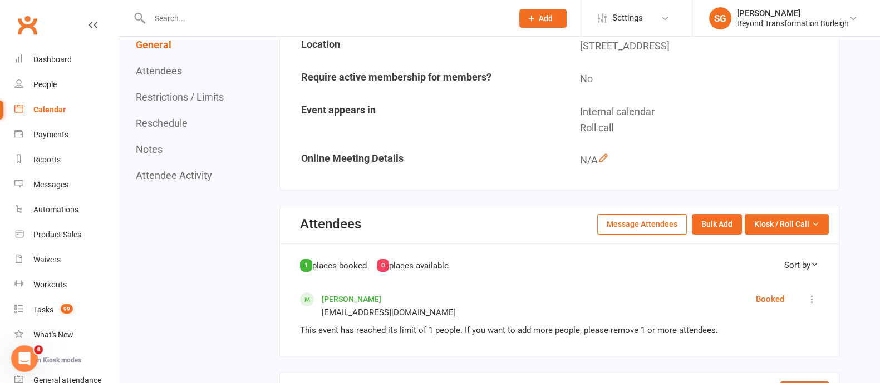
scroll to position [348, 0]
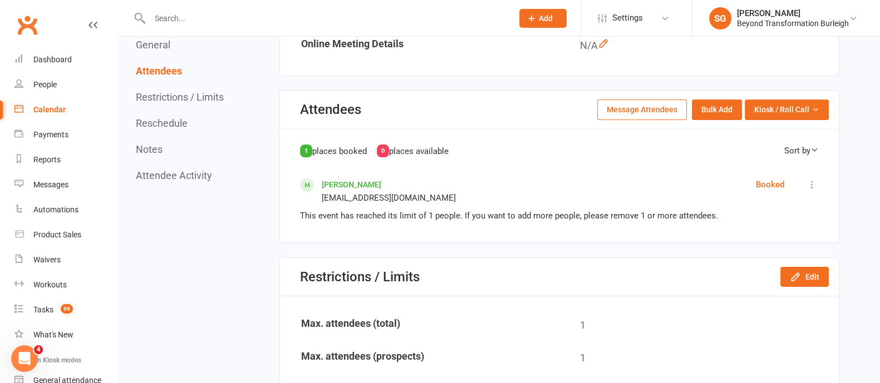
click at [807, 179] on icon at bounding box center [811, 184] width 11 height 11
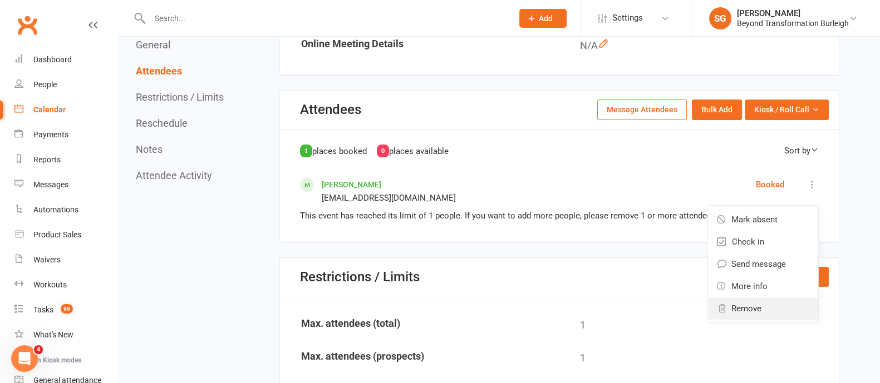
click at [757, 304] on span "Remove" at bounding box center [746, 308] width 30 height 13
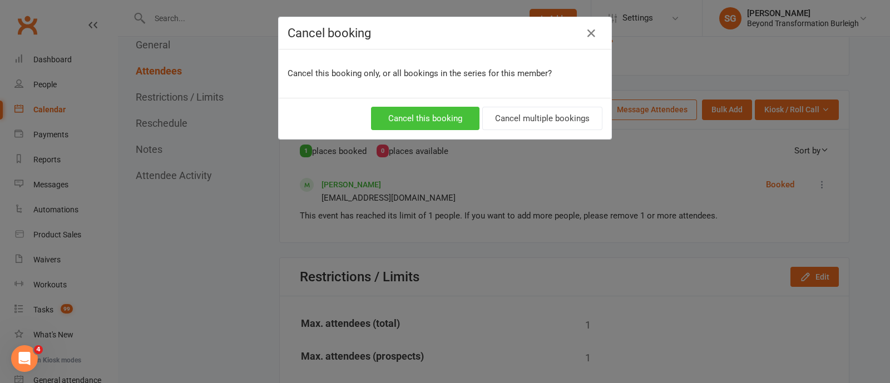
click at [459, 120] on button "Cancel this booking" at bounding box center [425, 118] width 109 height 23
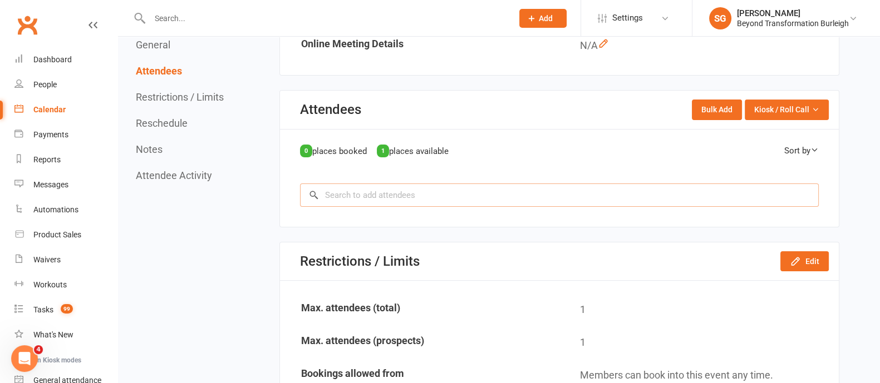
click at [406, 193] on input "search" at bounding box center [559, 195] width 519 height 23
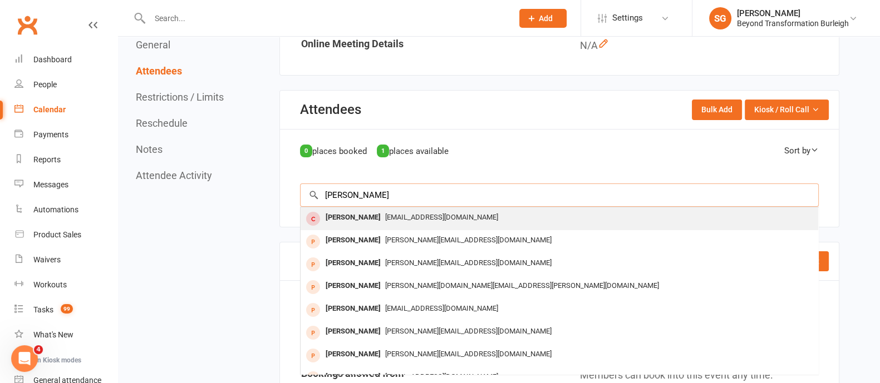
type input "[PERSON_NAME]"
click at [388, 210] on div "[EMAIL_ADDRESS][DOMAIN_NAME]" at bounding box center [559, 218] width 509 height 16
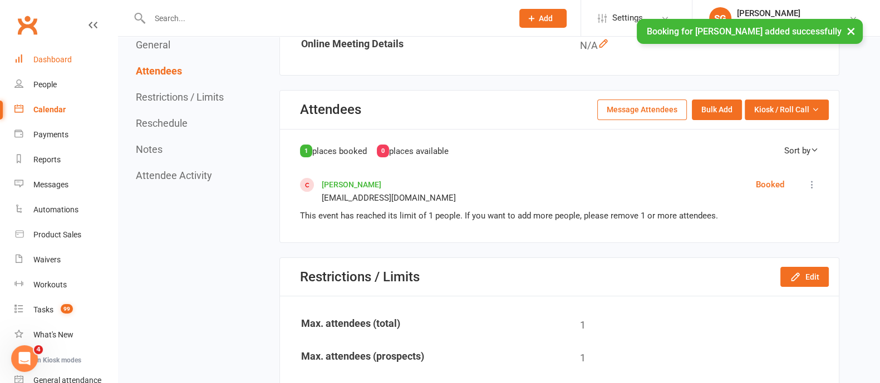
click at [45, 53] on link "Dashboard" at bounding box center [65, 59] width 103 height 25
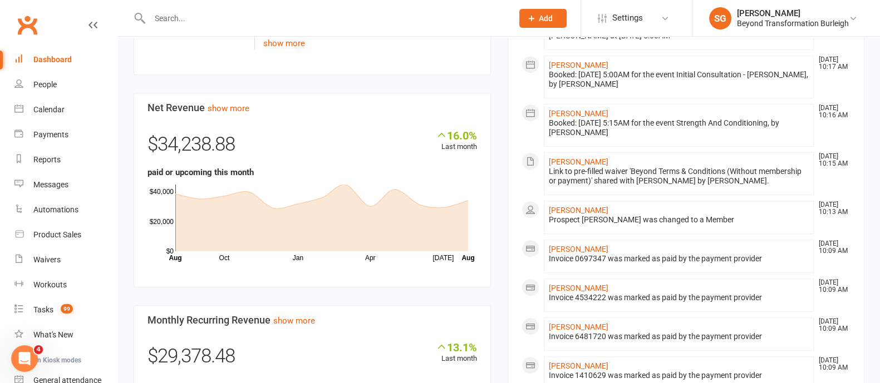
scroll to position [556, 0]
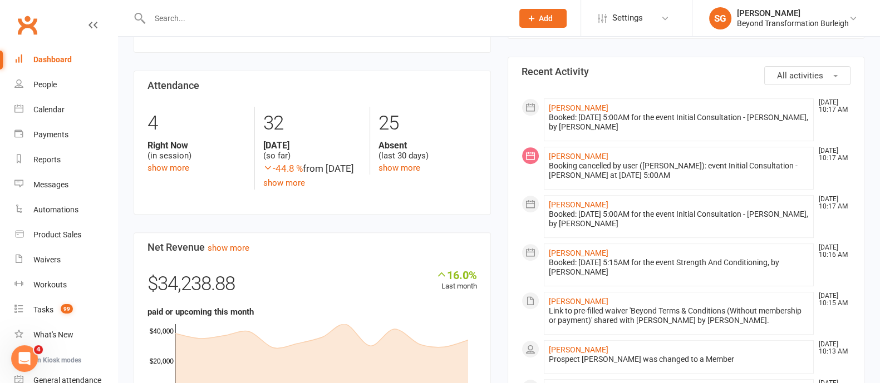
click at [45, 56] on div "Dashboard" at bounding box center [52, 59] width 38 height 9
